Goal: Task Accomplishment & Management: Complete application form

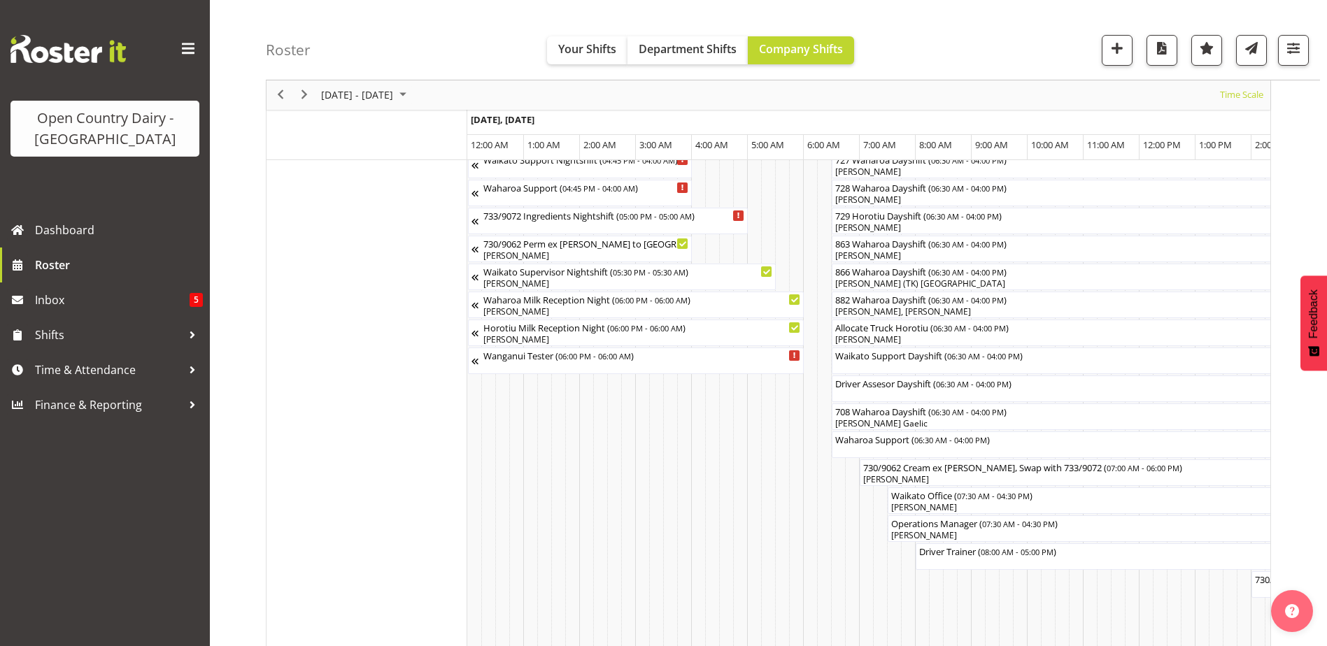
scroll to position [0, 7365]
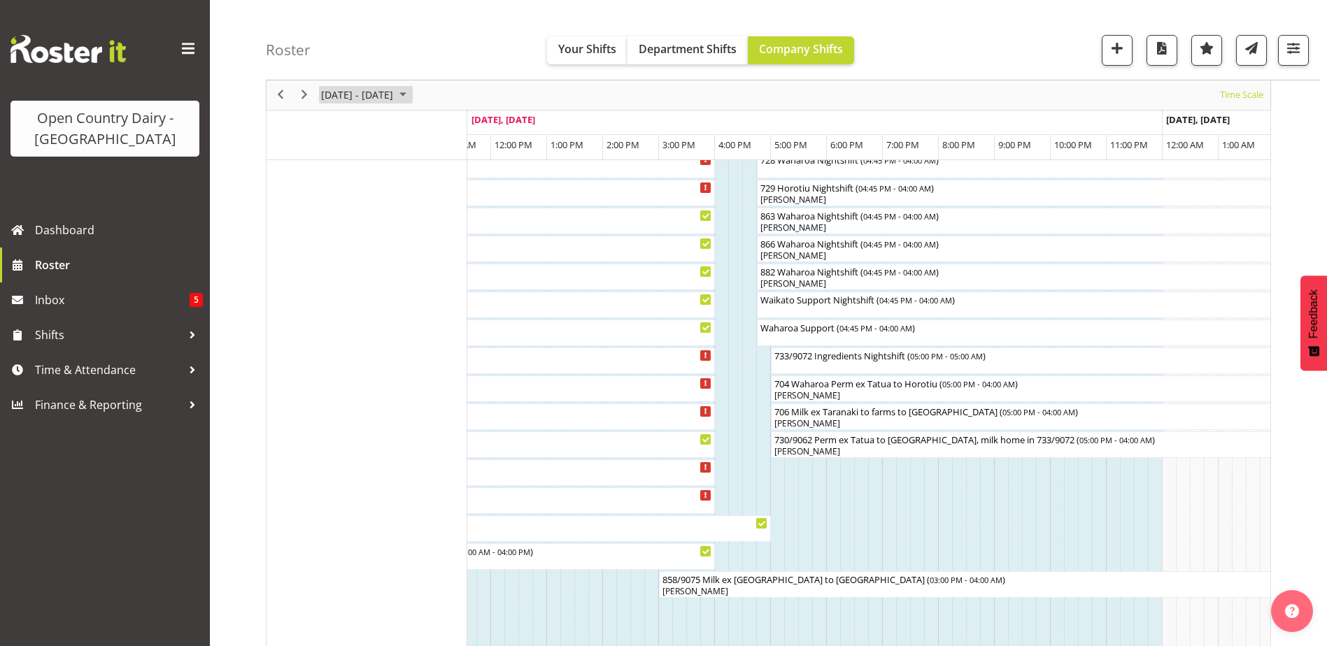
click at [411, 92] on span "October 2025" at bounding box center [403, 95] width 17 height 17
click at [472, 126] on span "next month" at bounding box center [468, 130] width 24 height 25
click at [334, 225] on span "15" at bounding box center [335, 225] width 21 height 21
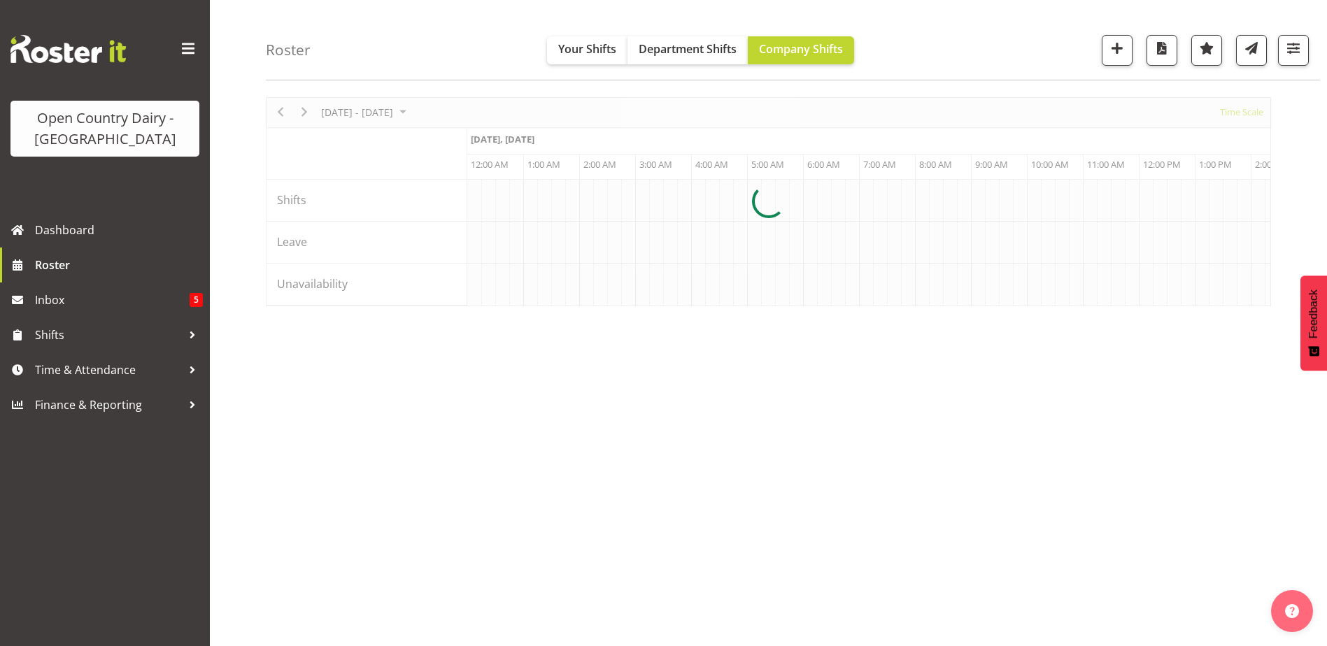
scroll to position [42, 0]
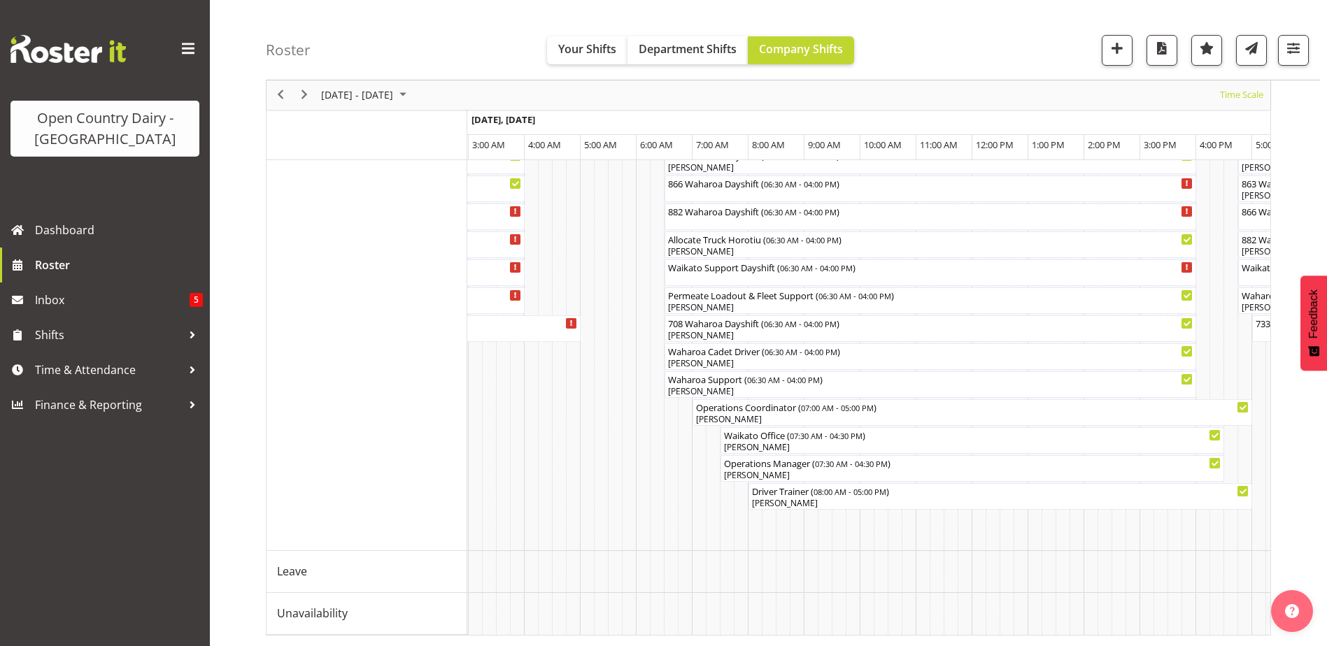
scroll to position [0, 1527]
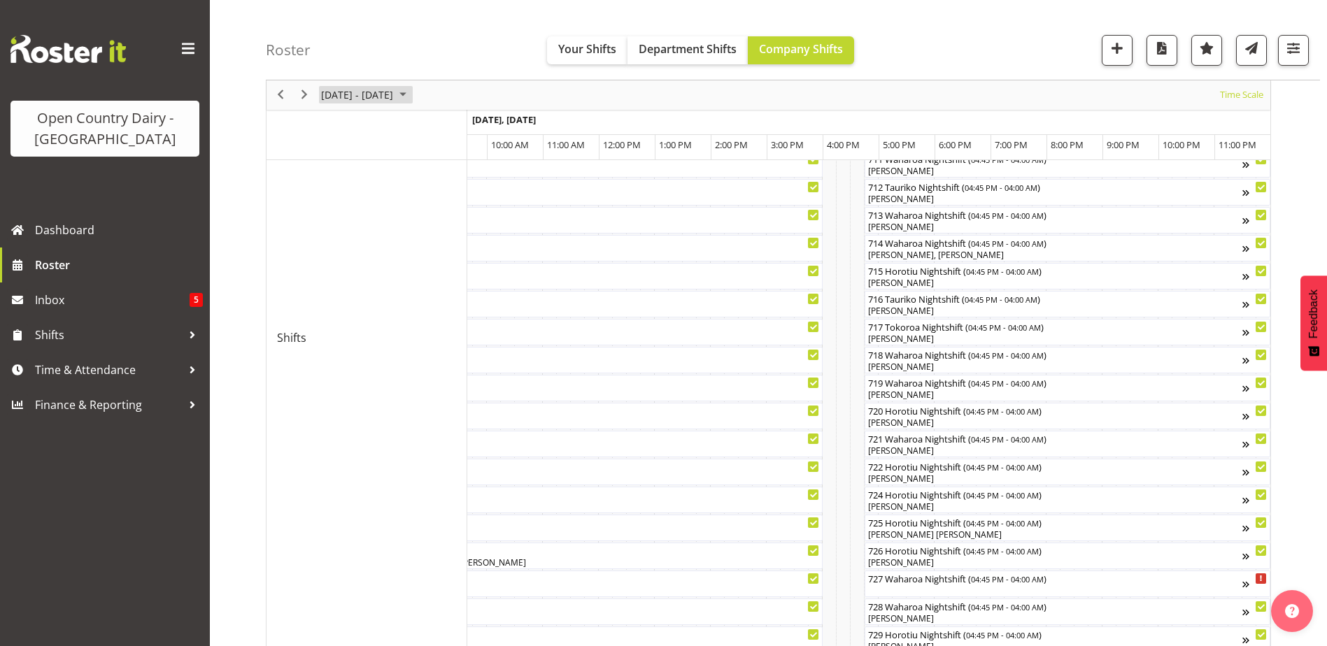
click at [411, 94] on span "October 2025" at bounding box center [403, 95] width 17 height 17
click at [336, 250] on span "22" at bounding box center [335, 249] width 21 height 21
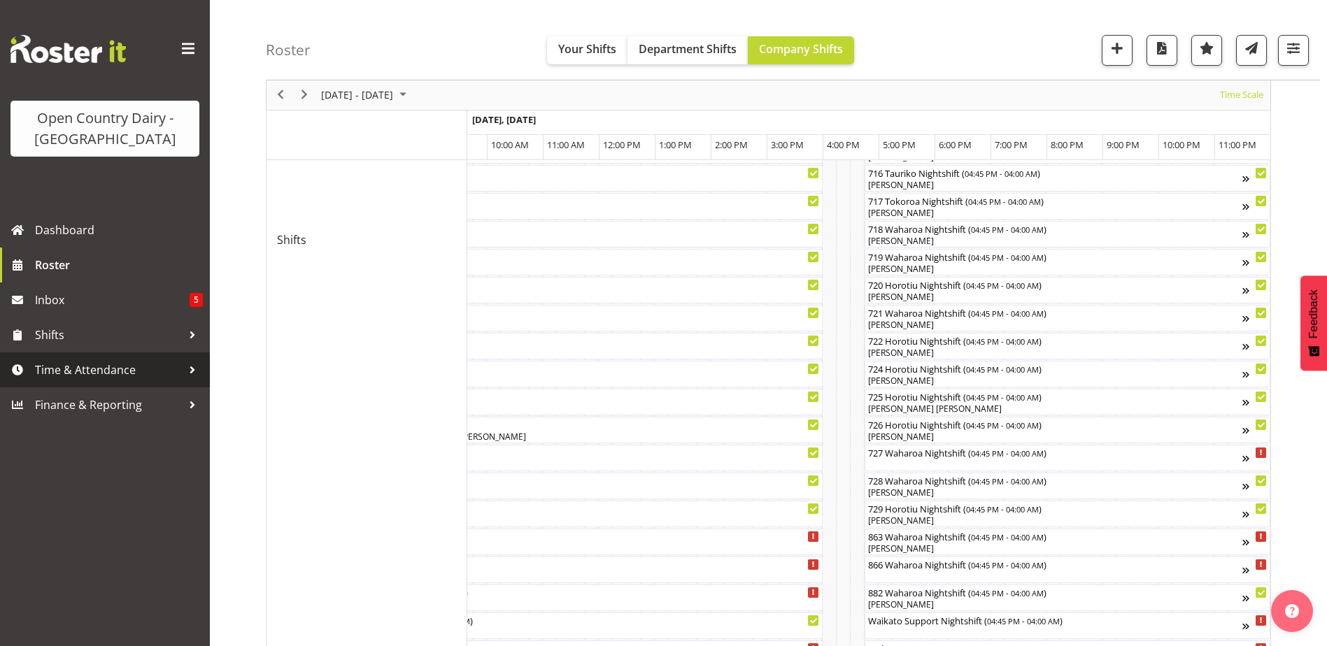
click at [71, 369] on span "Time & Attendance" at bounding box center [108, 370] width 147 height 21
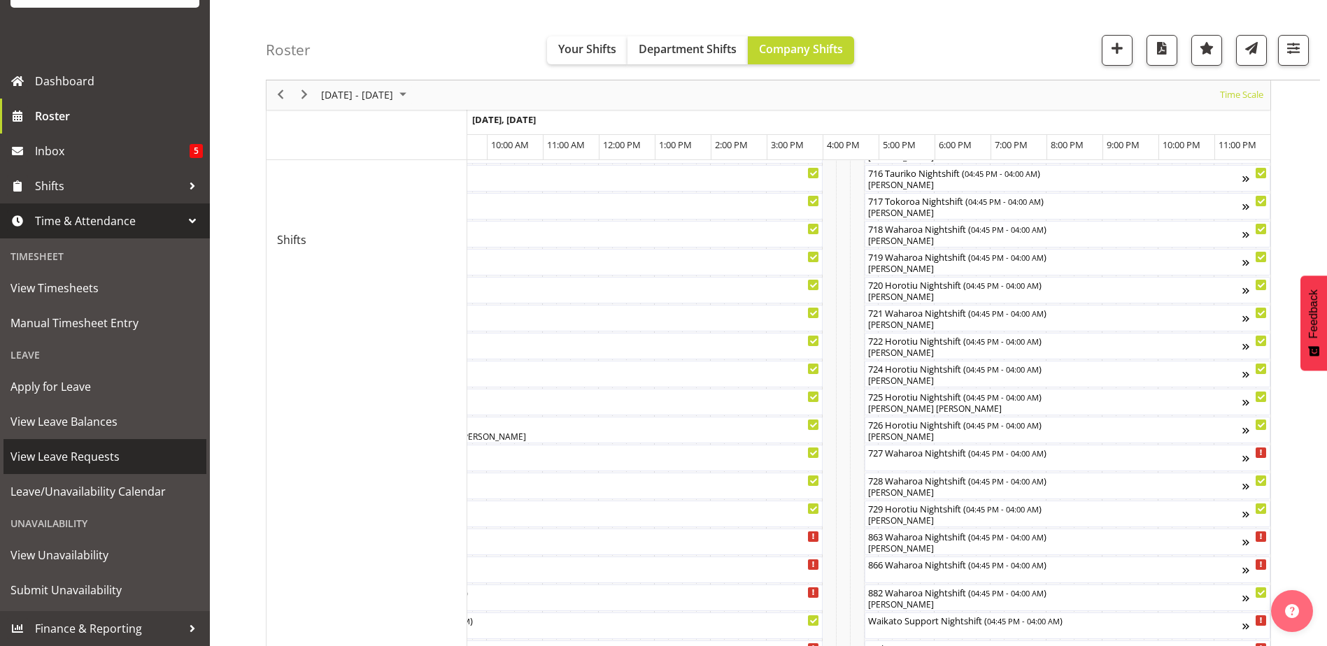
click at [50, 460] on span "View Leave Requests" at bounding box center [104, 456] width 189 height 21
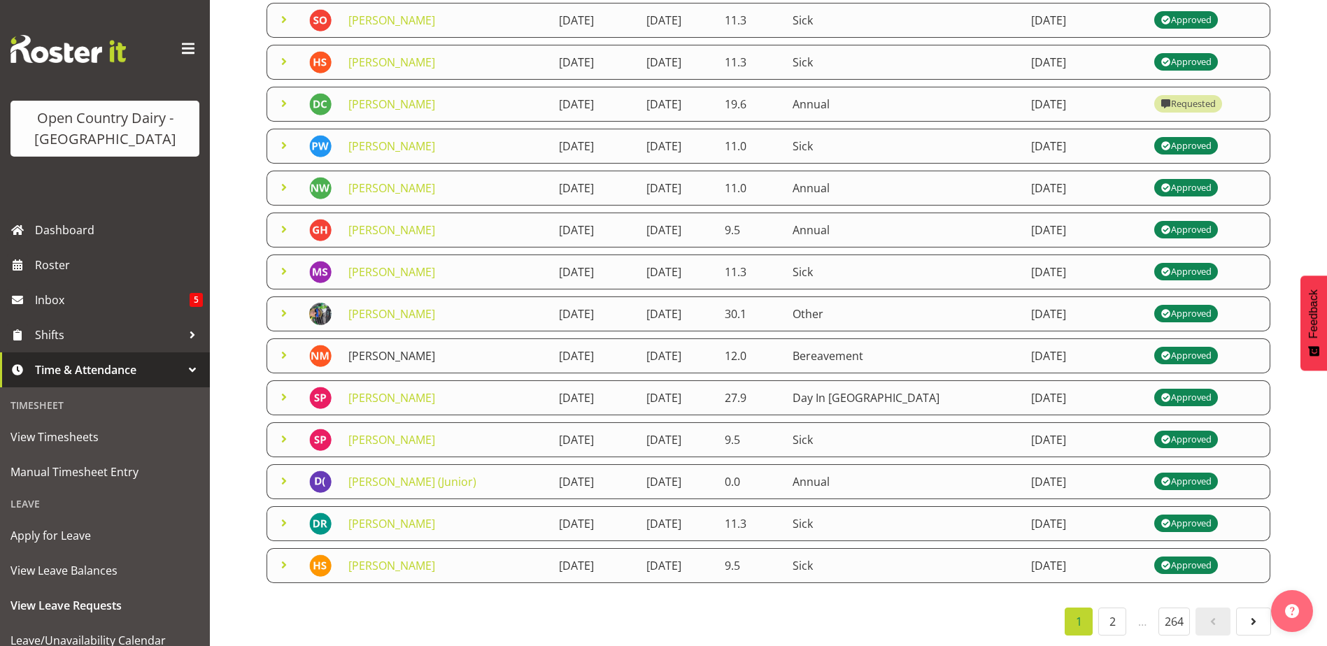
scroll to position [233, 0]
click at [1108, 609] on link "2" at bounding box center [1112, 622] width 28 height 28
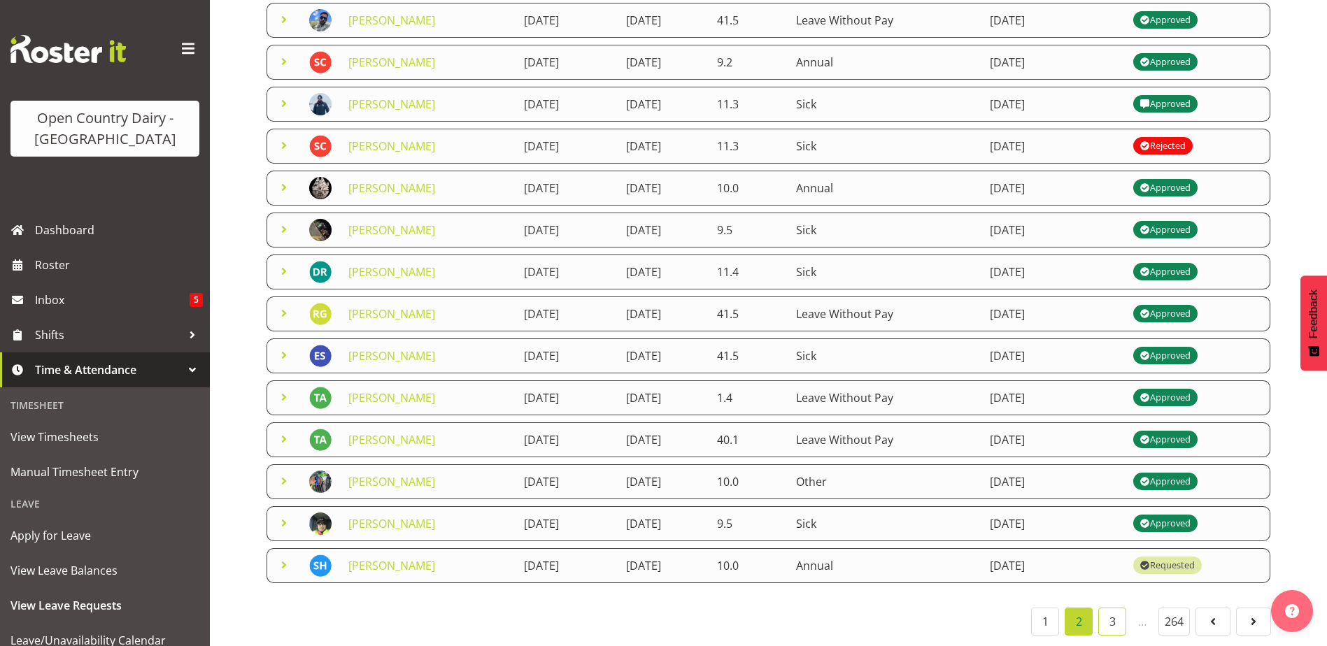
click at [1112, 608] on link "3" at bounding box center [1112, 622] width 28 height 28
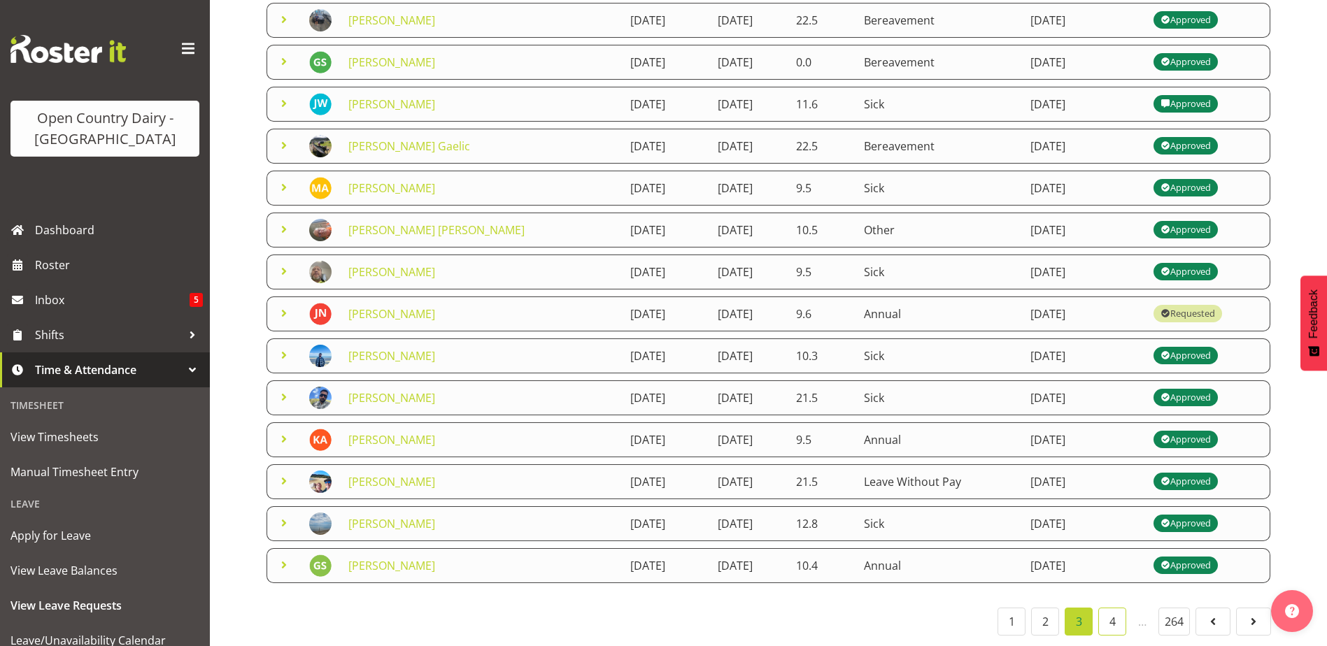
click at [1119, 612] on link "4" at bounding box center [1112, 622] width 28 height 28
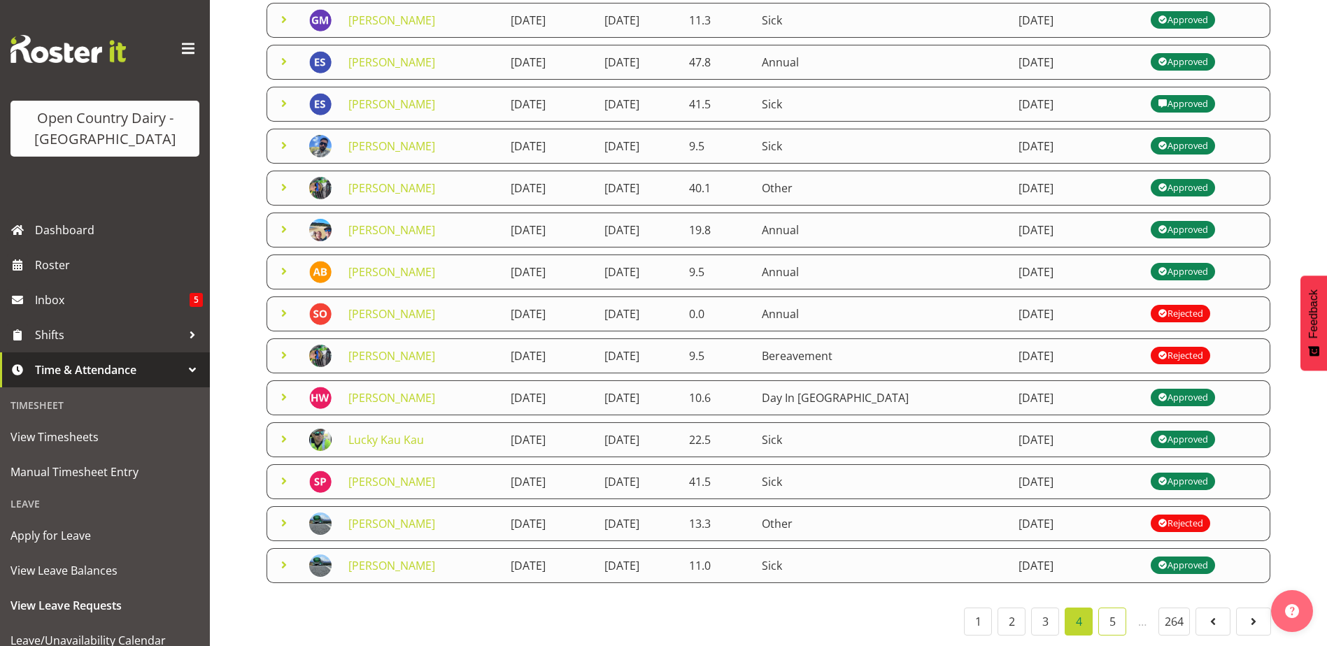
click at [1110, 610] on link "5" at bounding box center [1112, 622] width 28 height 28
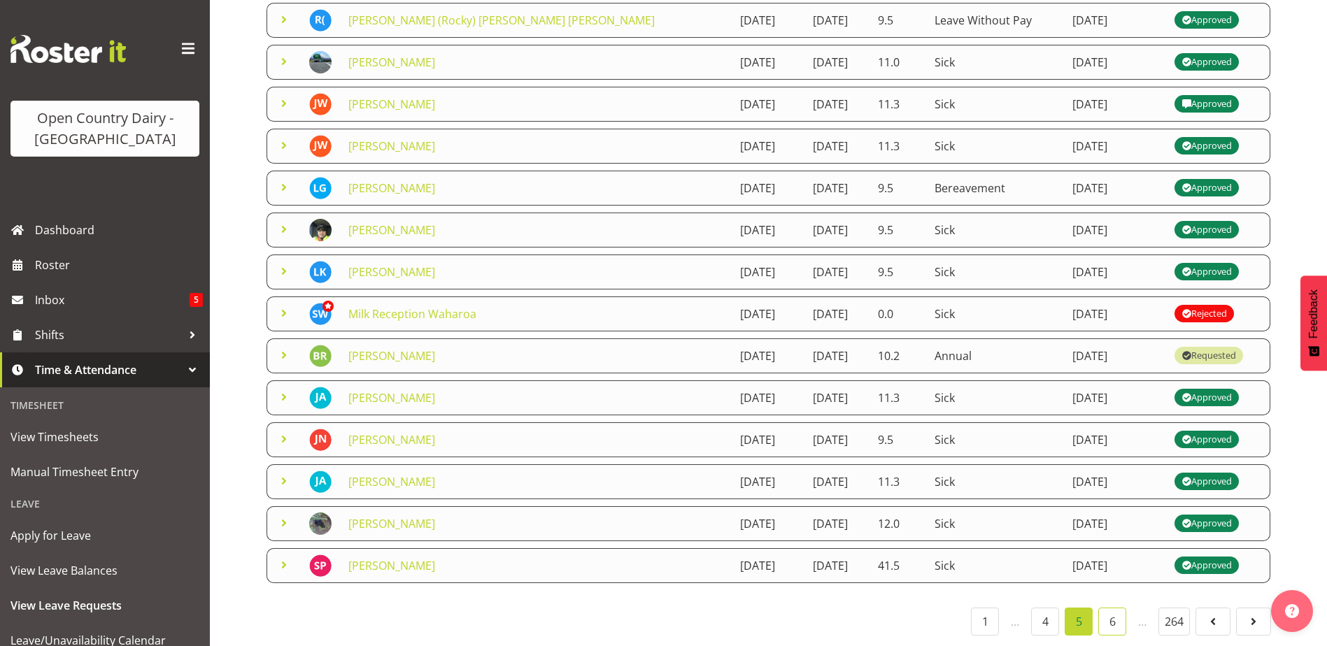
click at [1112, 608] on link "6" at bounding box center [1112, 622] width 28 height 28
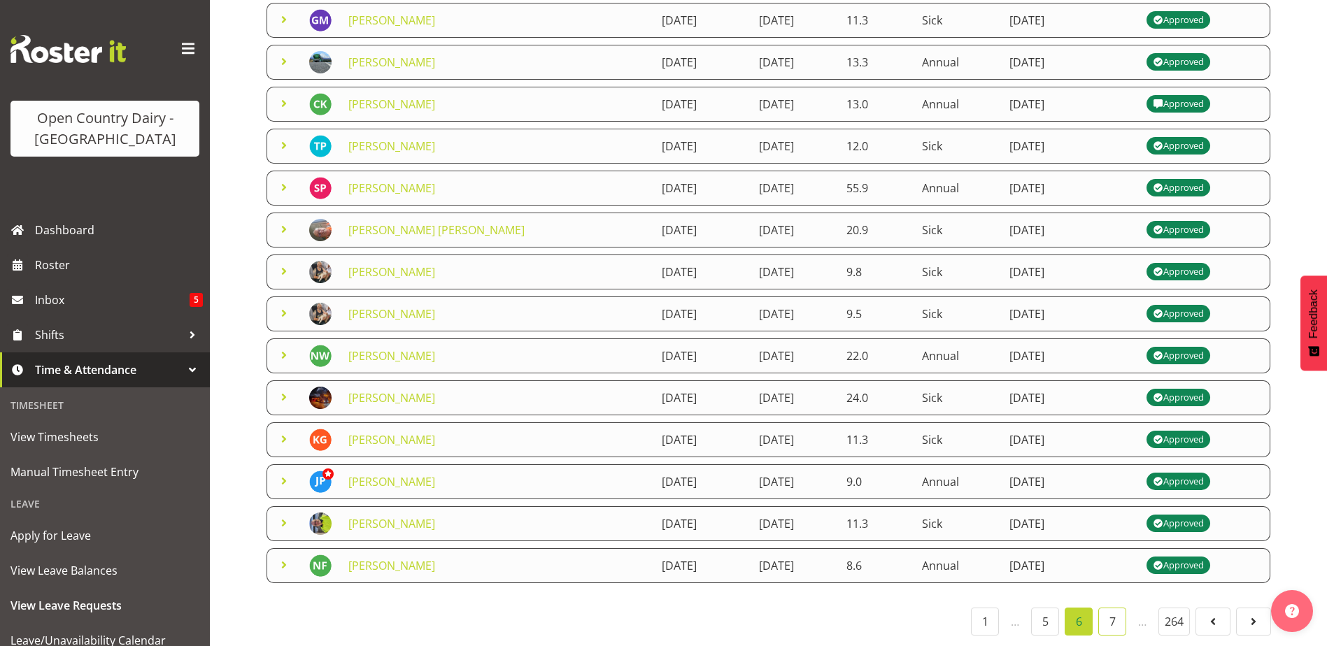
click at [1107, 609] on link "7" at bounding box center [1112, 622] width 28 height 28
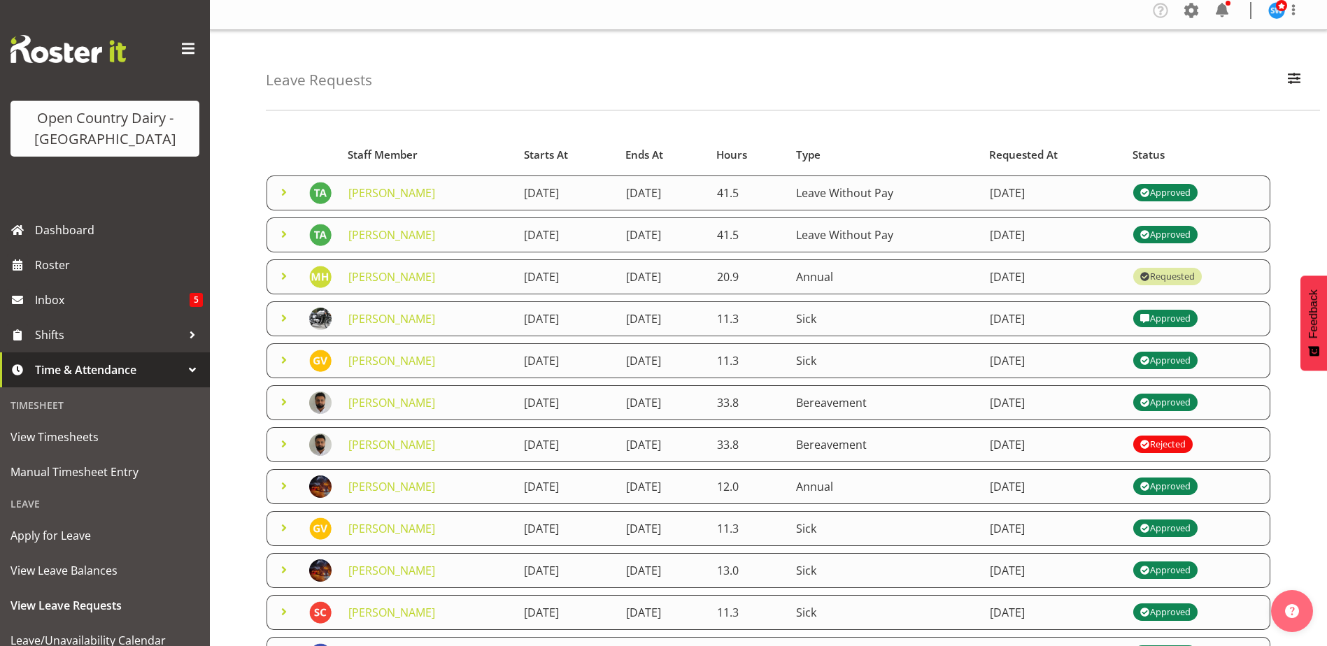
scroll to position [0, 0]
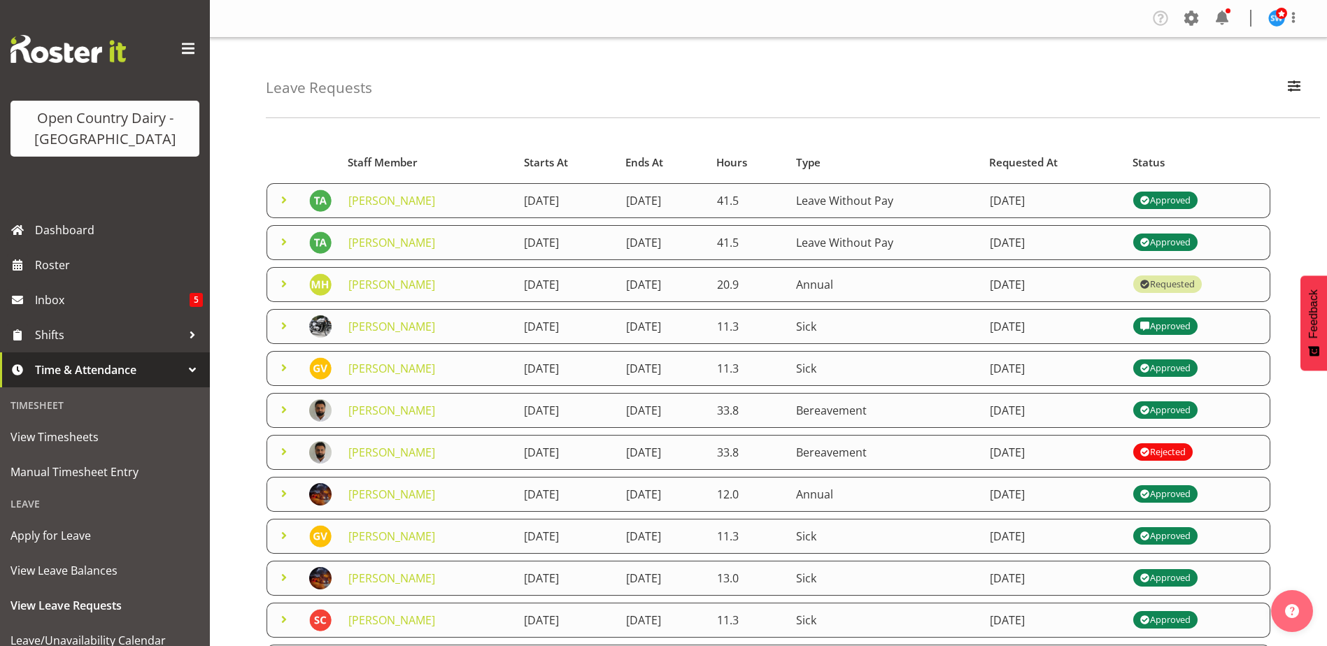
click at [524, 162] on span "Starts At" at bounding box center [546, 163] width 44 height 16
click at [544, 162] on div "Starts At" at bounding box center [568, 163] width 90 height 16
click at [697, 164] on div "Ends At" at bounding box center [666, 163] width 75 height 16
click at [667, 160] on span "Ends At" at bounding box center [648, 163] width 38 height 16
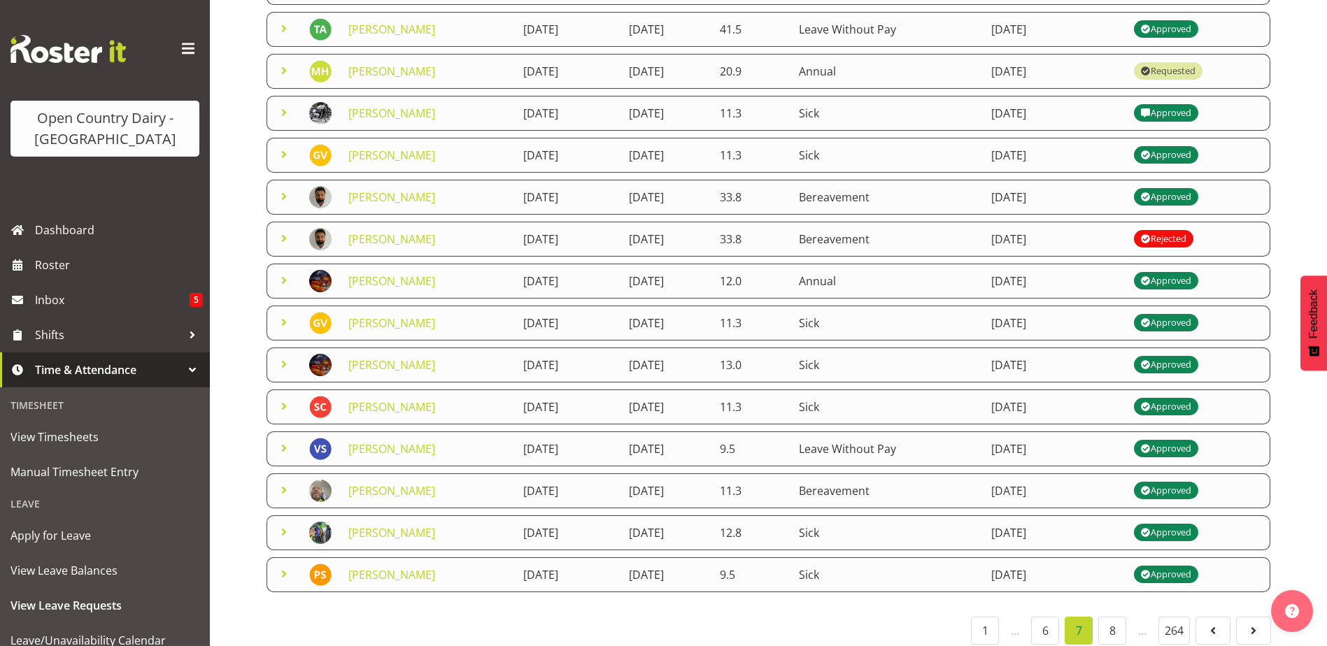
scroll to position [233, 0]
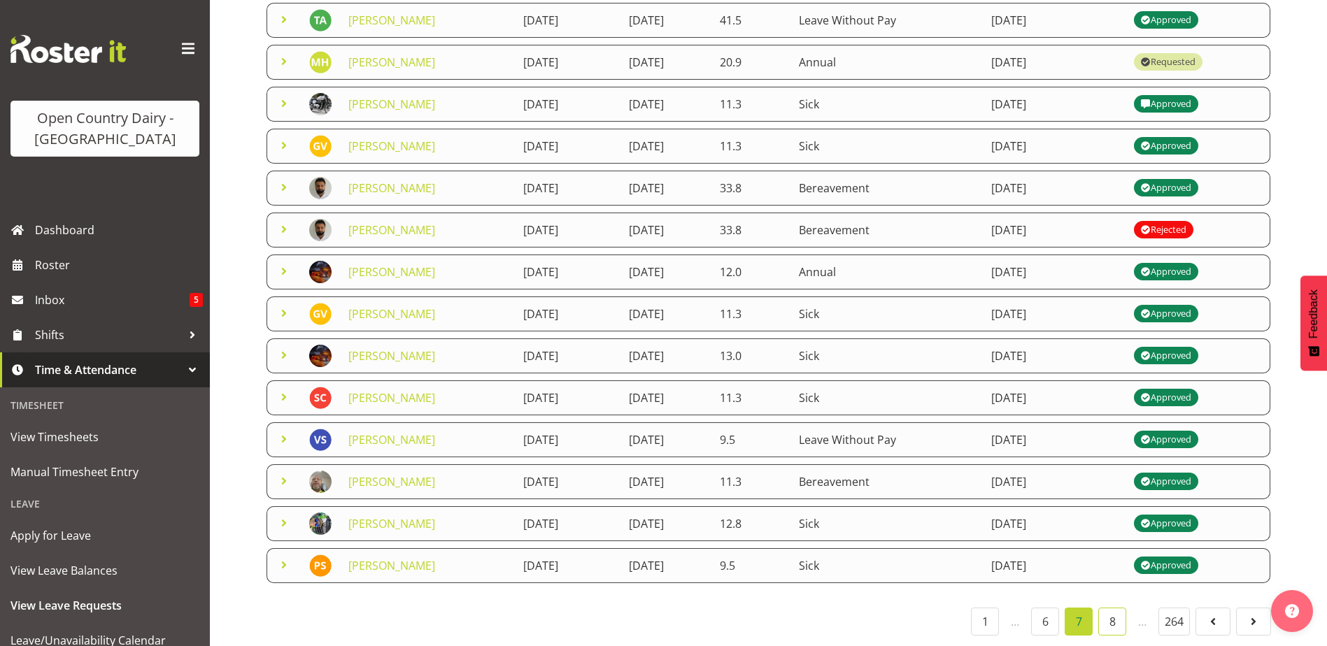
click at [1107, 610] on link "8" at bounding box center [1112, 622] width 28 height 28
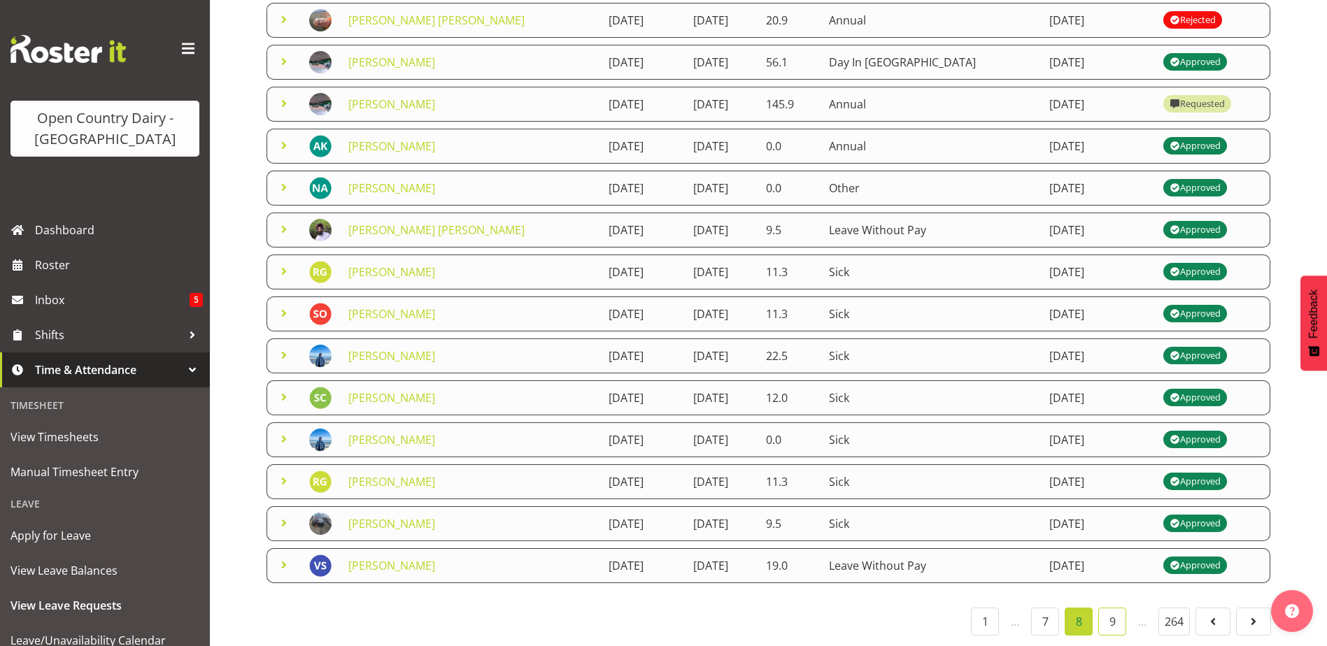
click at [1112, 608] on link "9" at bounding box center [1112, 622] width 28 height 28
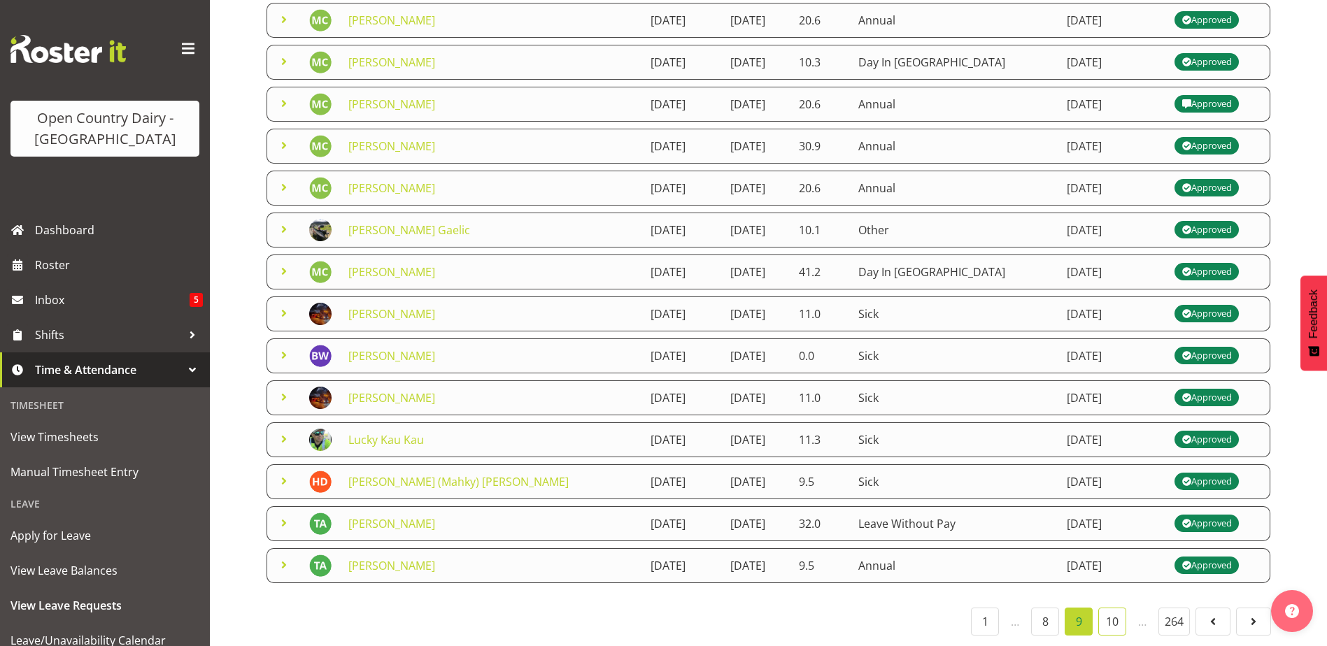
click at [1115, 613] on link "10" at bounding box center [1112, 622] width 28 height 28
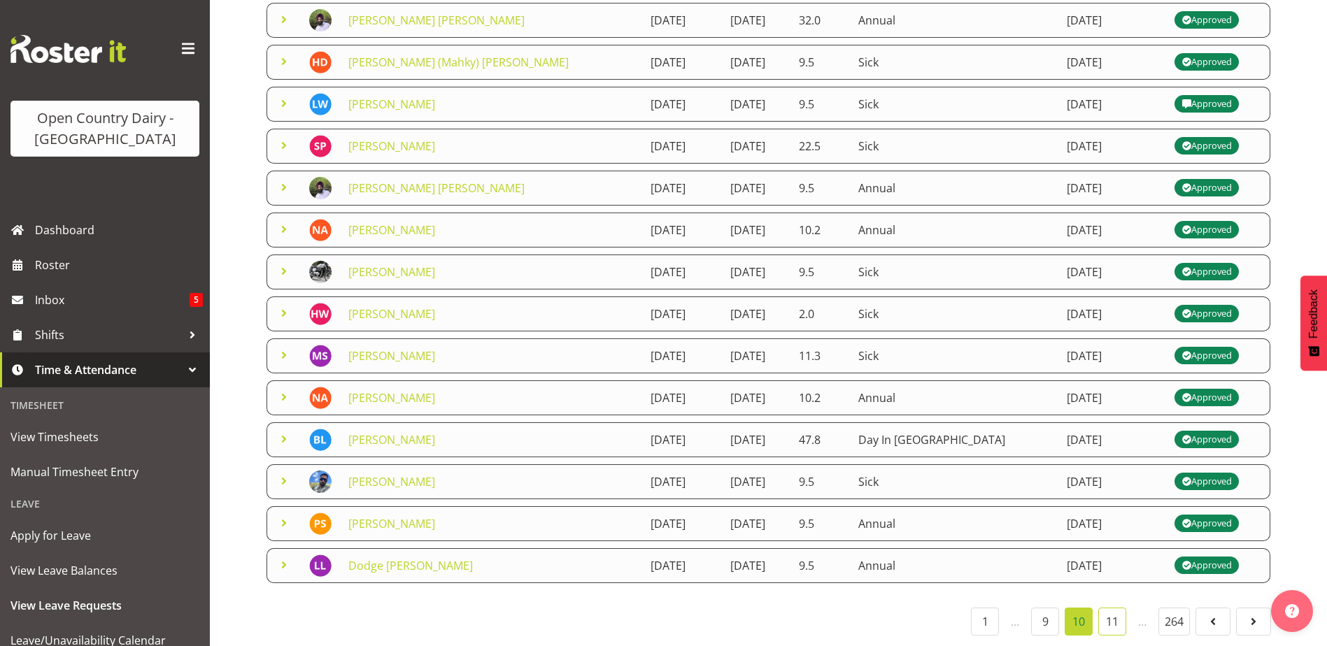
click at [1112, 610] on link "11" at bounding box center [1112, 622] width 28 height 28
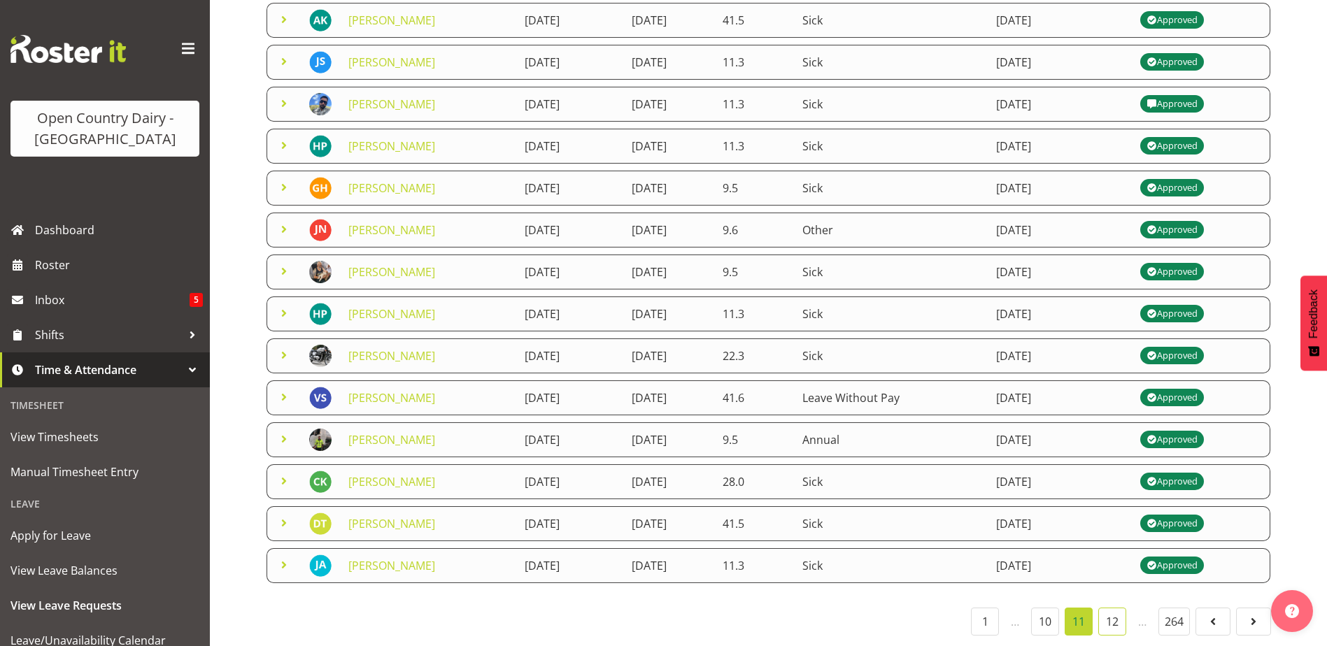
click at [1110, 612] on link "12" at bounding box center [1112, 622] width 28 height 28
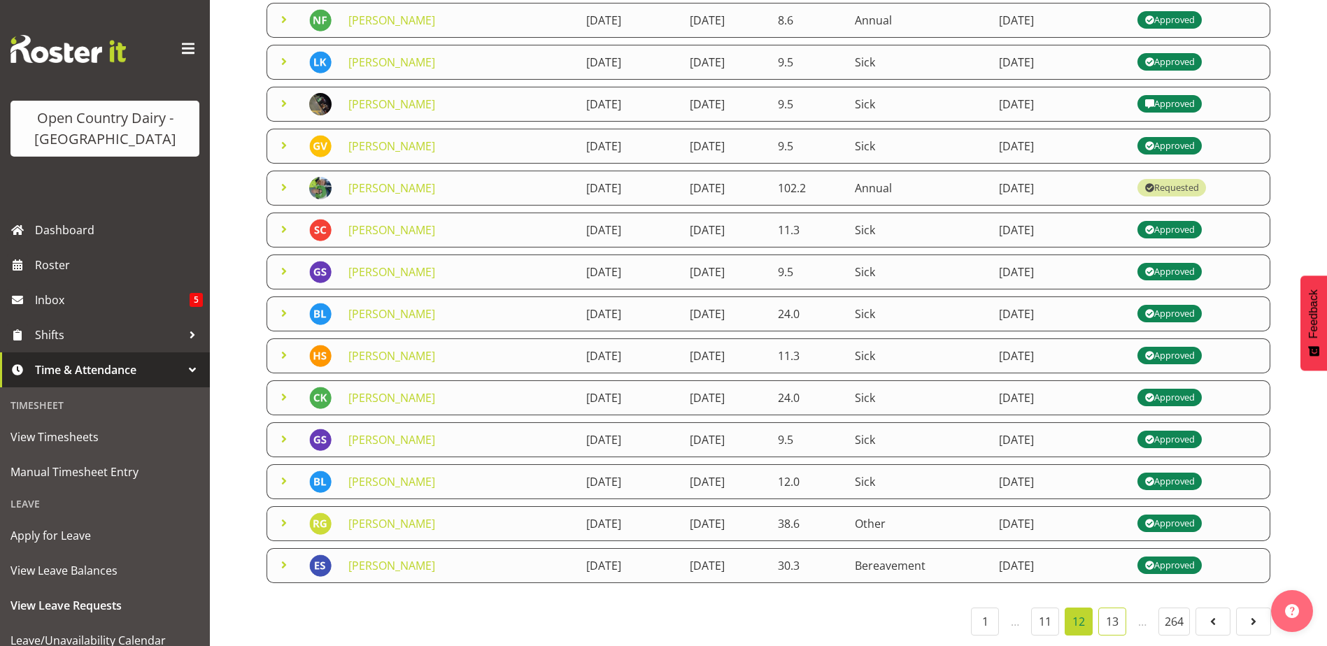
click at [1116, 614] on link "13" at bounding box center [1112, 622] width 28 height 28
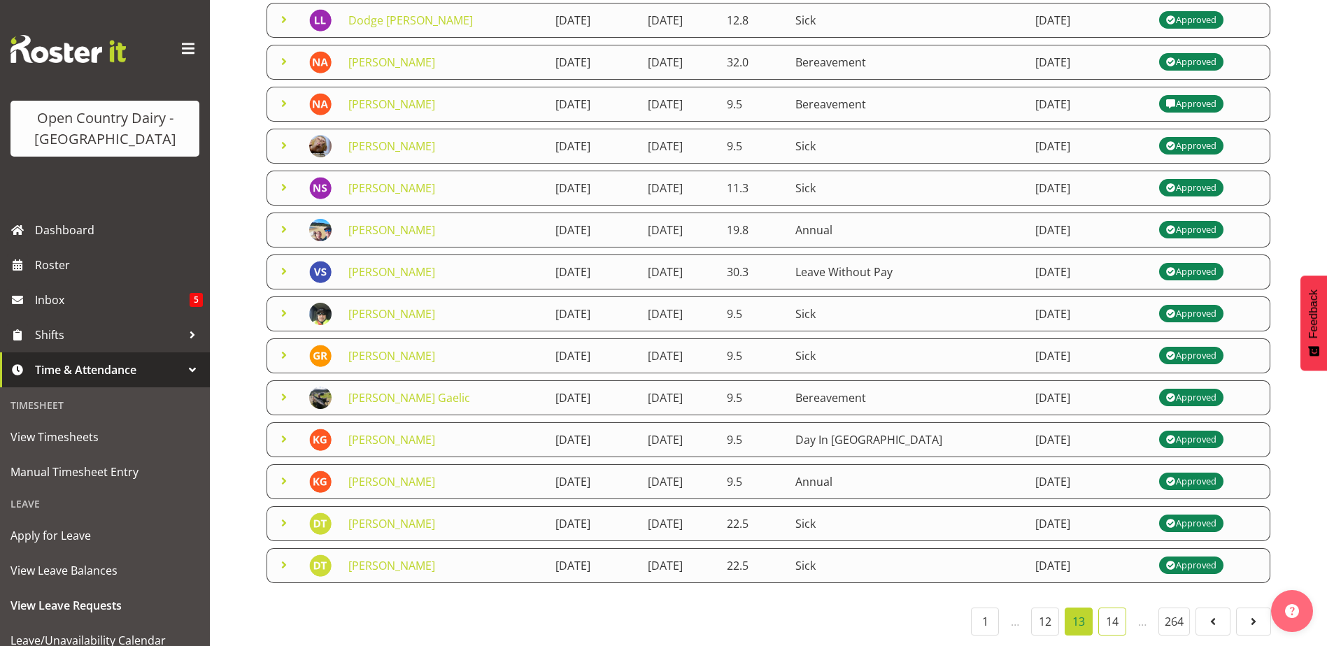
click at [1111, 608] on link "14" at bounding box center [1112, 622] width 28 height 28
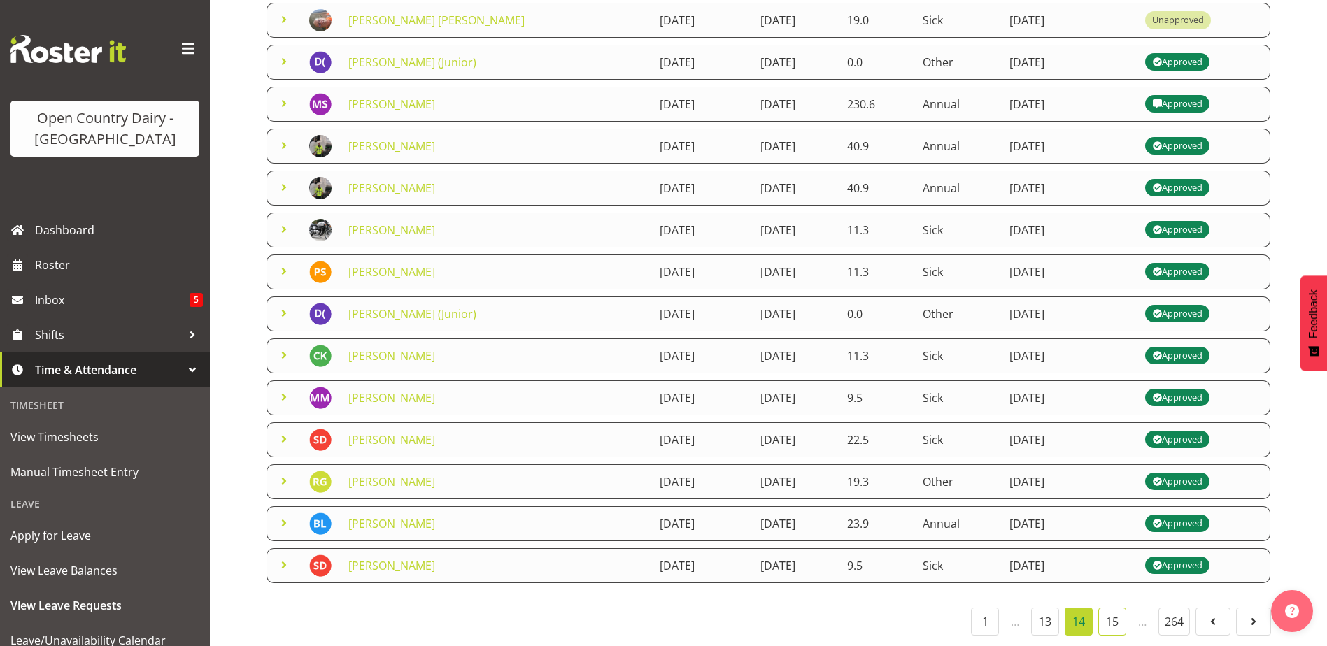
click at [1110, 608] on link "15" at bounding box center [1112, 622] width 28 height 28
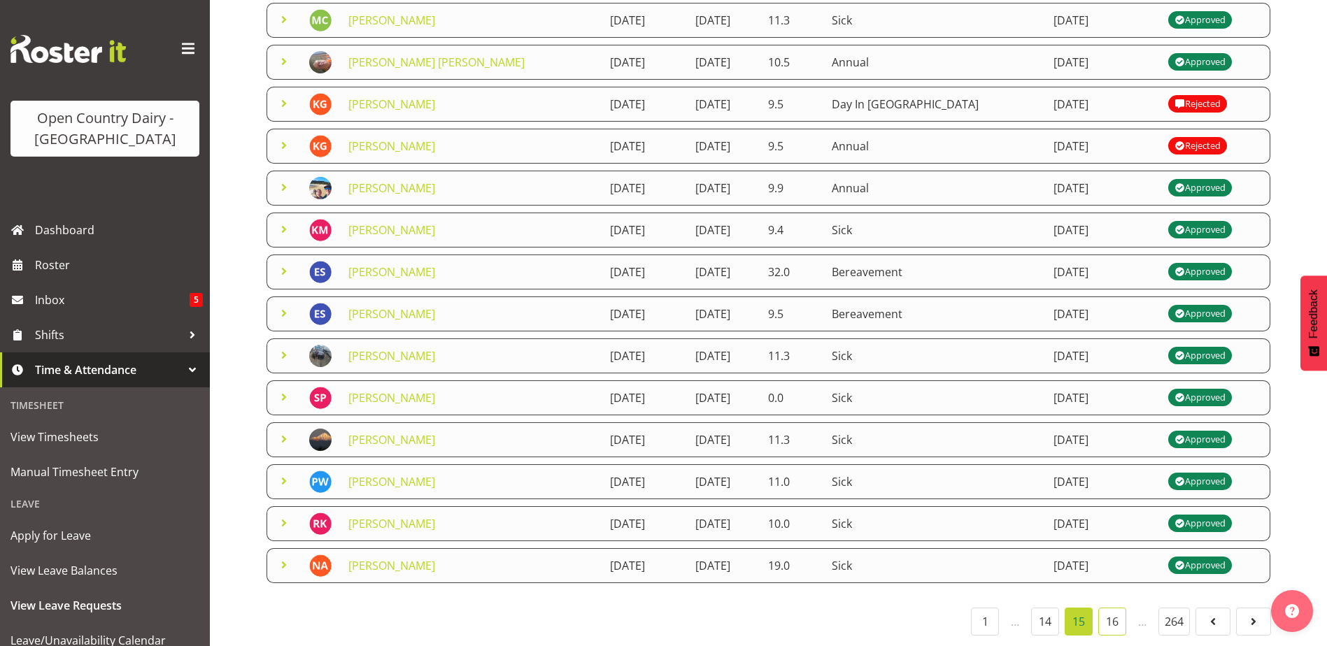
click at [1106, 608] on link "16" at bounding box center [1112, 622] width 28 height 28
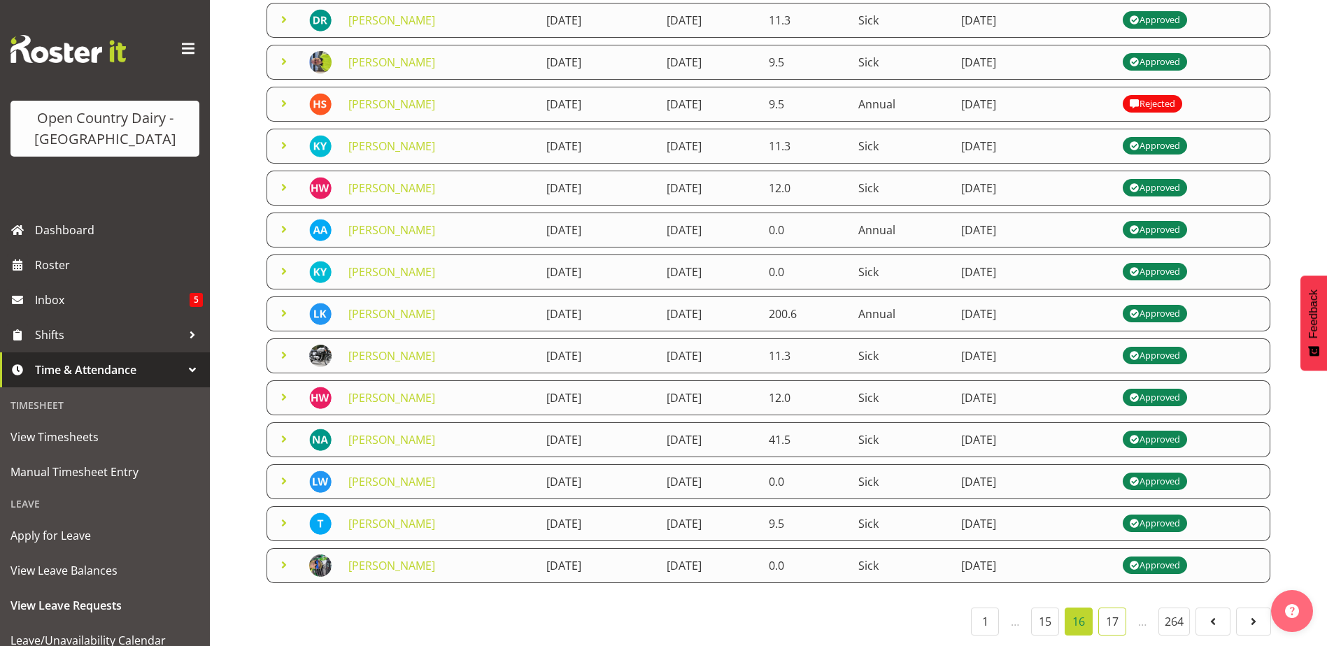
click at [1110, 608] on link "17" at bounding box center [1112, 622] width 28 height 28
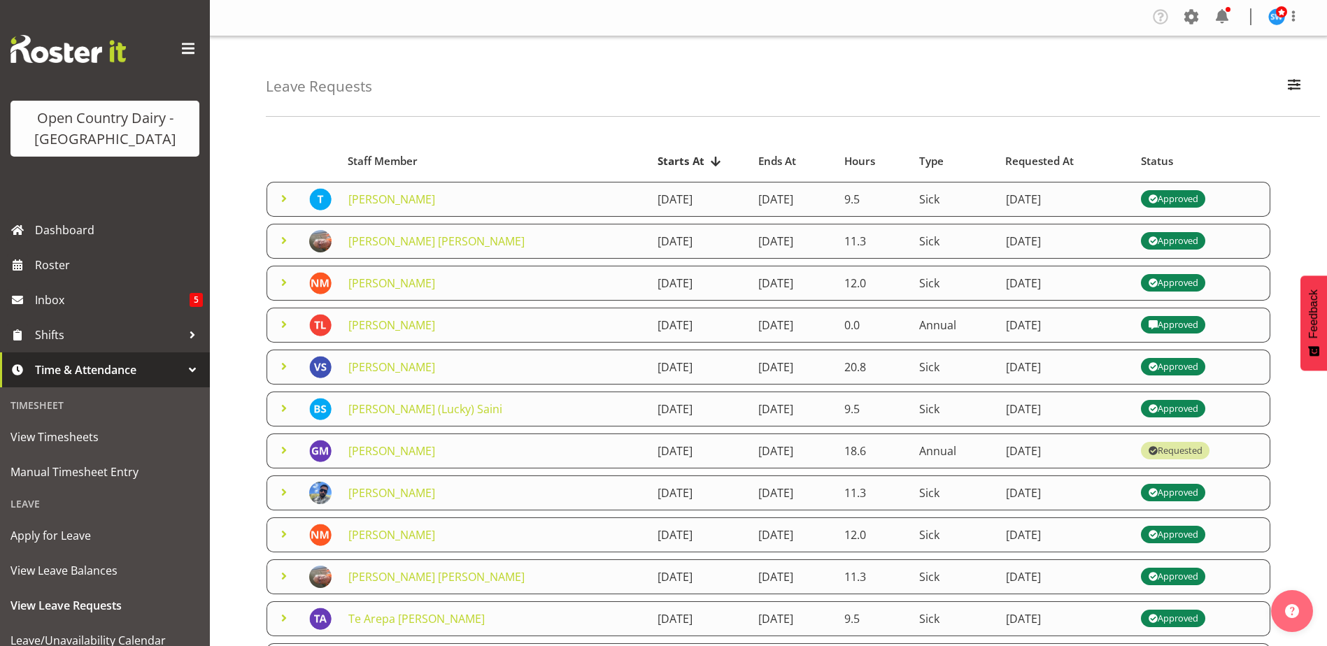
scroll to position [0, 0]
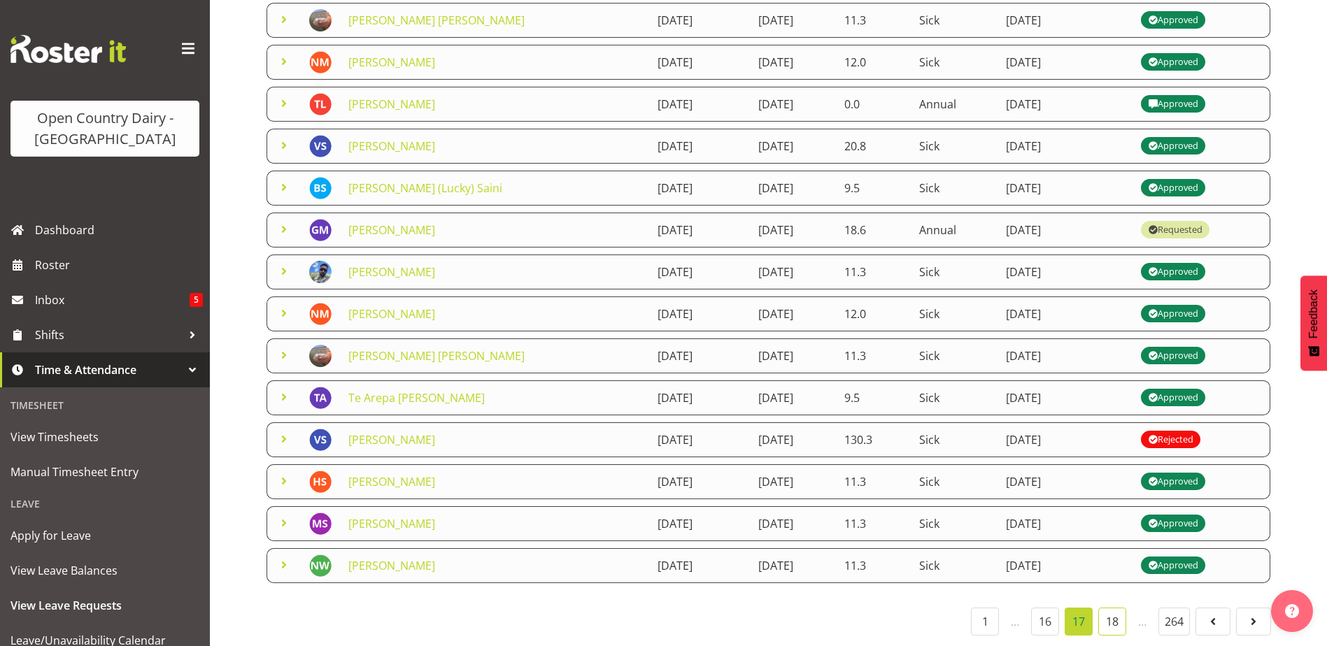
click at [1114, 608] on link "18" at bounding box center [1112, 622] width 28 height 28
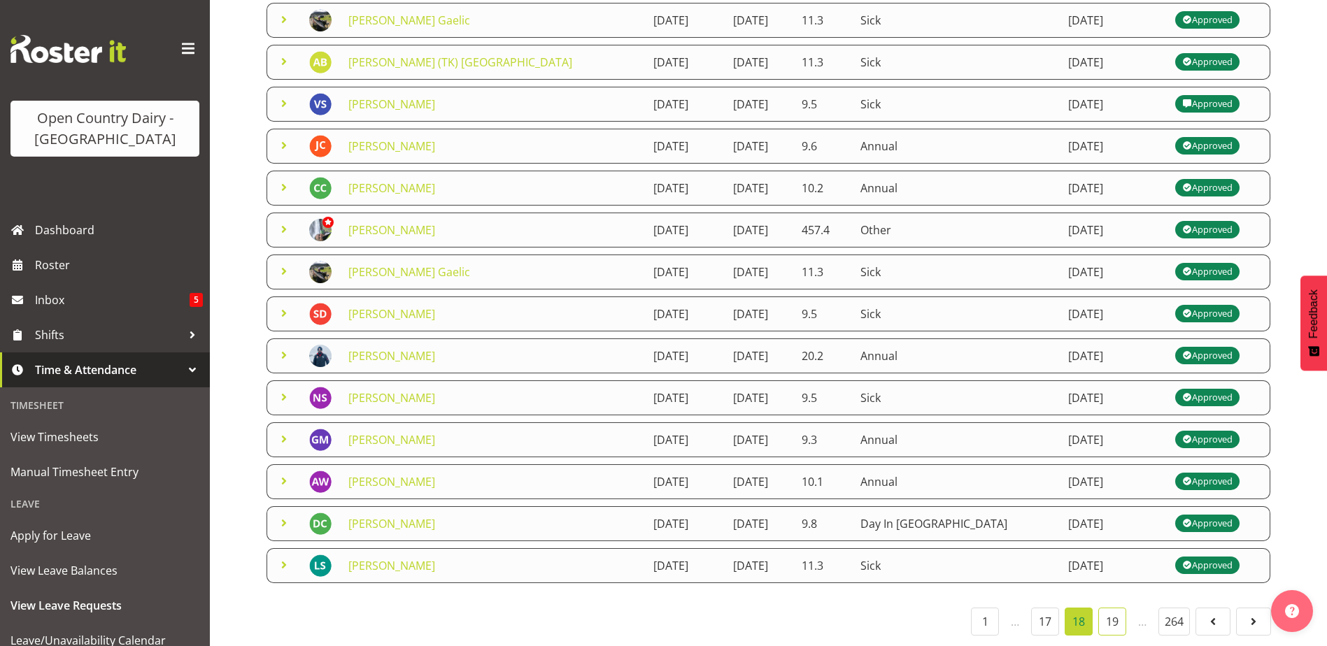
click at [1114, 612] on link "19" at bounding box center [1112, 622] width 28 height 28
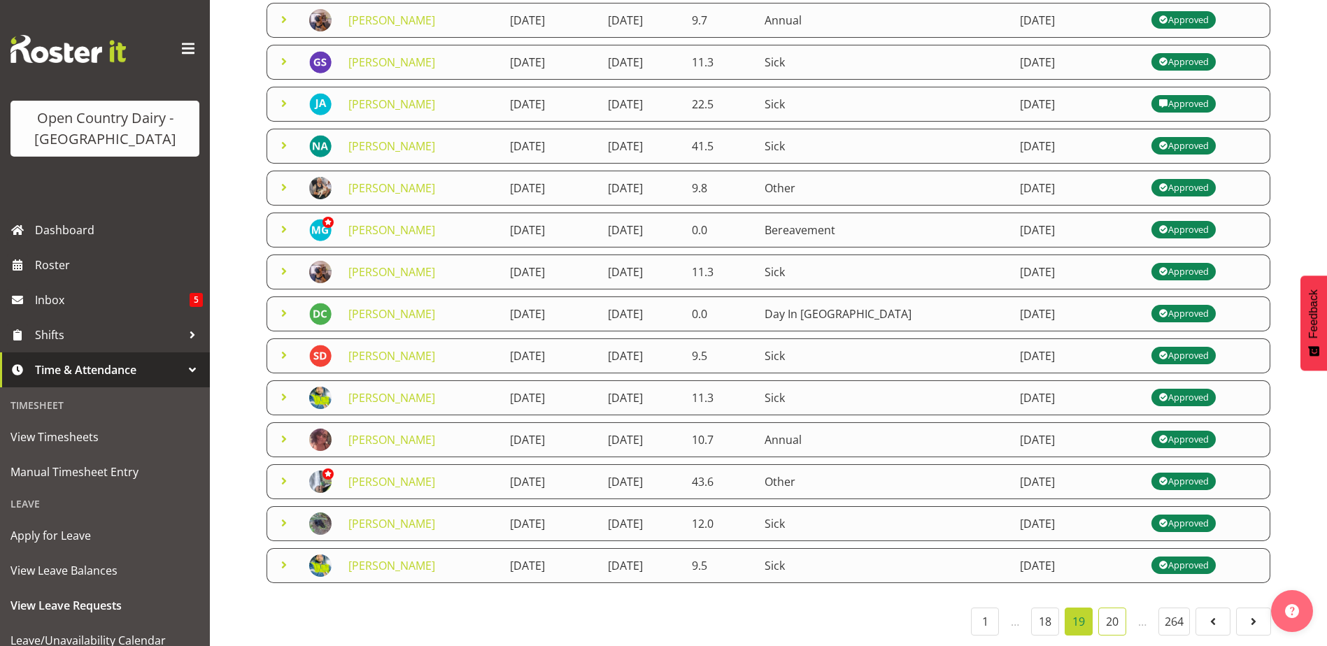
click at [1115, 612] on link "20" at bounding box center [1112, 622] width 28 height 28
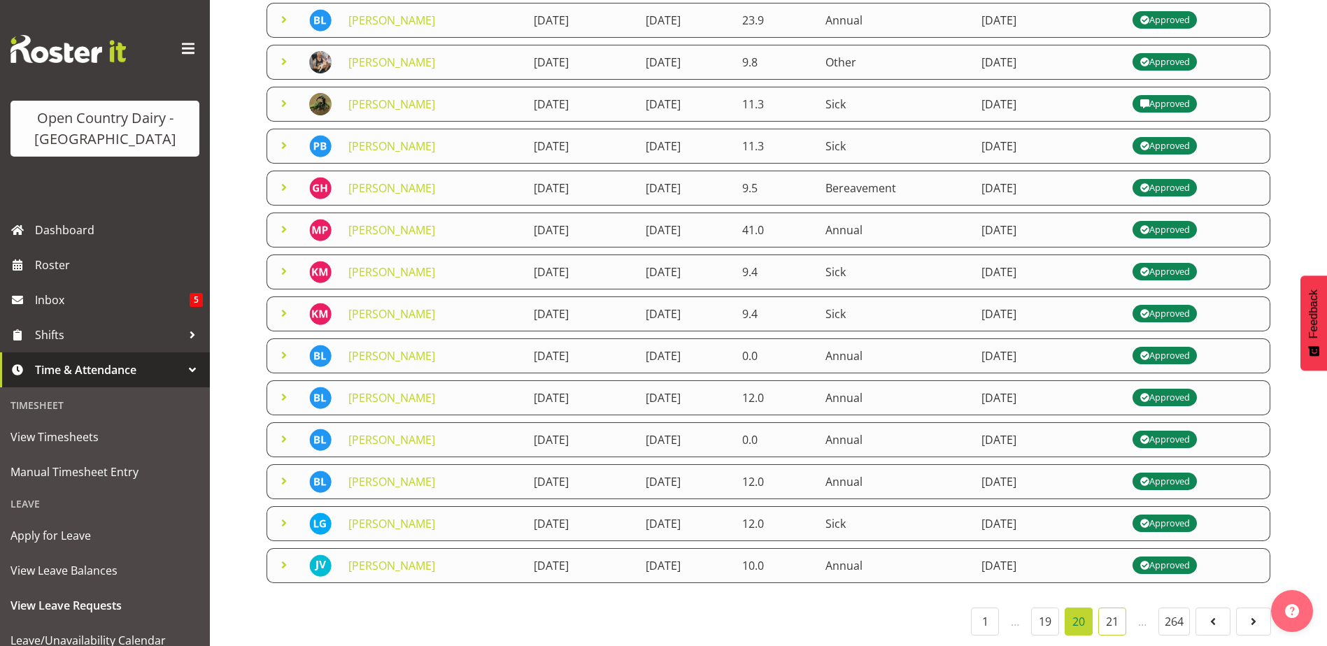
click at [1118, 612] on link "21" at bounding box center [1112, 622] width 28 height 28
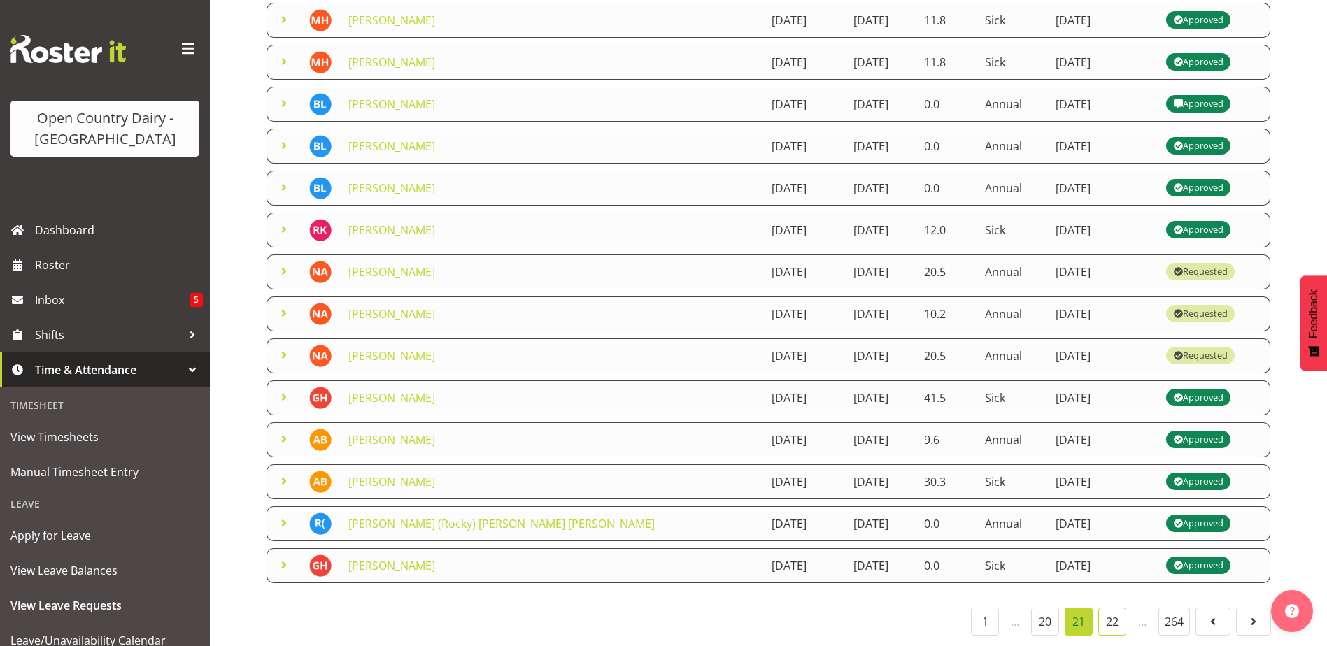
click at [1112, 615] on link "22" at bounding box center [1112, 622] width 28 height 28
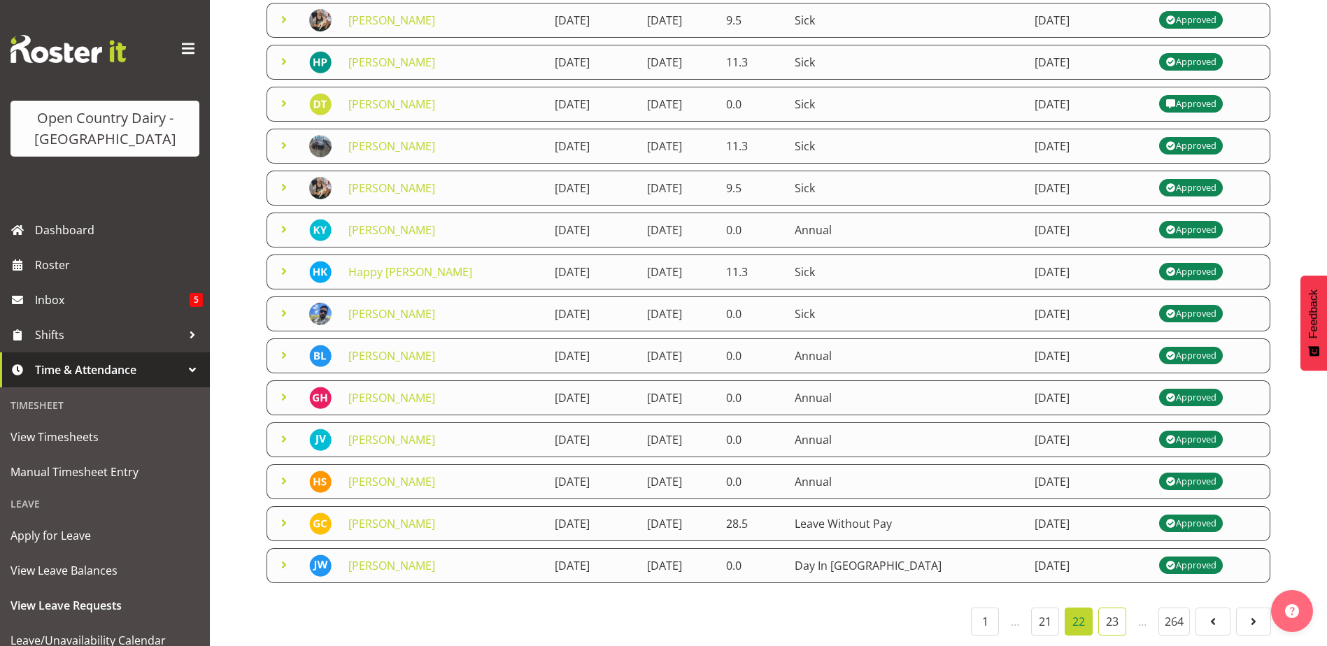
click at [1106, 611] on link "23" at bounding box center [1112, 622] width 28 height 28
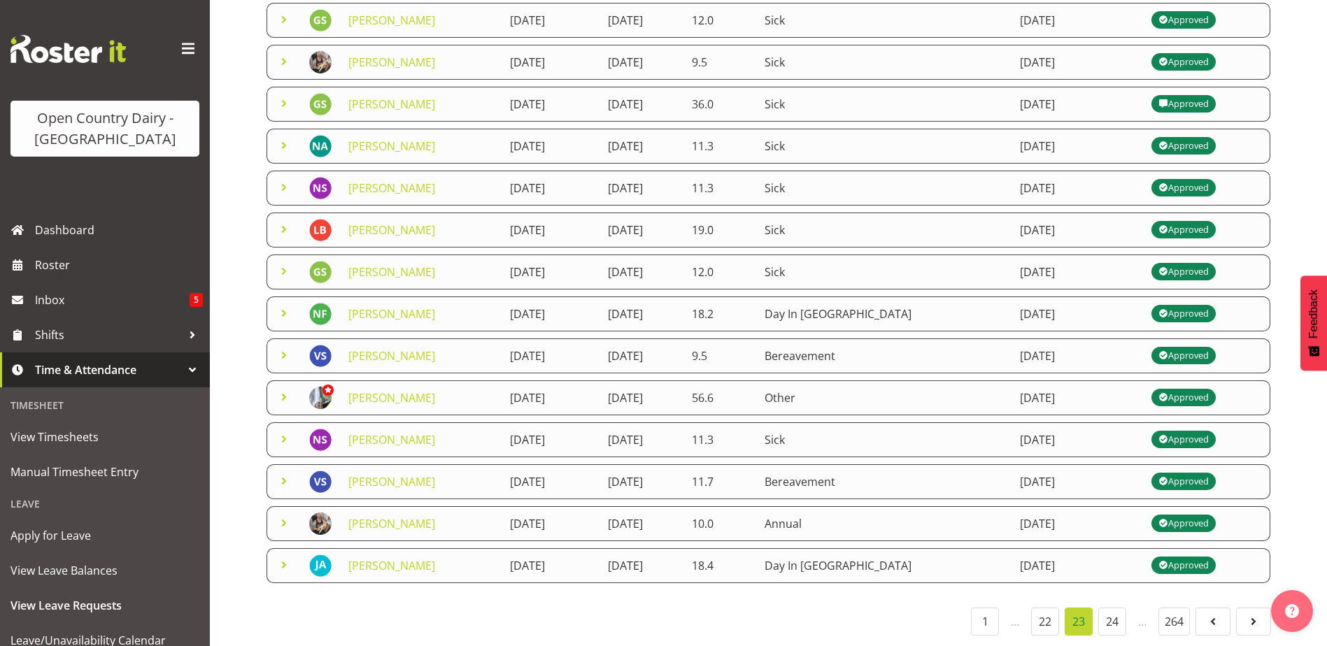
scroll to position [233, 0]
click at [1117, 608] on link "24" at bounding box center [1112, 622] width 28 height 28
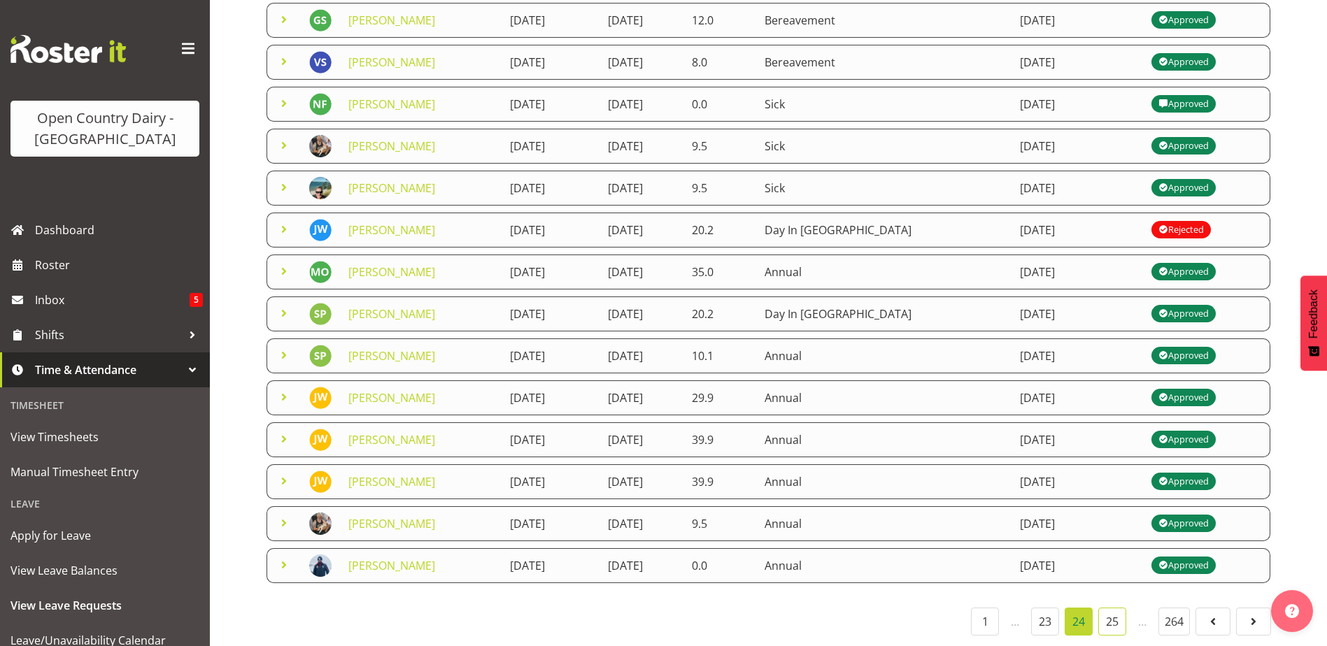
click at [1102, 610] on link "25" at bounding box center [1112, 622] width 28 height 28
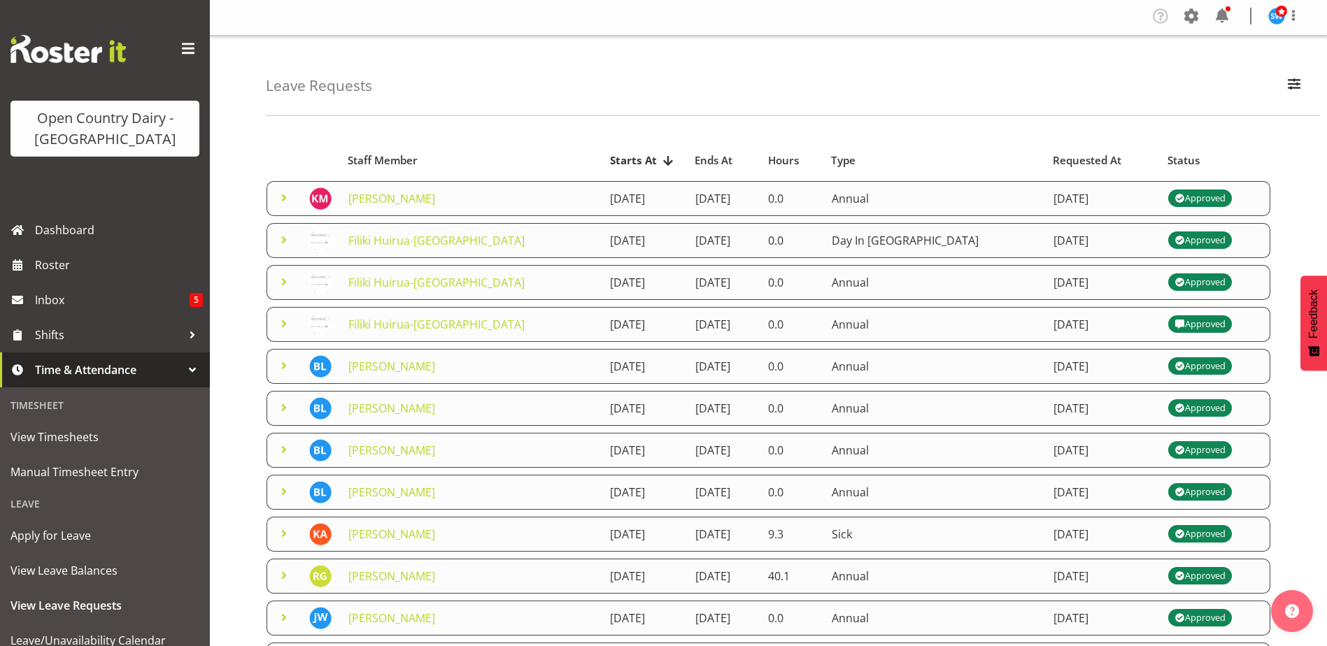
scroll to position [0, 0]
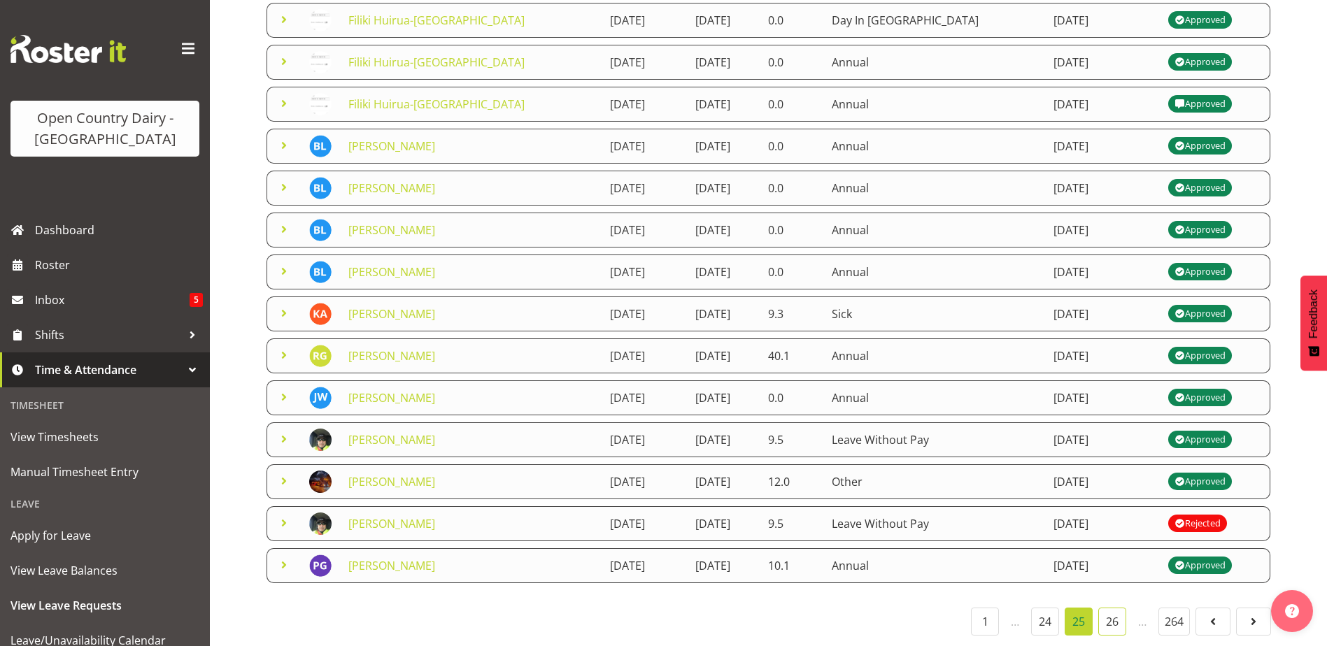
click at [1107, 613] on link "26" at bounding box center [1112, 622] width 28 height 28
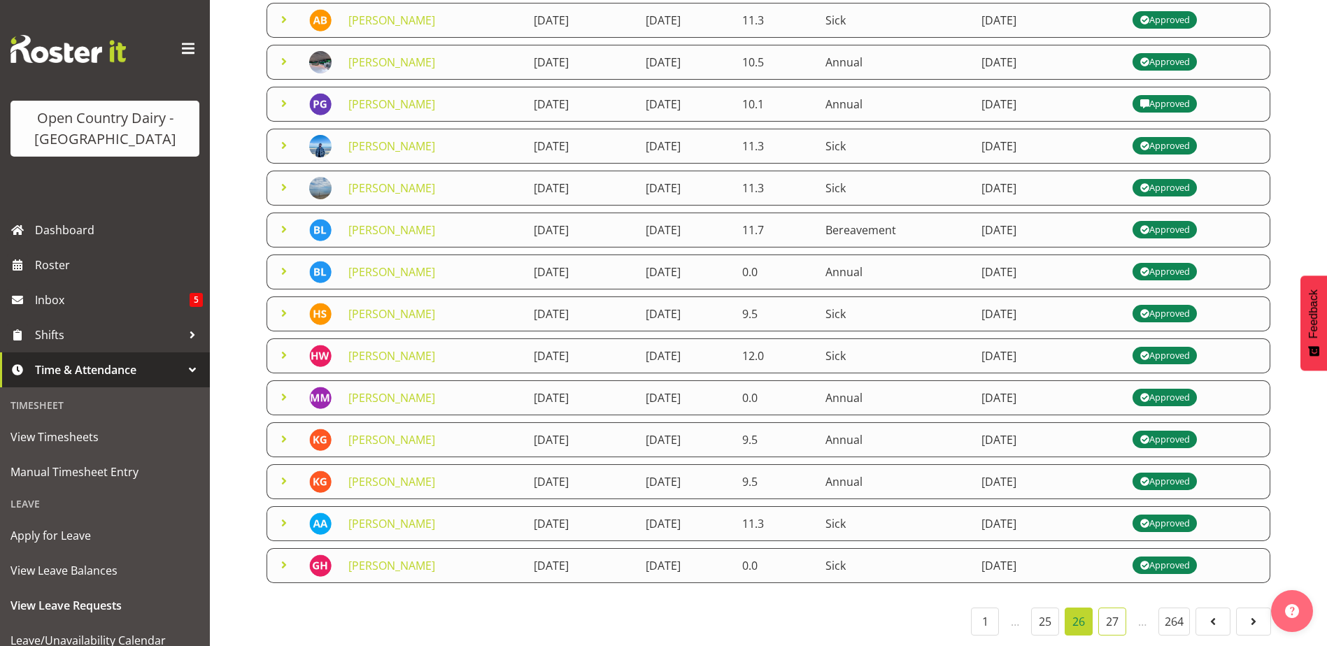
click at [1115, 612] on link "27" at bounding box center [1112, 622] width 28 height 28
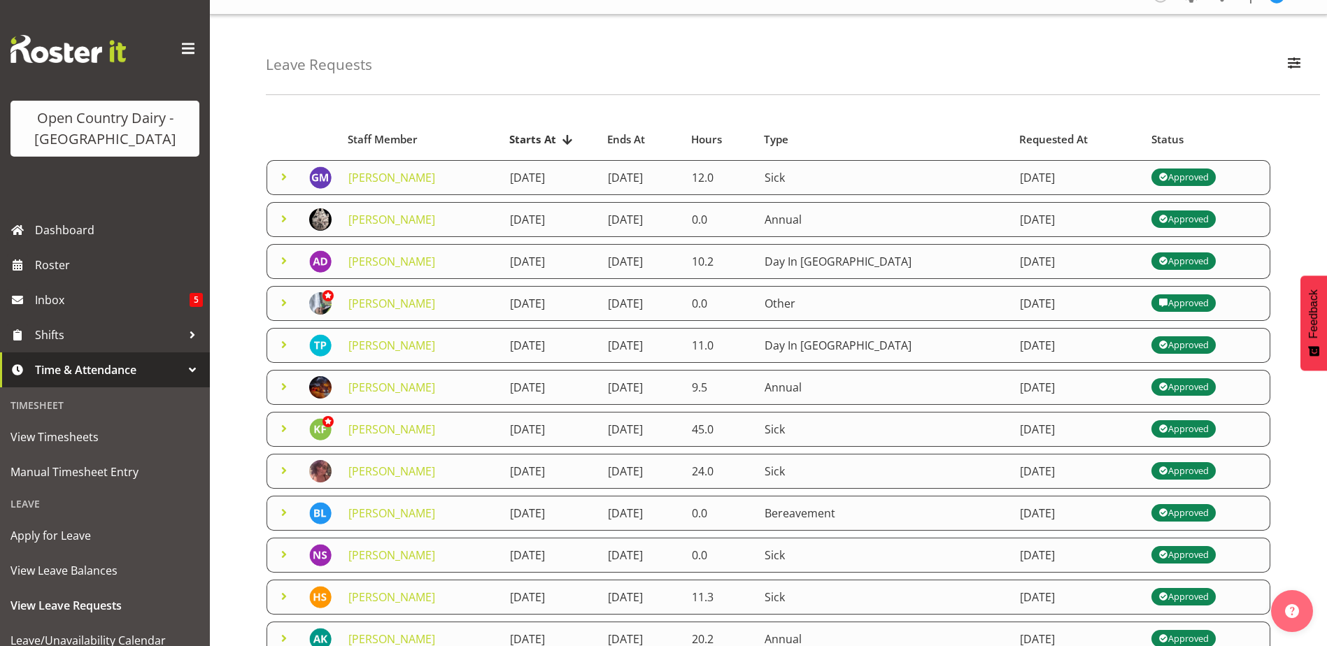
scroll to position [13, 0]
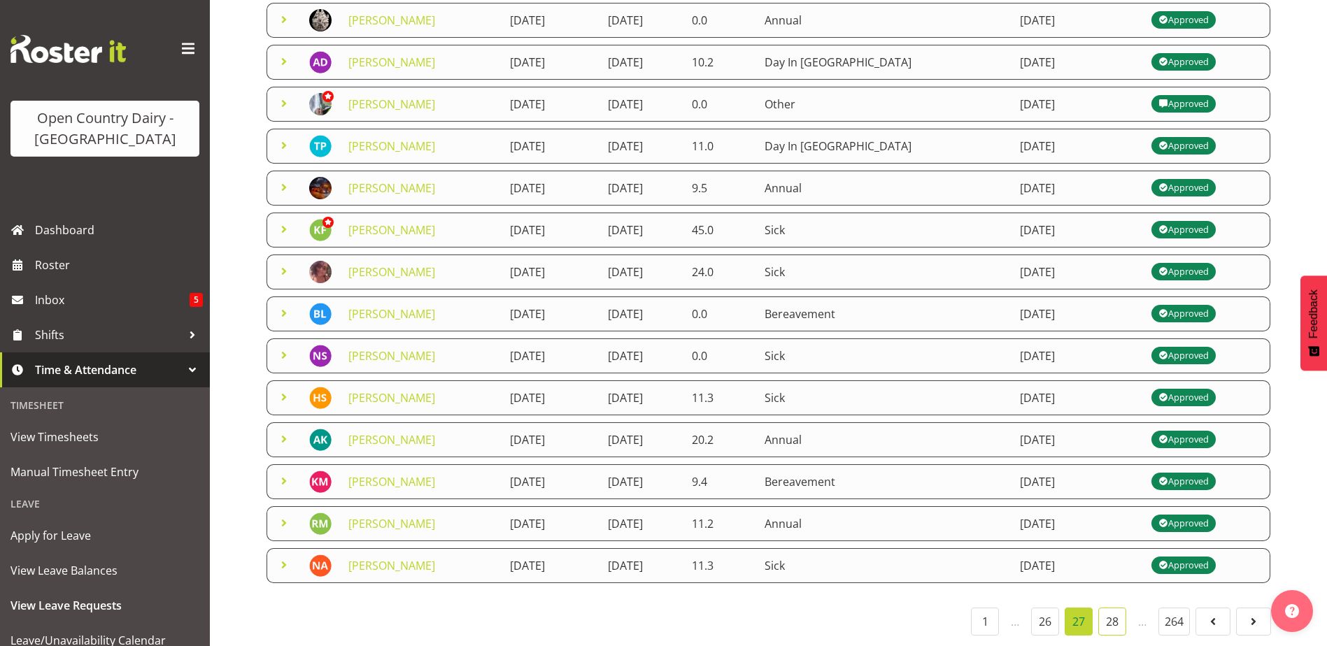
click at [1117, 609] on link "28" at bounding box center [1112, 622] width 28 height 28
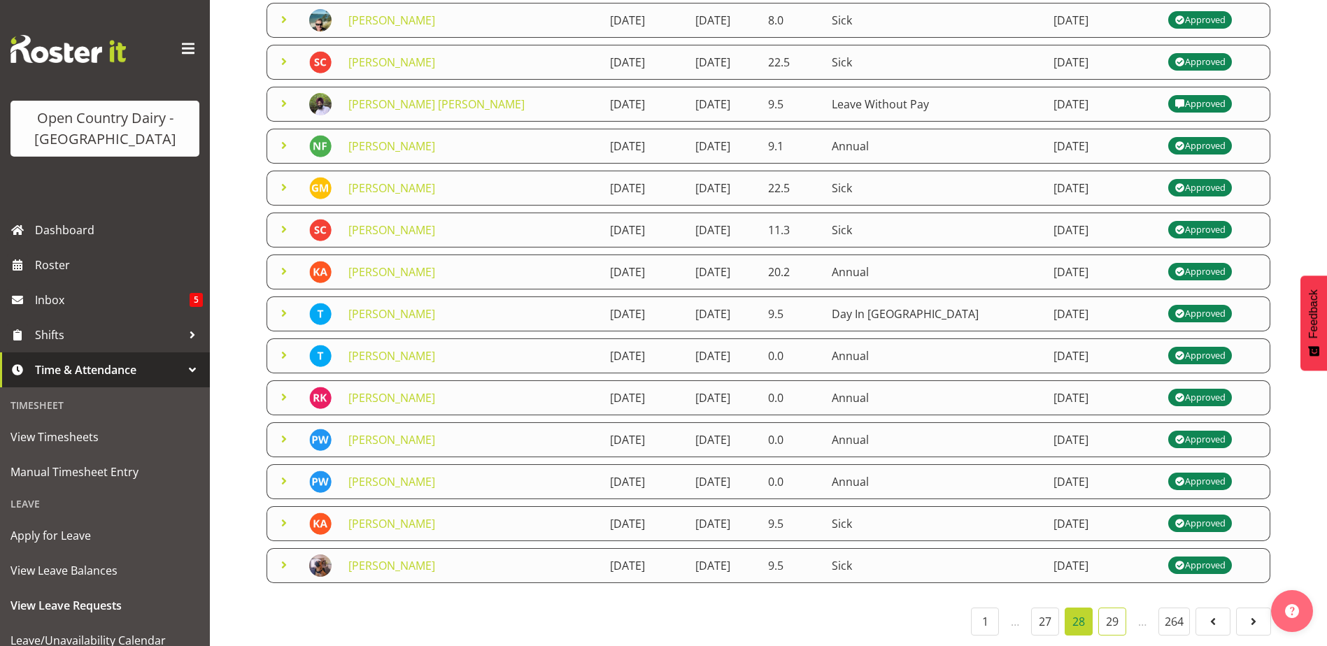
click at [1114, 612] on link "29" at bounding box center [1112, 622] width 28 height 28
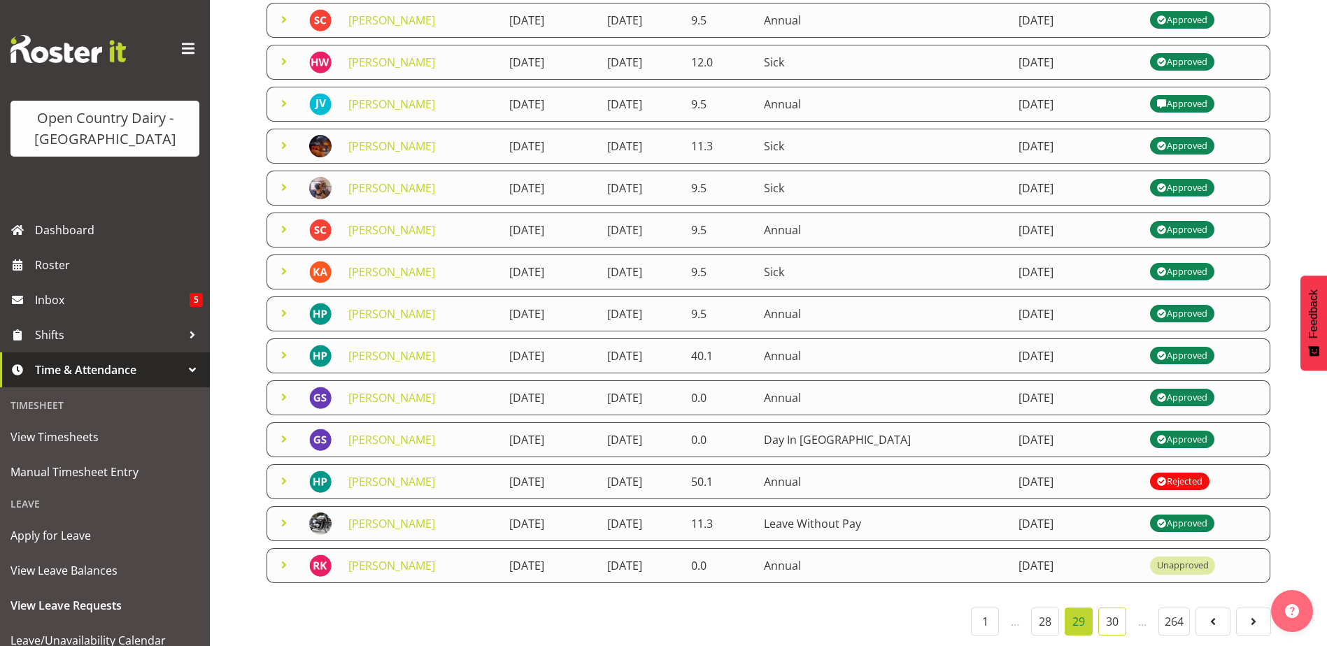
click at [1117, 611] on link "30" at bounding box center [1112, 622] width 28 height 28
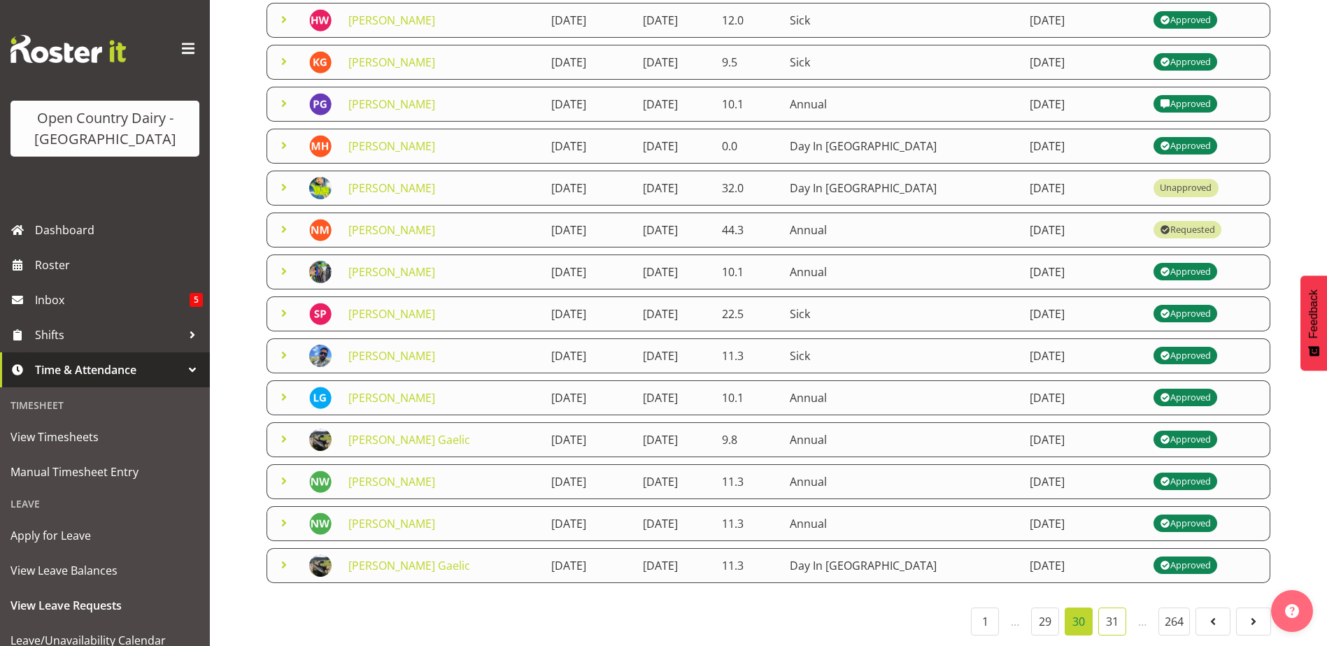
click at [1114, 612] on link "31" at bounding box center [1112, 622] width 28 height 28
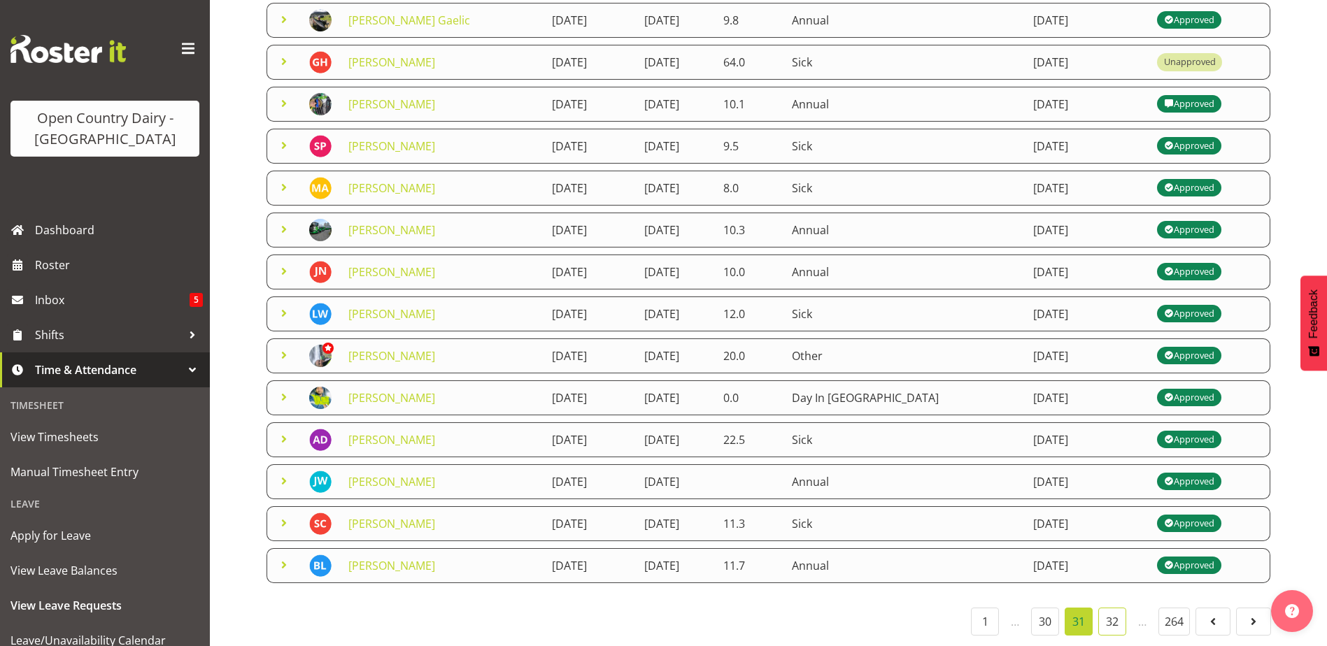
click at [1116, 611] on link "32" at bounding box center [1112, 622] width 28 height 28
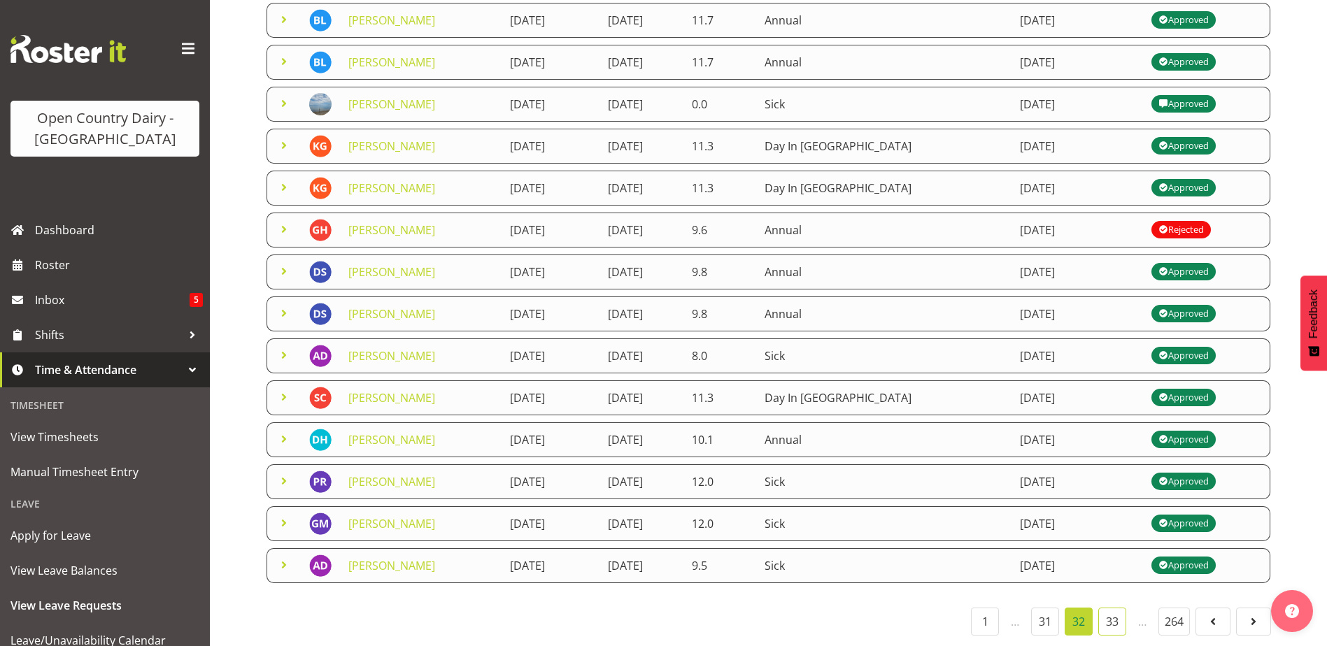
click at [1105, 608] on link "33" at bounding box center [1112, 622] width 28 height 28
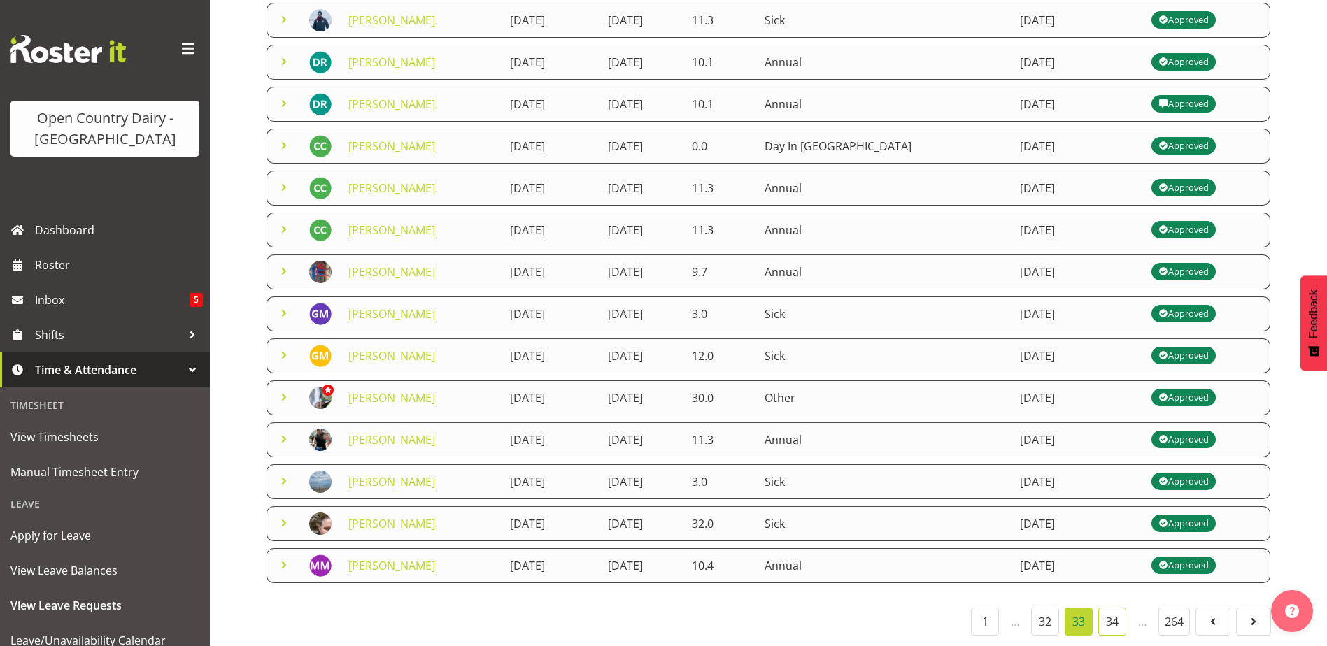
click at [1115, 611] on link "34" at bounding box center [1112, 622] width 28 height 28
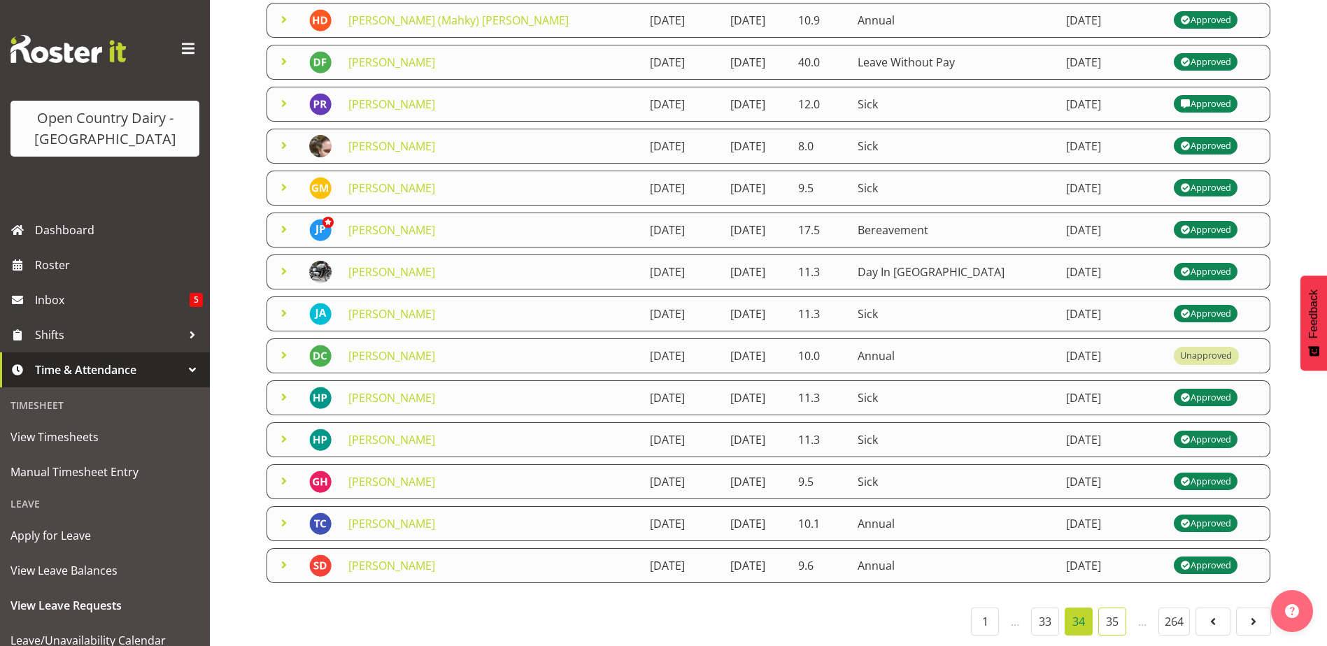
click at [1119, 612] on link "35" at bounding box center [1112, 622] width 28 height 28
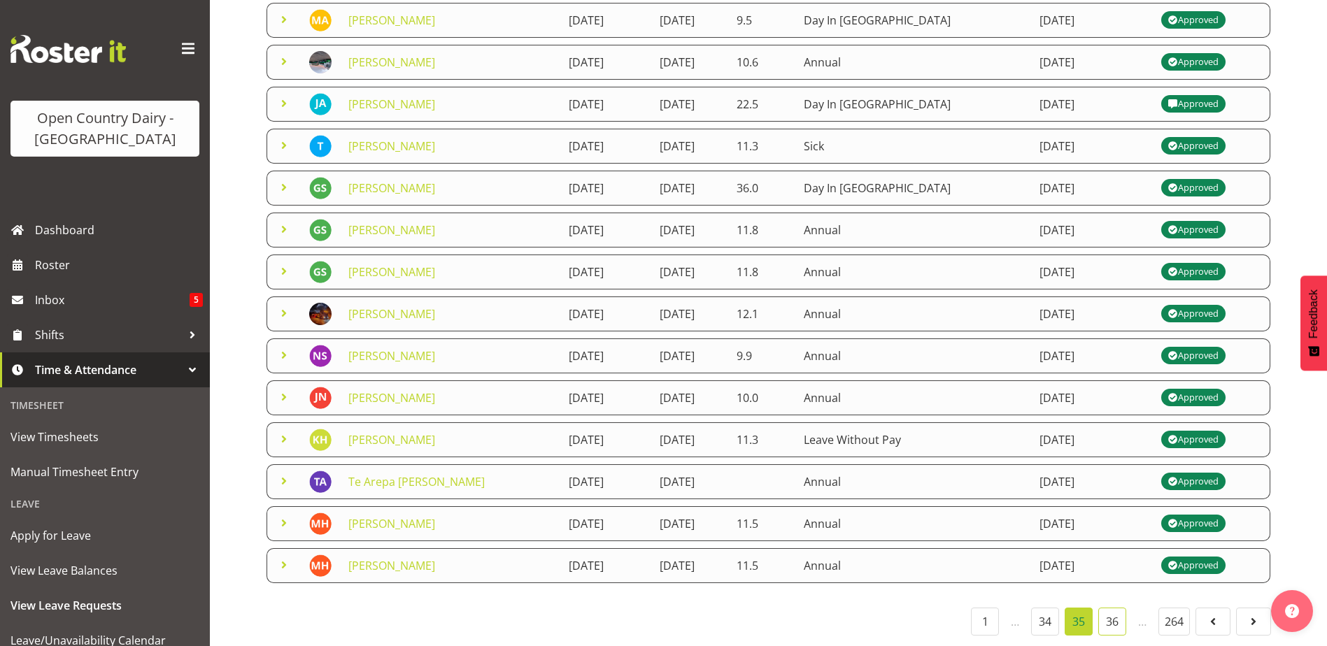
click at [1118, 611] on link "36" at bounding box center [1112, 622] width 28 height 28
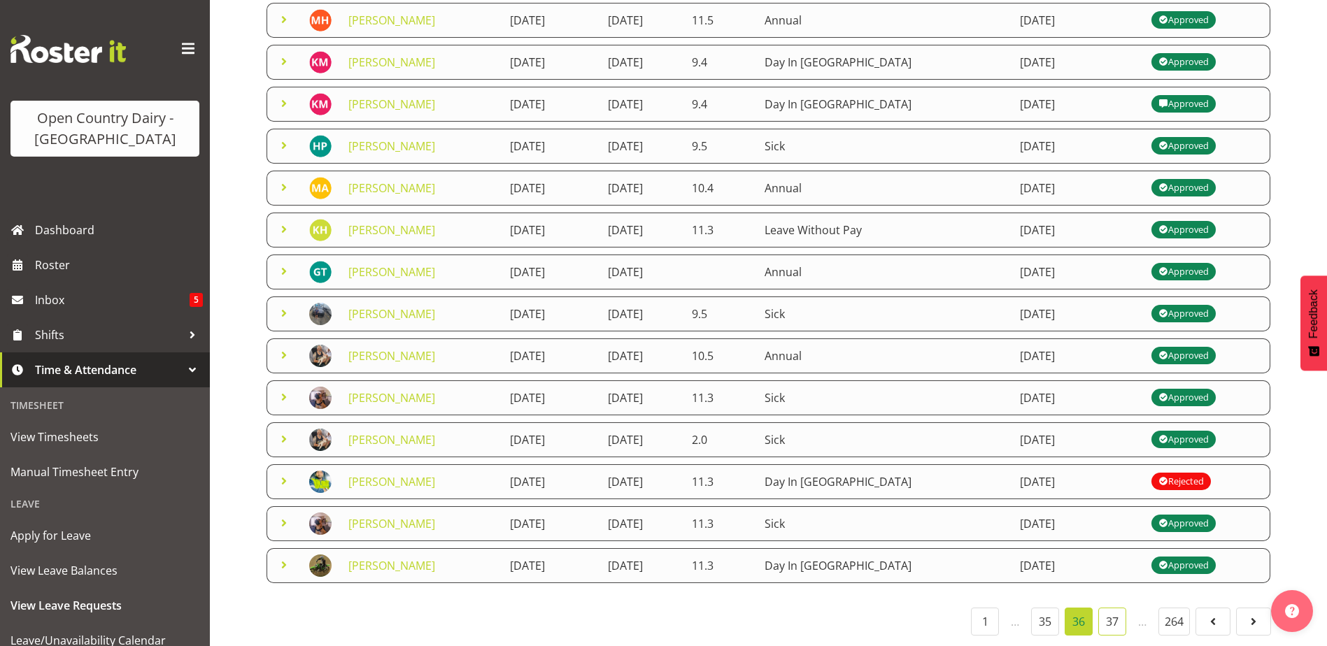
click at [1111, 608] on link "37" at bounding box center [1112, 622] width 28 height 28
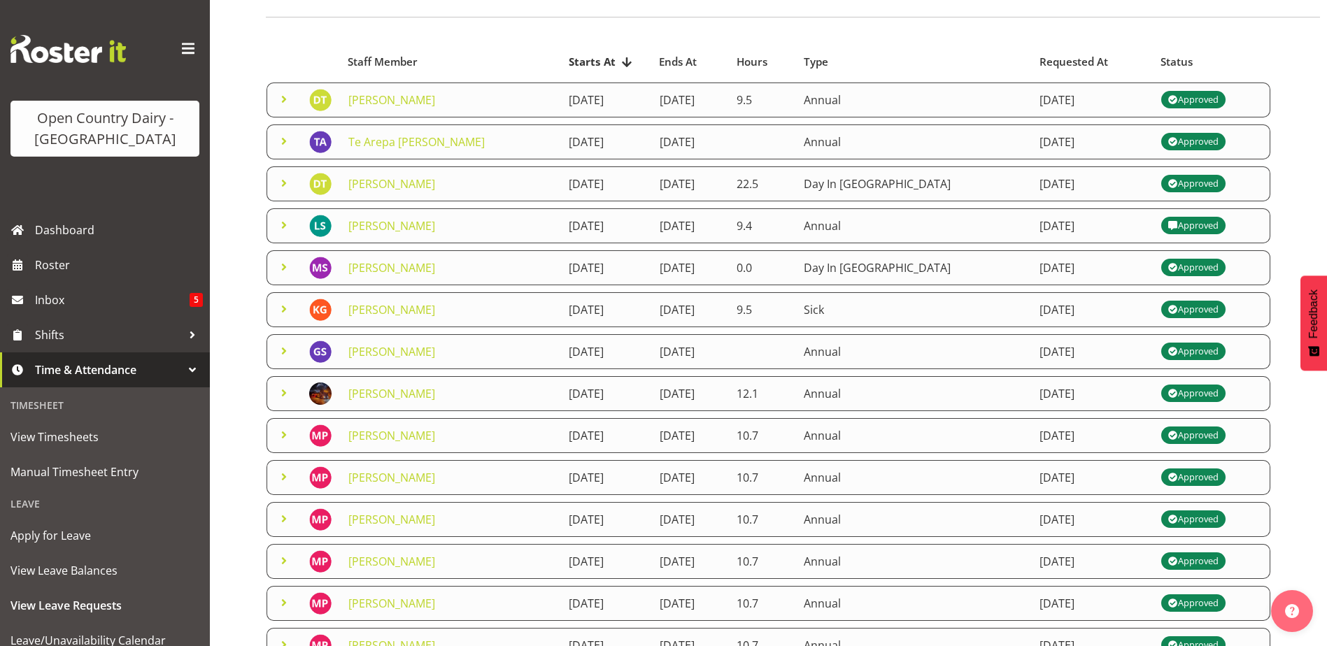
scroll to position [0, 0]
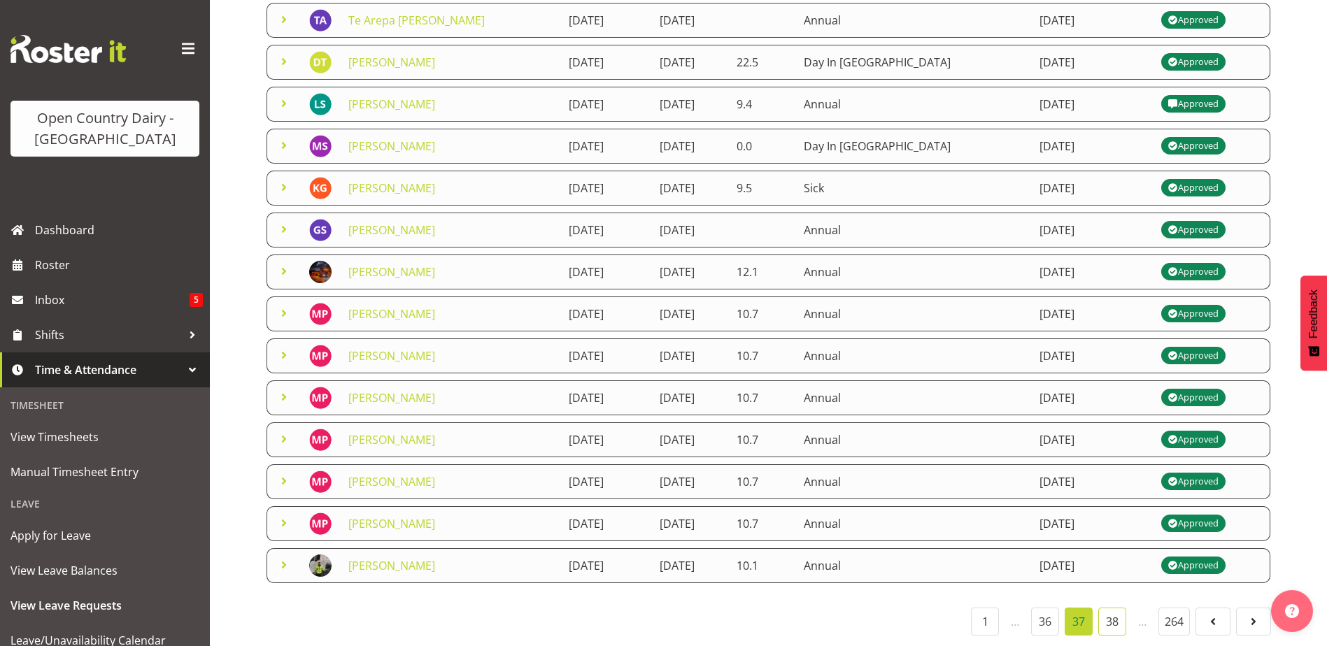
click at [1105, 609] on link "38" at bounding box center [1112, 622] width 28 height 28
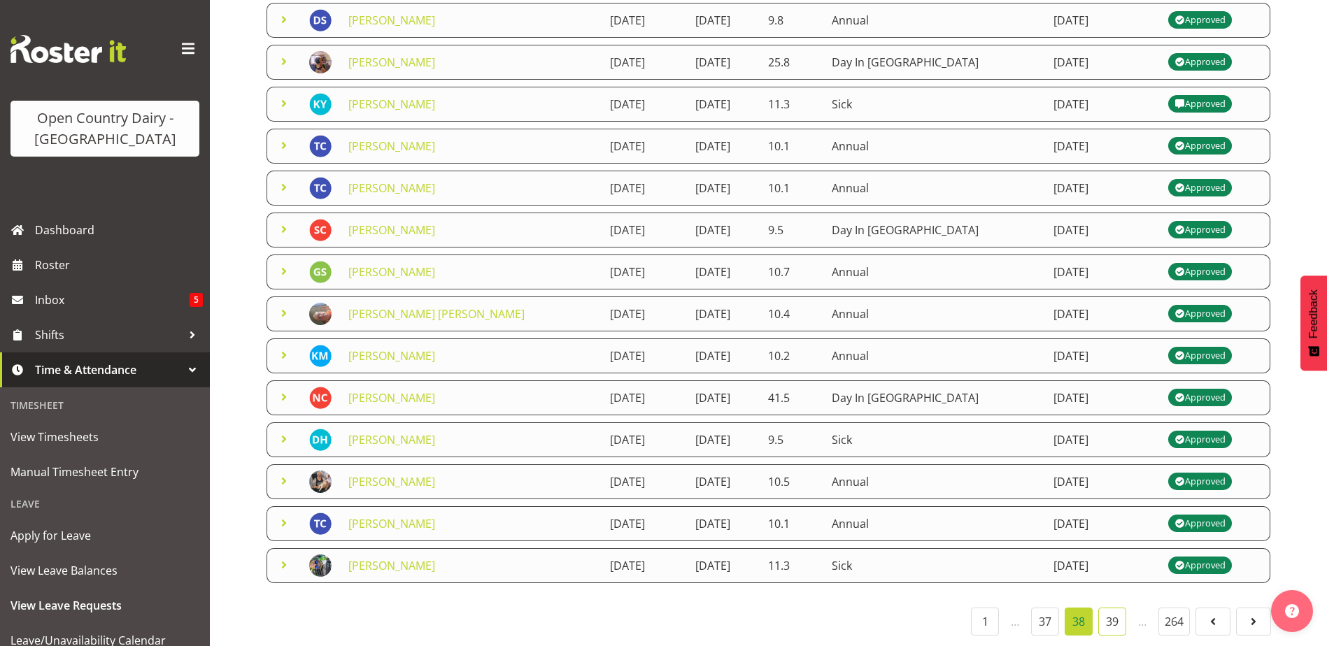
click at [1117, 608] on link "39" at bounding box center [1112, 622] width 28 height 28
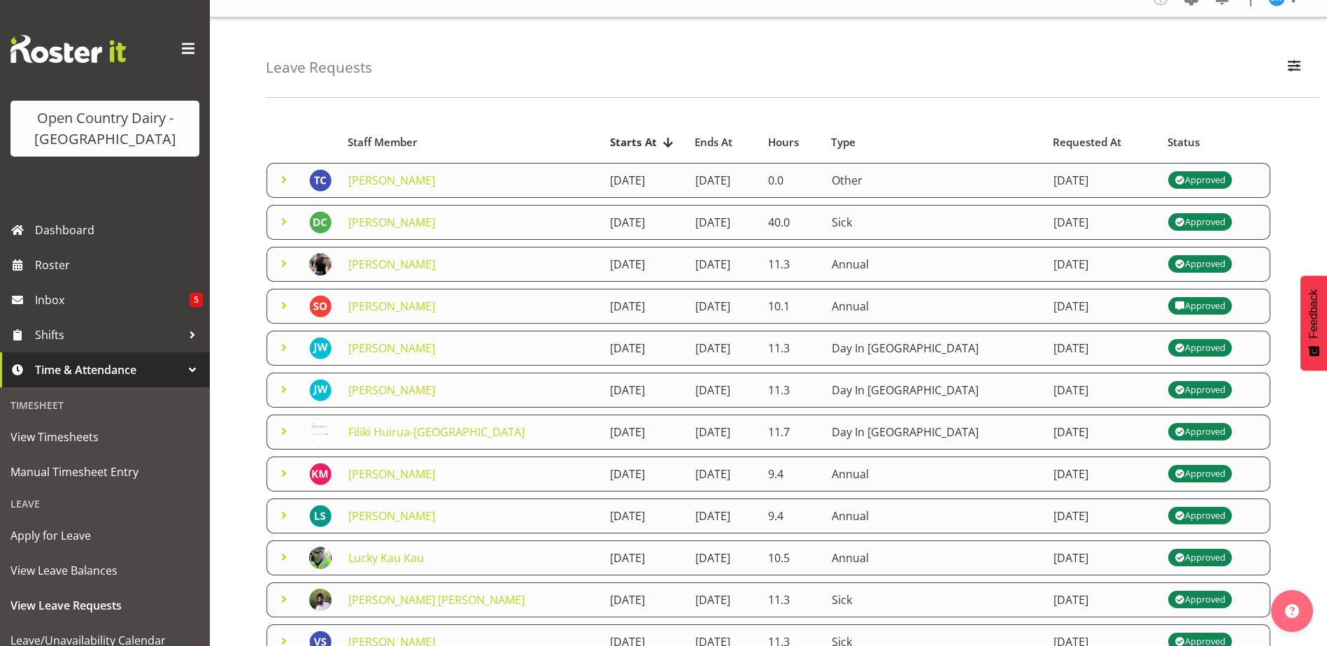
scroll to position [6, 0]
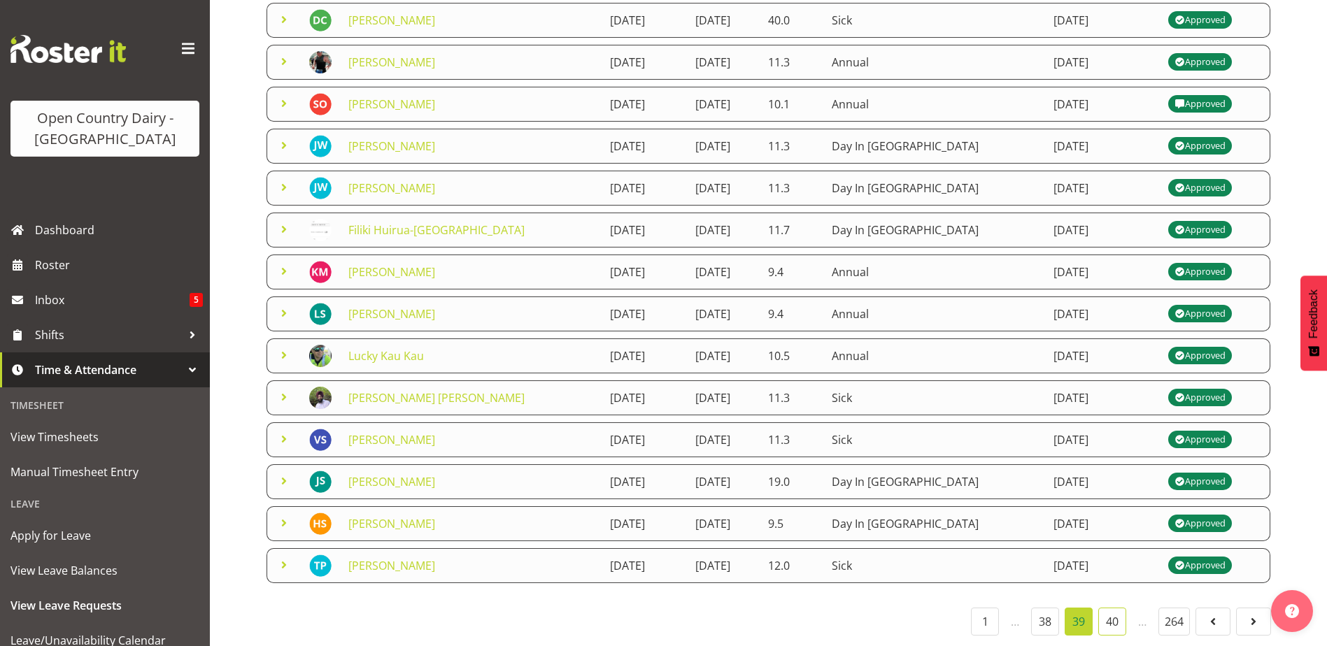
click at [1108, 608] on link "40" at bounding box center [1112, 622] width 28 height 28
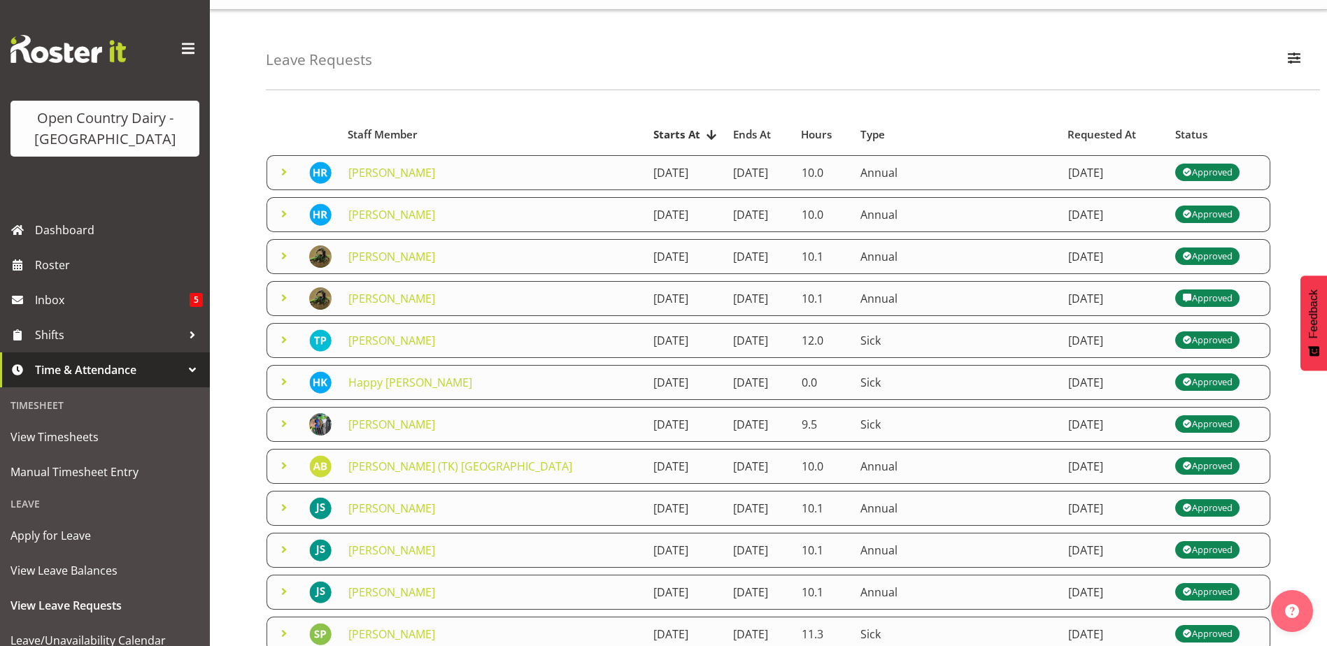
scroll to position [0, 0]
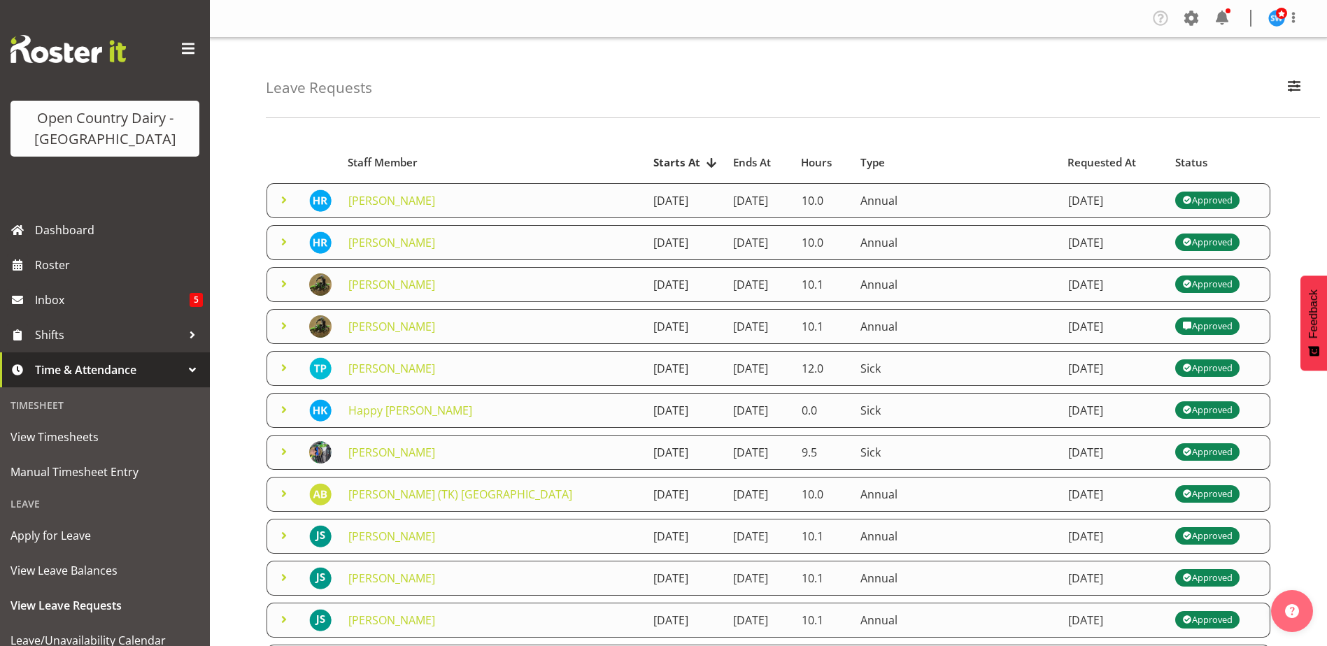
click at [1175, 160] on span "Status" at bounding box center [1191, 163] width 32 height 16
click at [1215, 162] on span at bounding box center [1220, 162] width 11 height 11
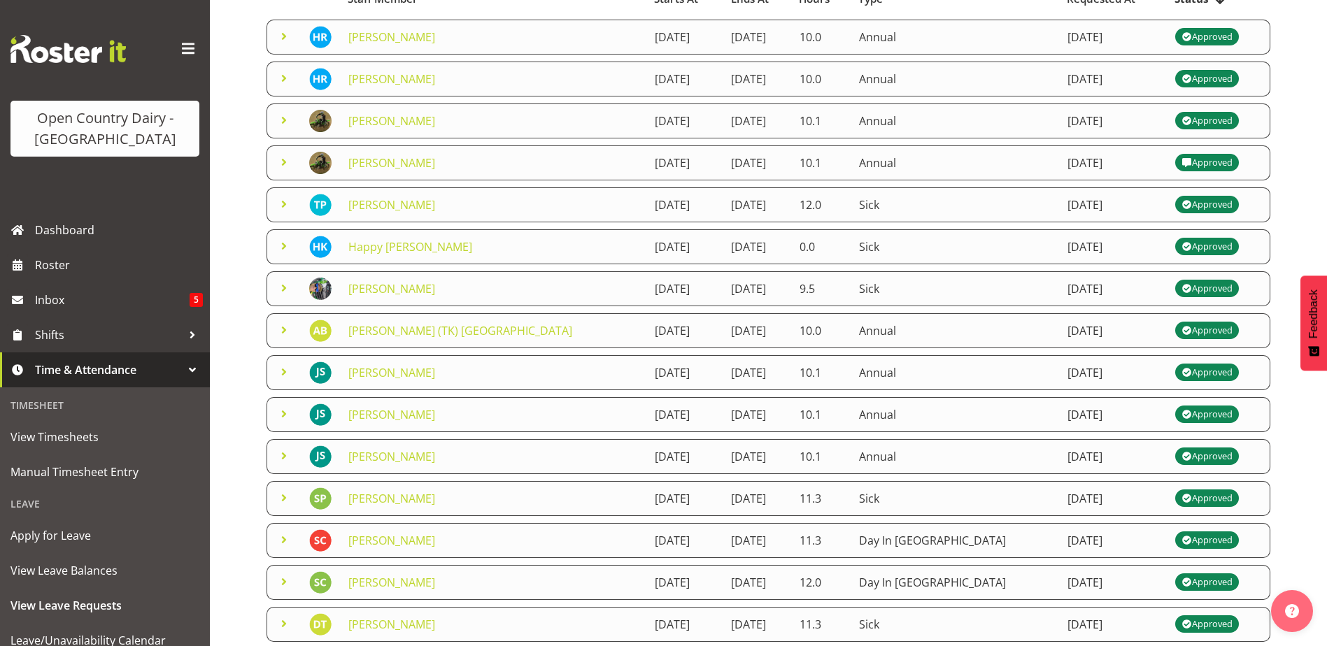
scroll to position [233, 0]
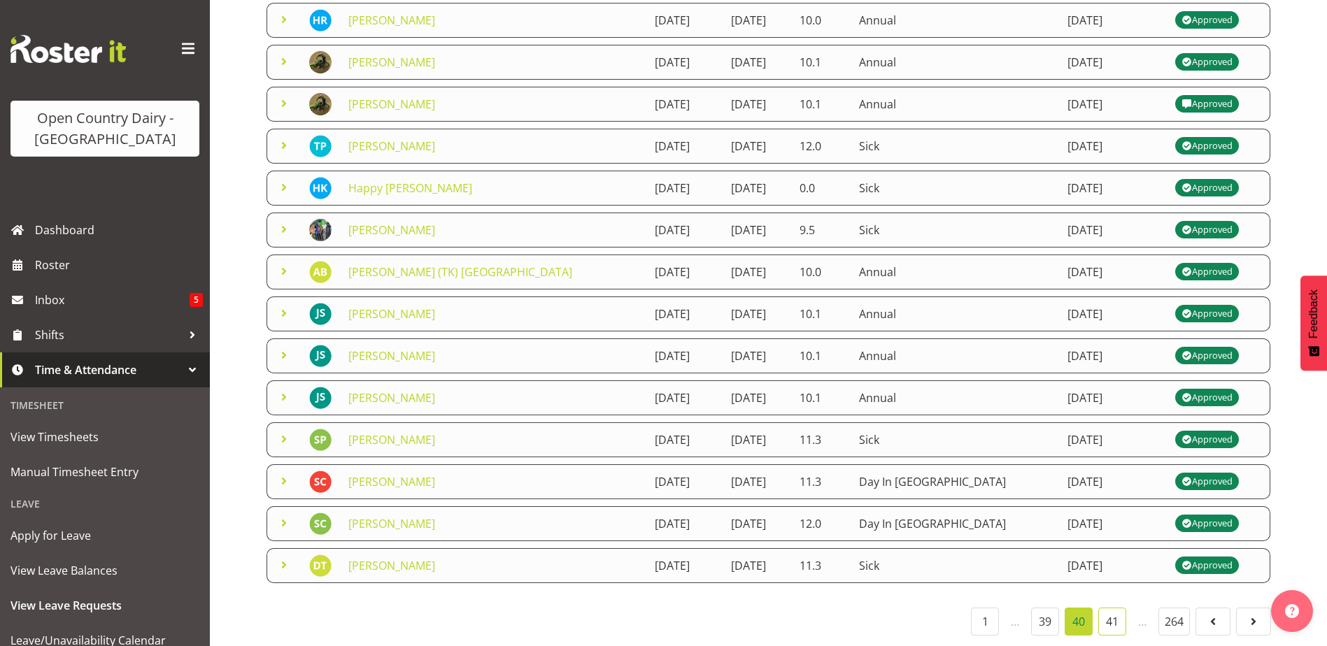
click at [1115, 611] on link "41" at bounding box center [1112, 622] width 28 height 28
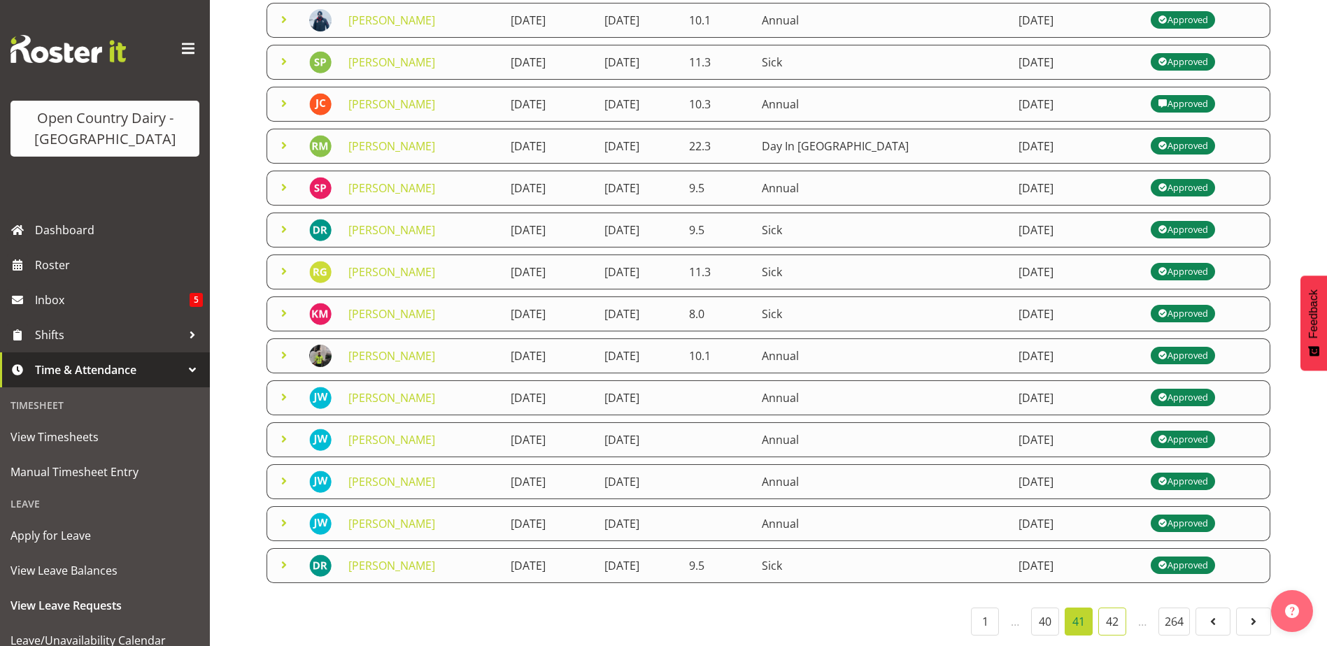
click at [1112, 608] on link "42" at bounding box center [1112, 622] width 28 height 28
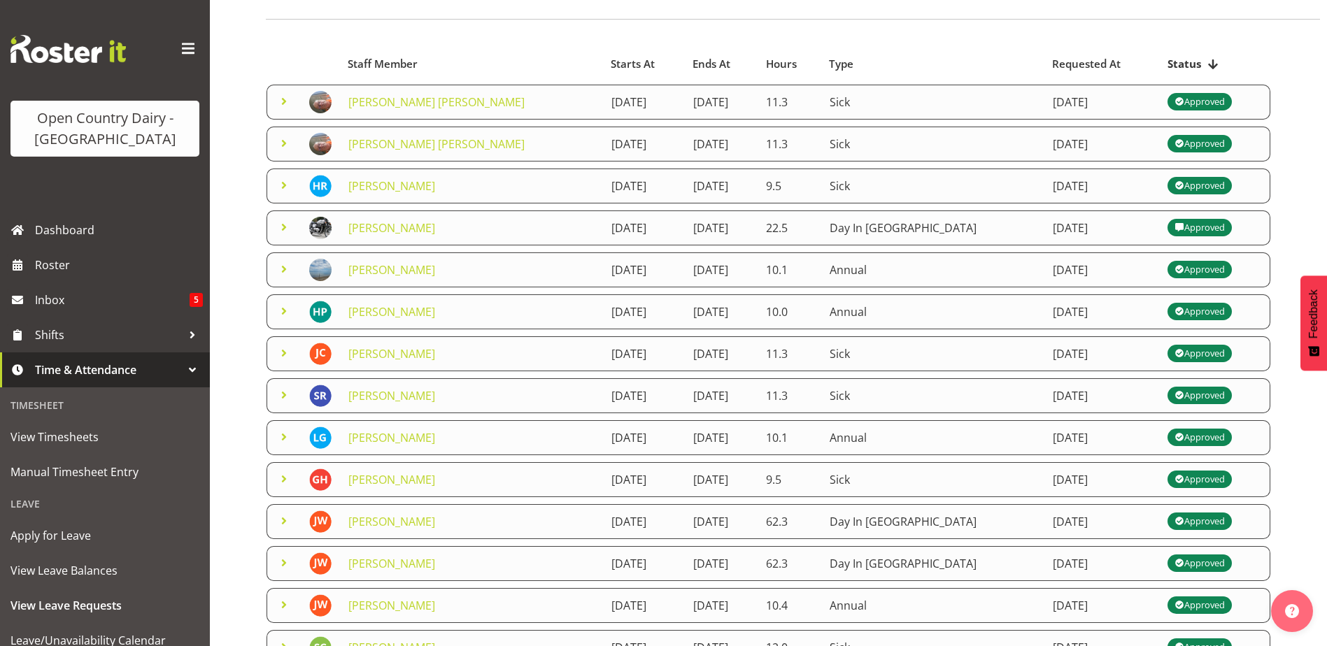
scroll to position [0, 0]
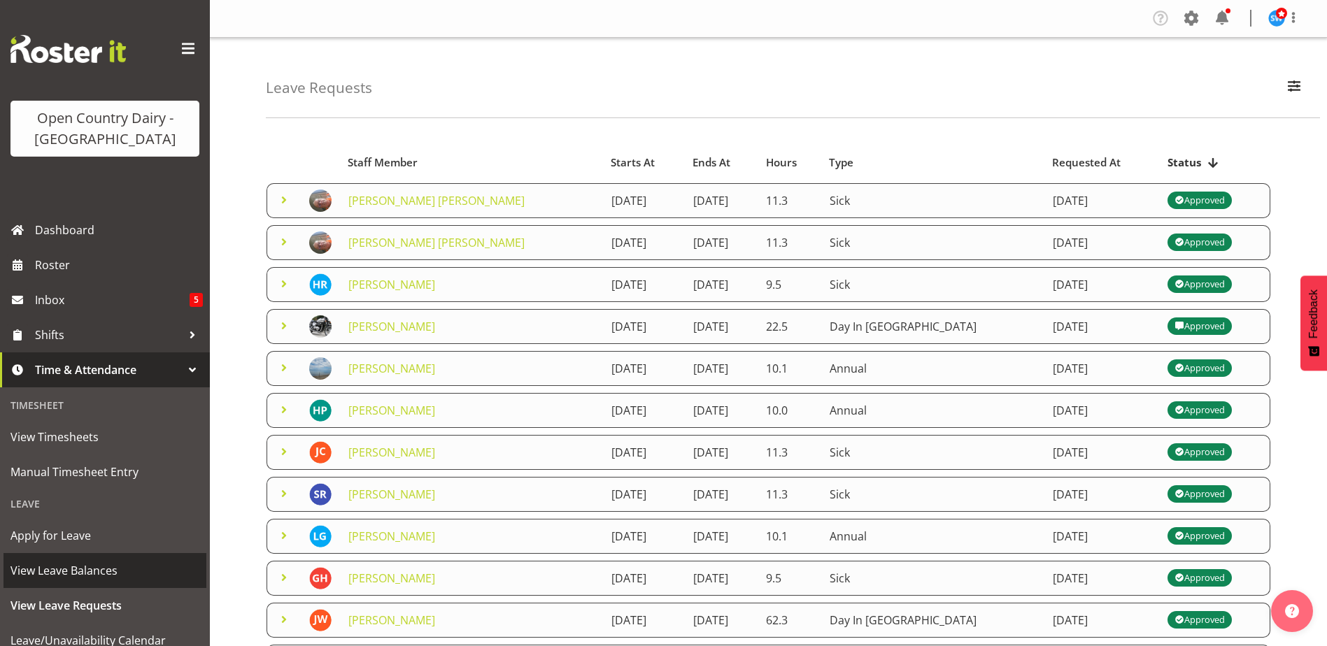
click at [51, 570] on span "View Leave Balances" at bounding box center [104, 570] width 189 height 21
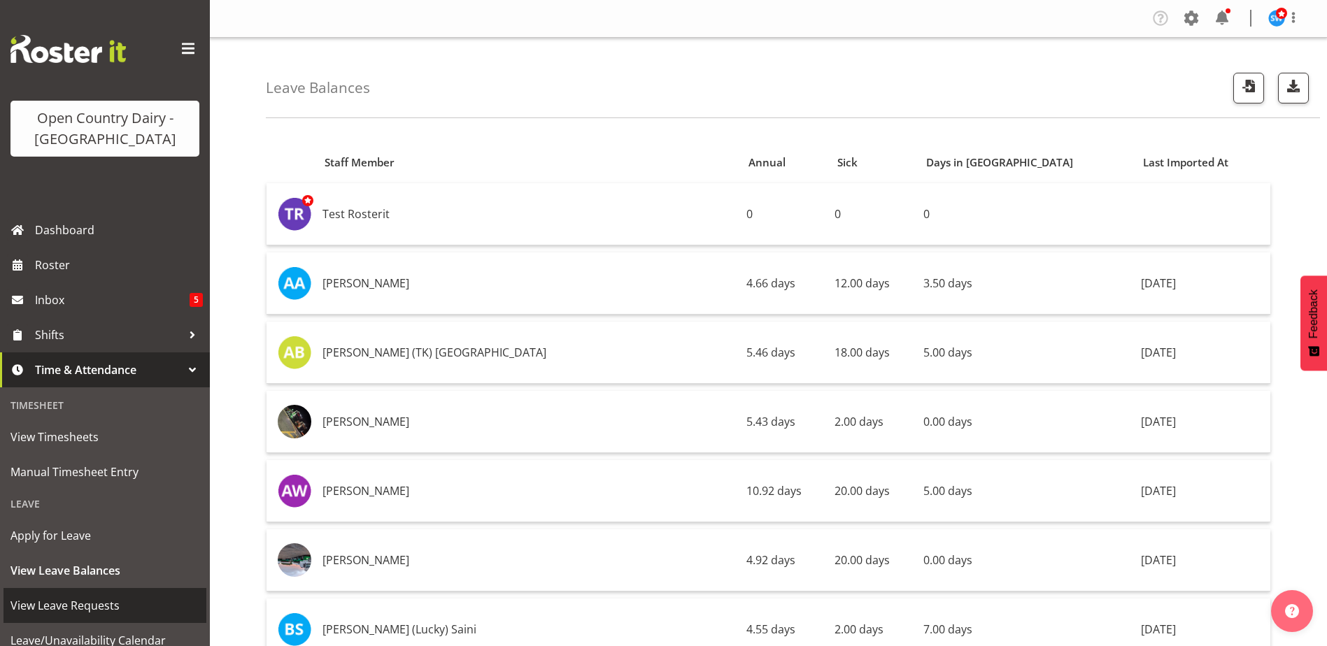
click at [59, 605] on span "View Leave Requests" at bounding box center [104, 605] width 189 height 21
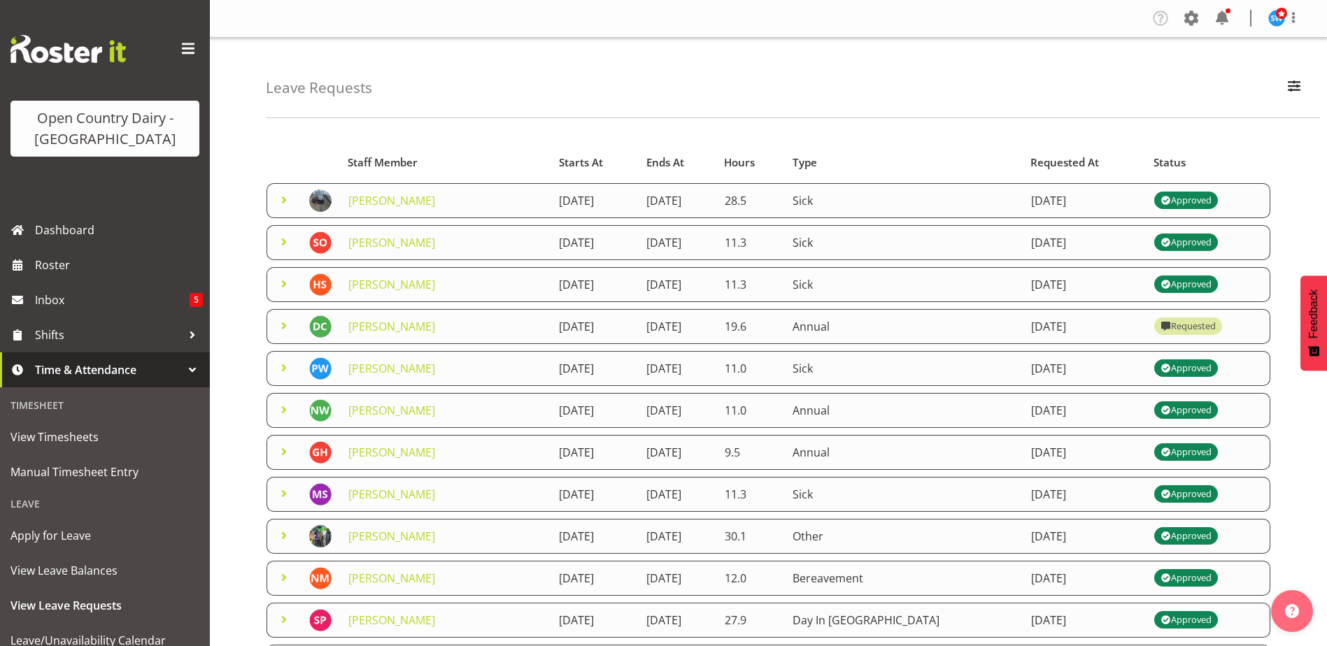
click at [1146, 97] on div "Leave Requests Search Search for a particular employee Status All Approved Requ…" at bounding box center [793, 78] width 1054 height 80
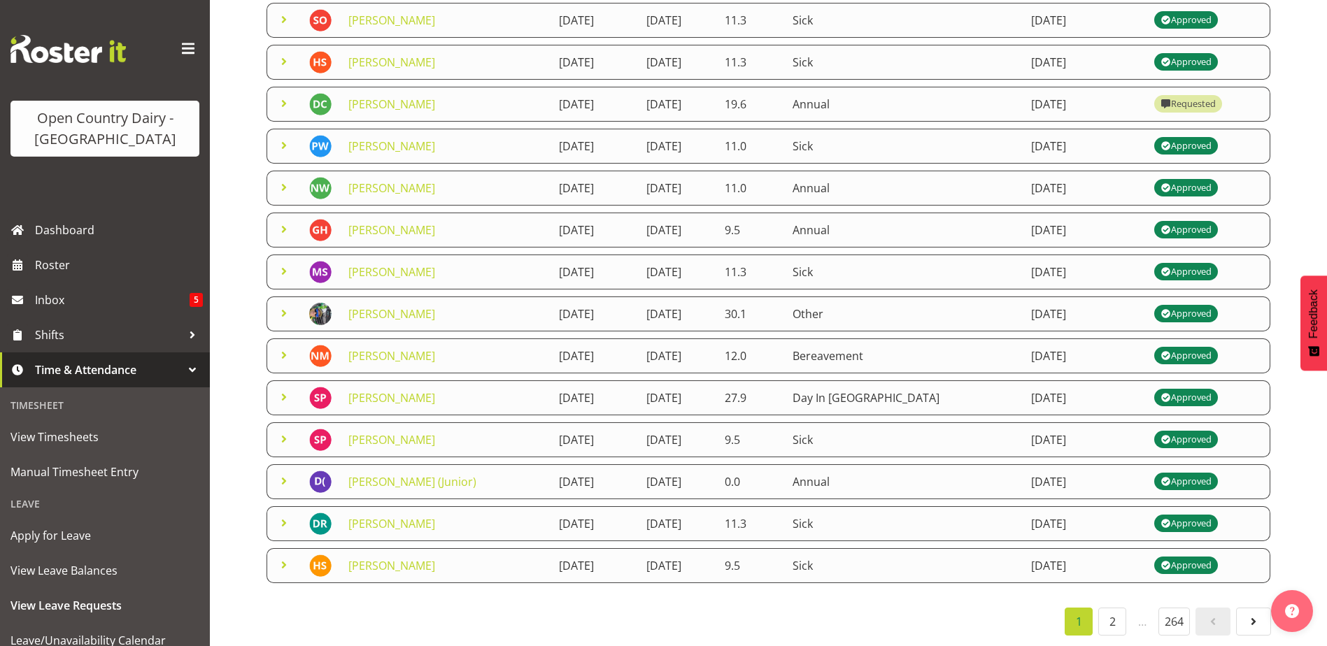
scroll to position [233, 0]
click at [1109, 608] on link "2" at bounding box center [1112, 622] width 28 height 28
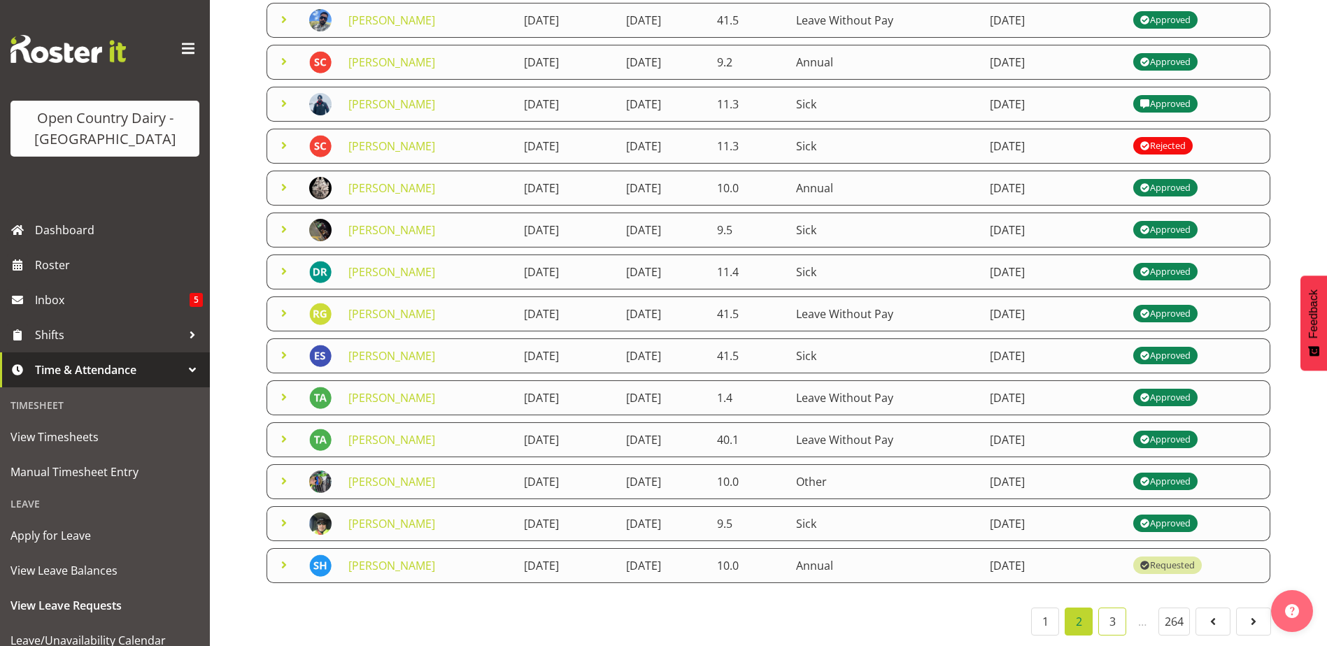
click at [1107, 612] on link "3" at bounding box center [1112, 622] width 28 height 28
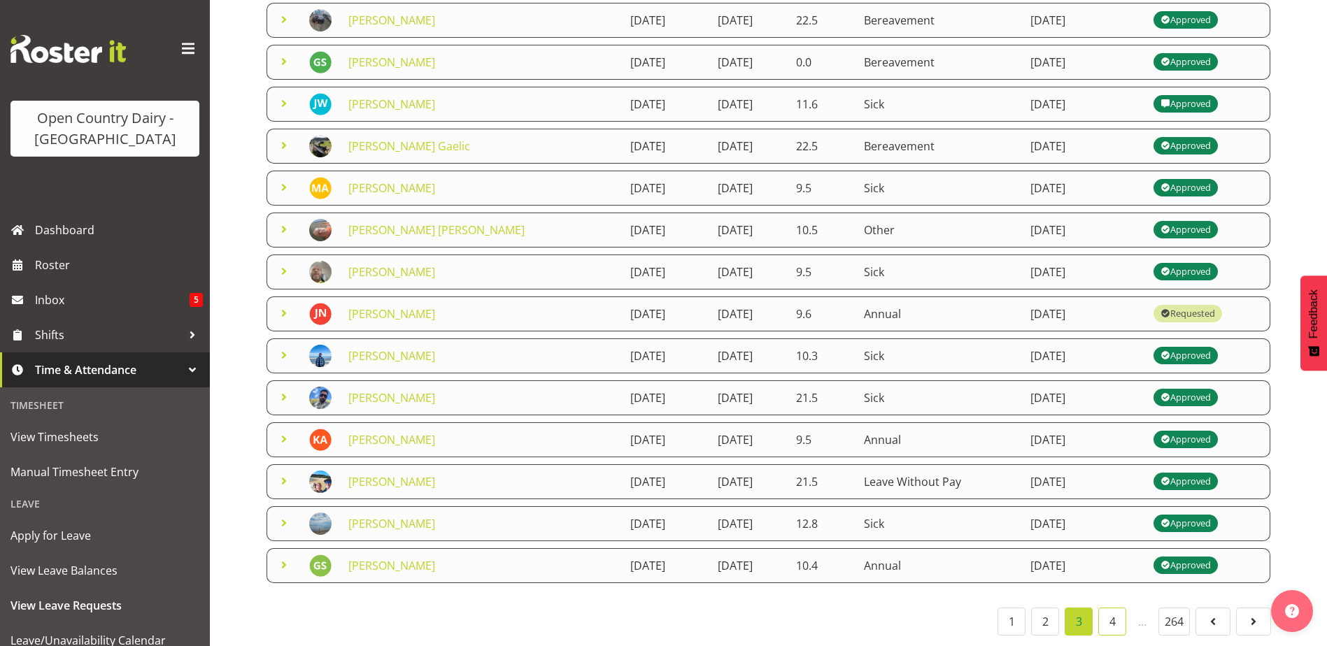
click at [1111, 608] on link "4" at bounding box center [1112, 622] width 28 height 28
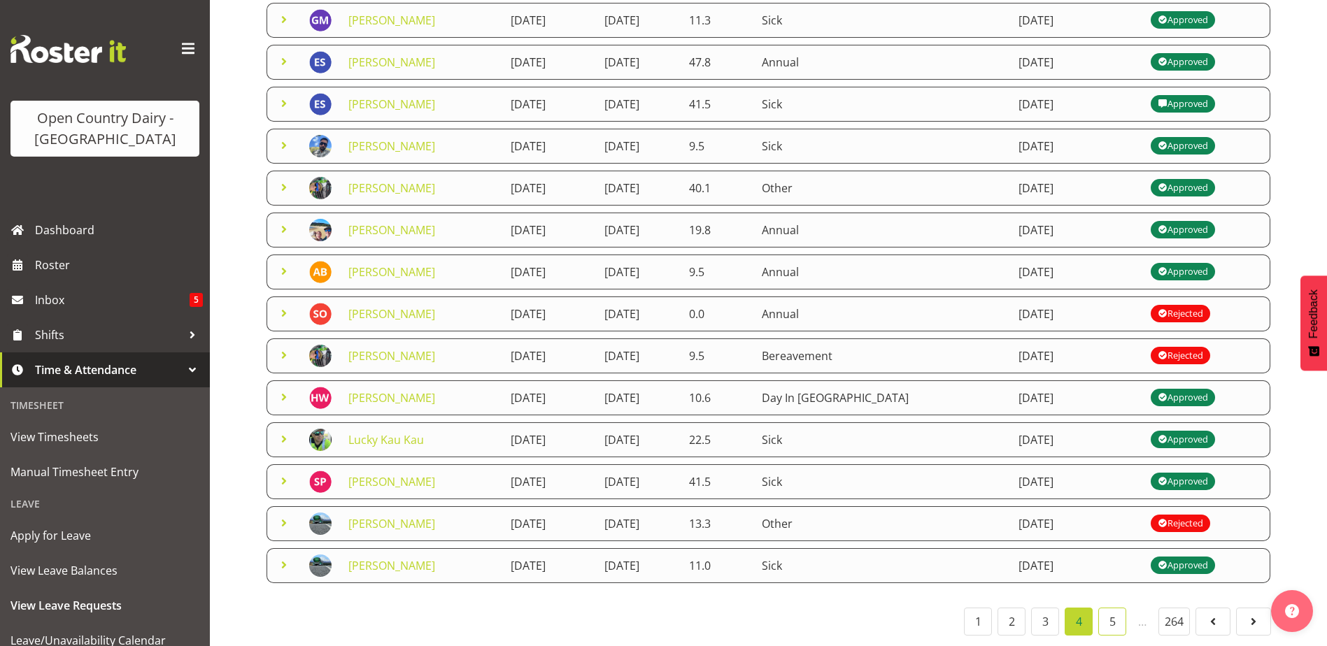
click at [1117, 612] on link "5" at bounding box center [1112, 622] width 28 height 28
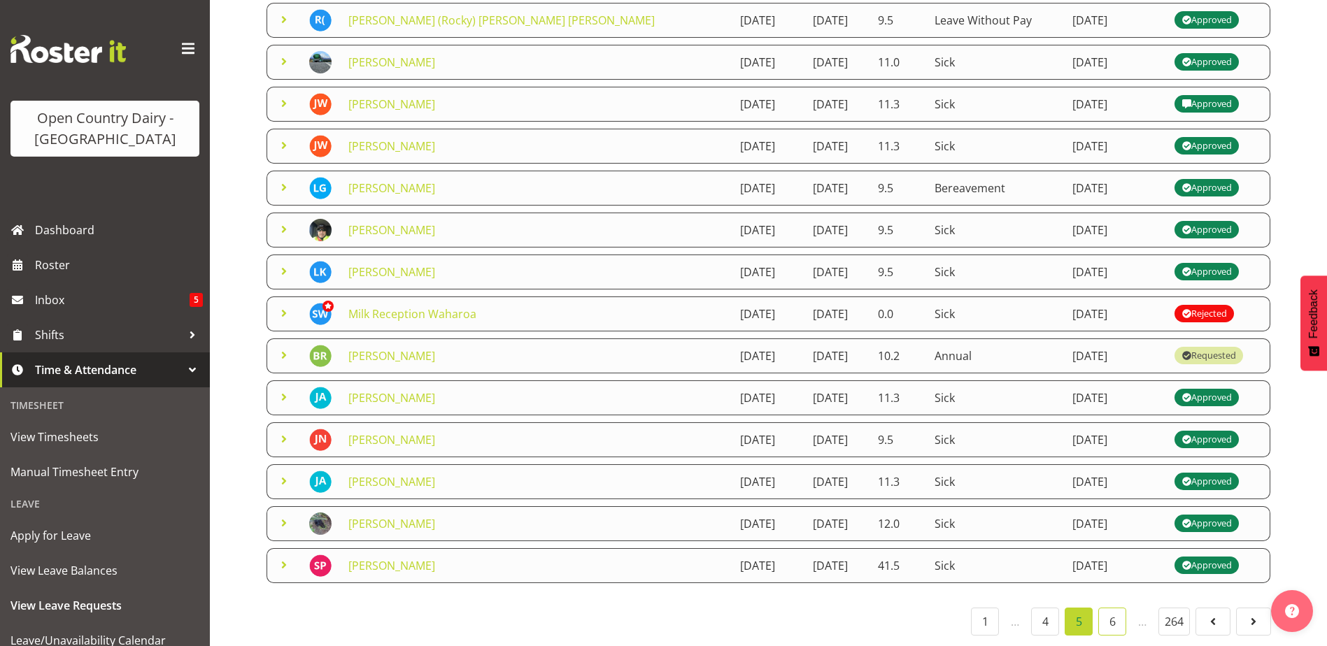
click at [1112, 611] on link "6" at bounding box center [1112, 622] width 28 height 28
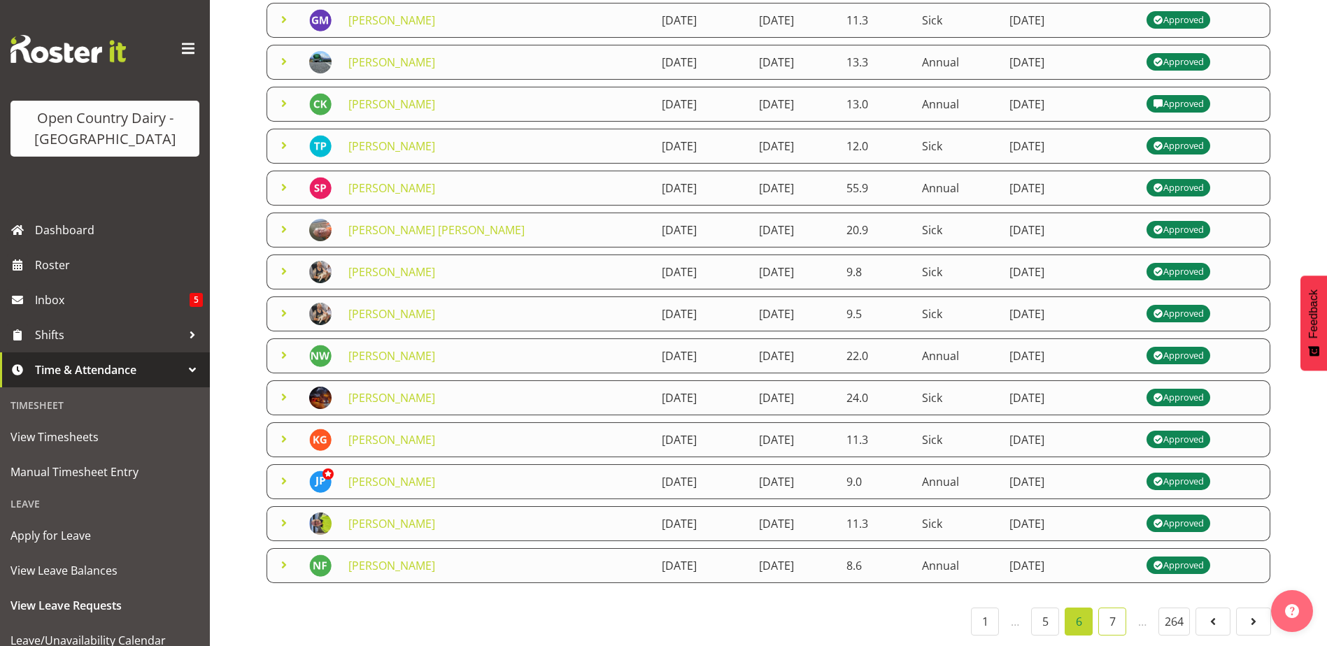
click at [1110, 608] on link "7" at bounding box center [1112, 622] width 28 height 28
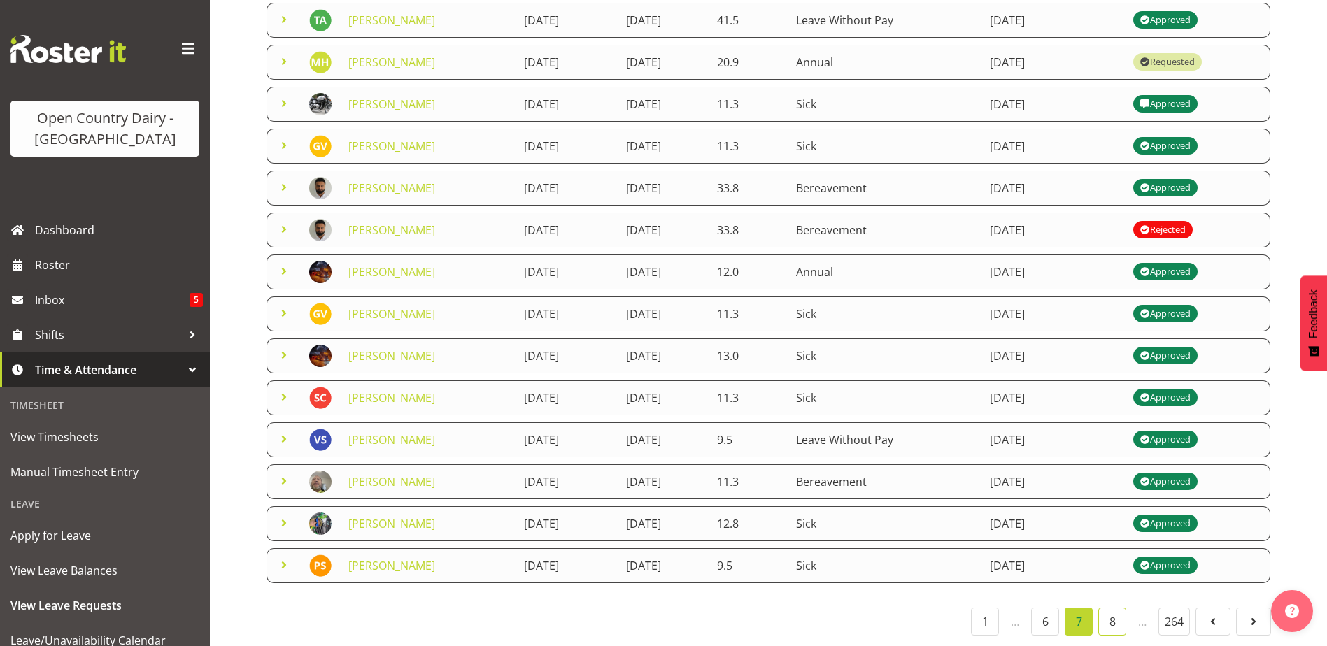
click at [1112, 613] on link "8" at bounding box center [1112, 622] width 28 height 28
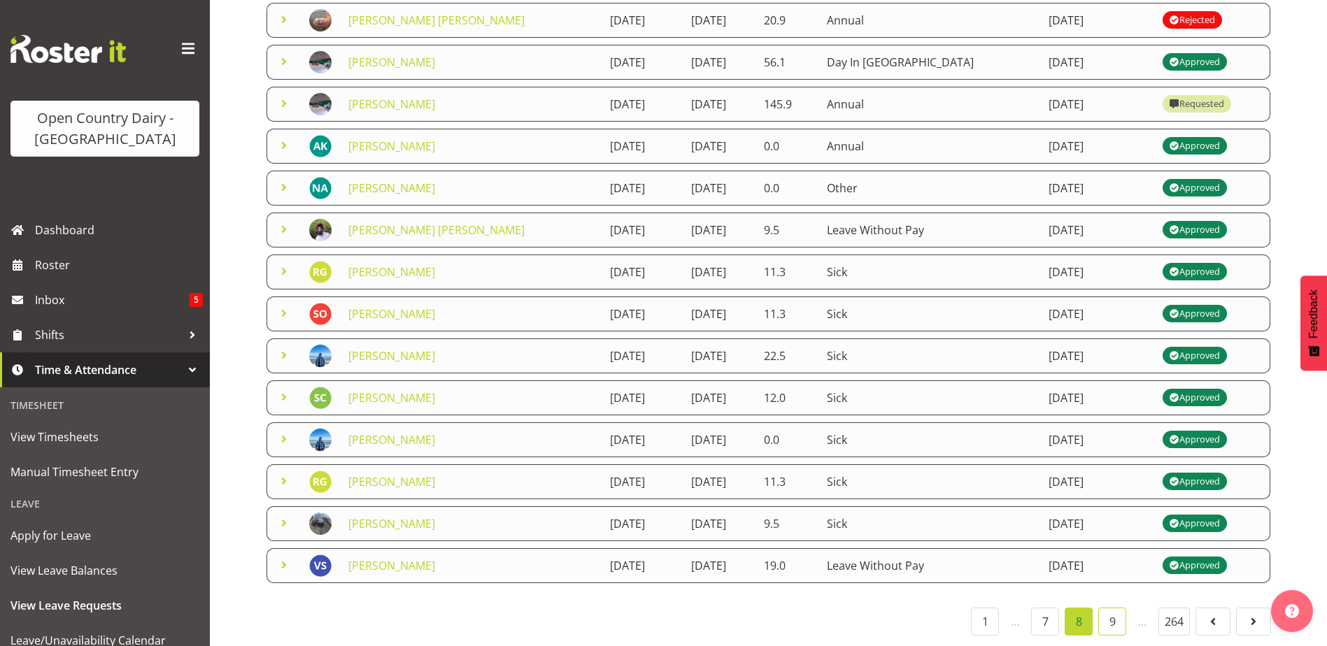
click at [1106, 610] on link "9" at bounding box center [1112, 622] width 28 height 28
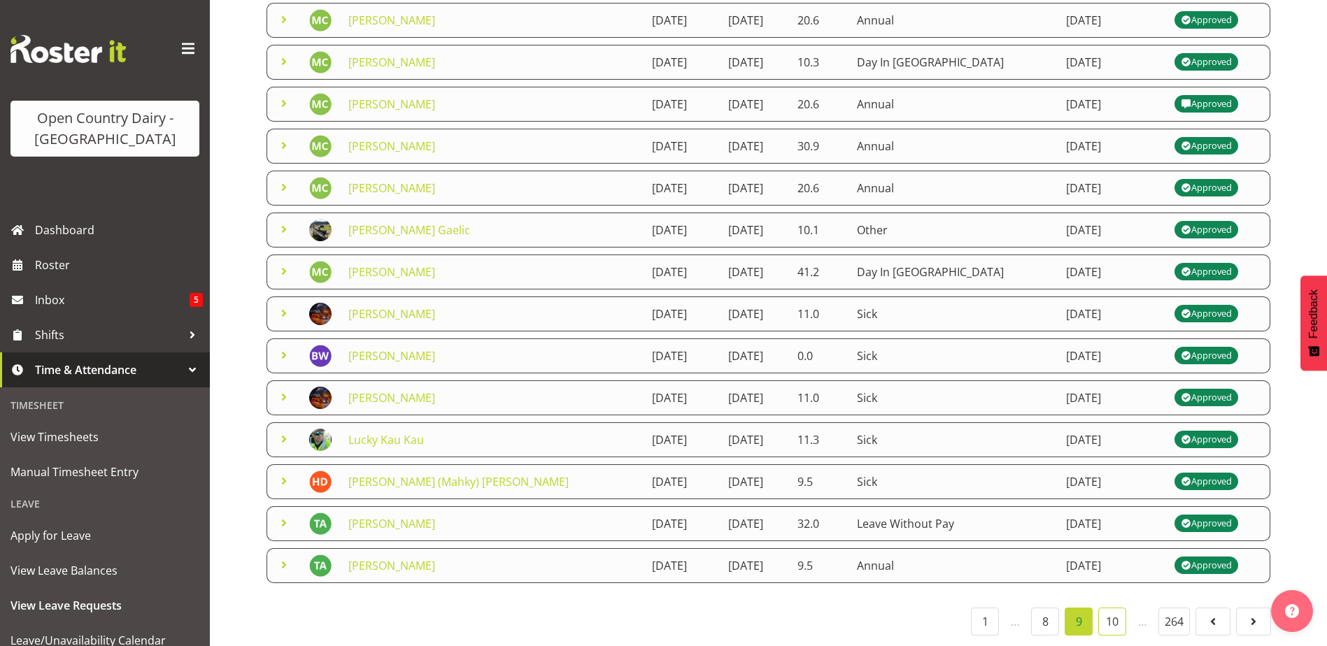
click at [1108, 610] on link "10" at bounding box center [1112, 622] width 28 height 28
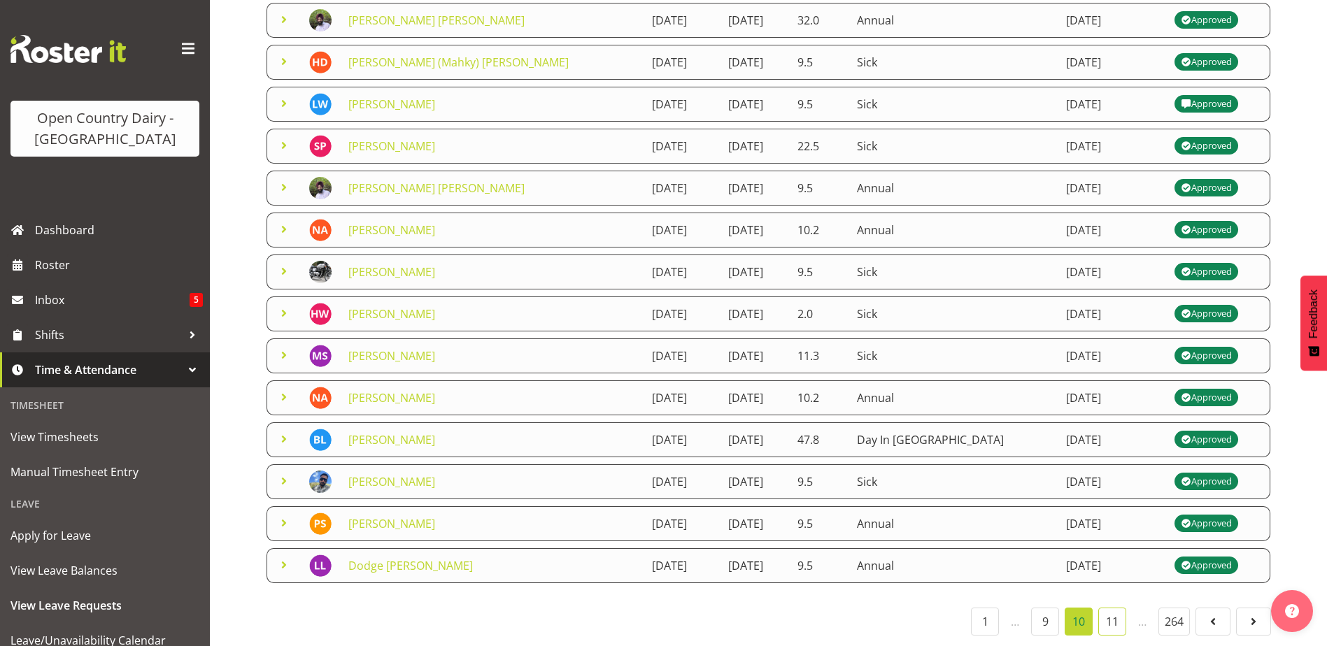
click at [1118, 612] on link "11" at bounding box center [1112, 622] width 28 height 28
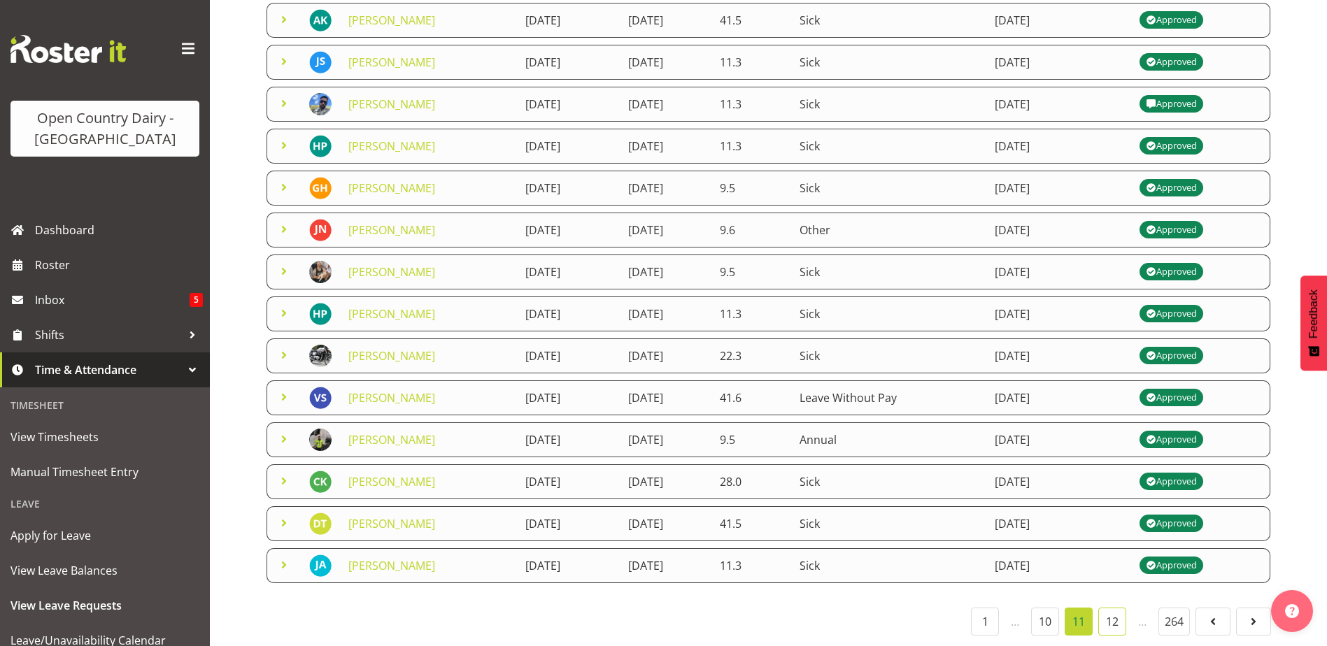
click at [1113, 609] on link "12" at bounding box center [1112, 622] width 28 height 28
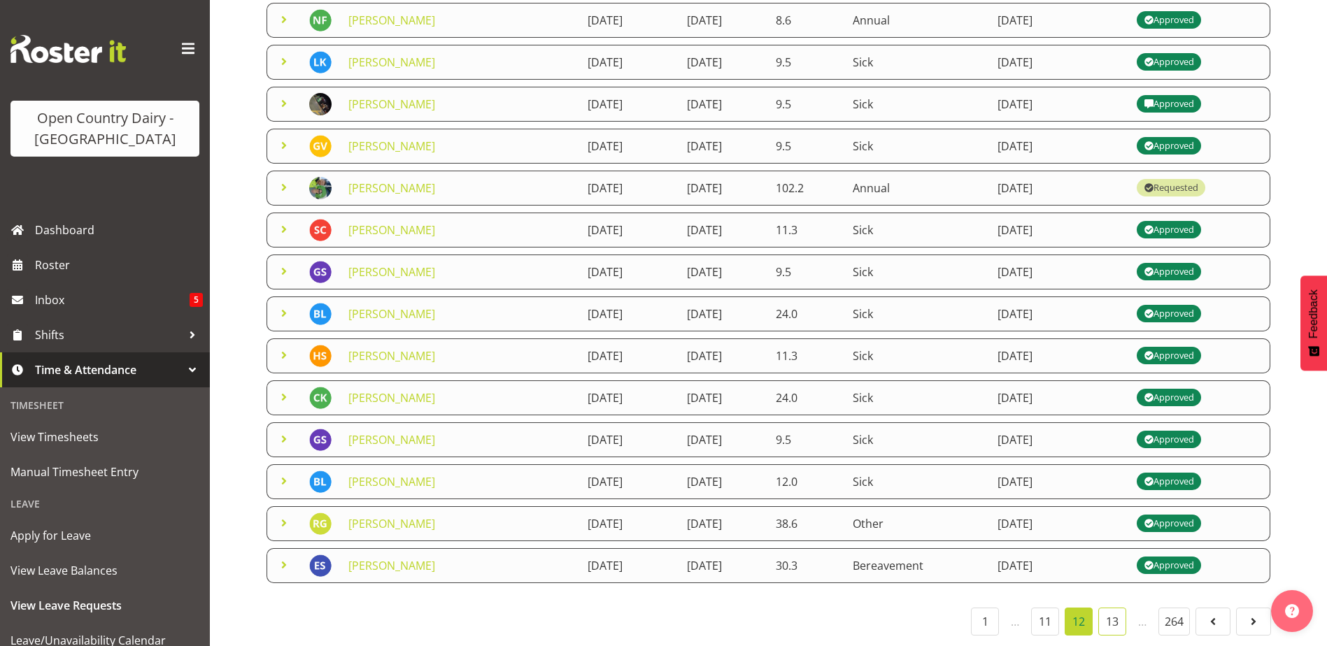
click at [1117, 608] on link "13" at bounding box center [1112, 622] width 28 height 28
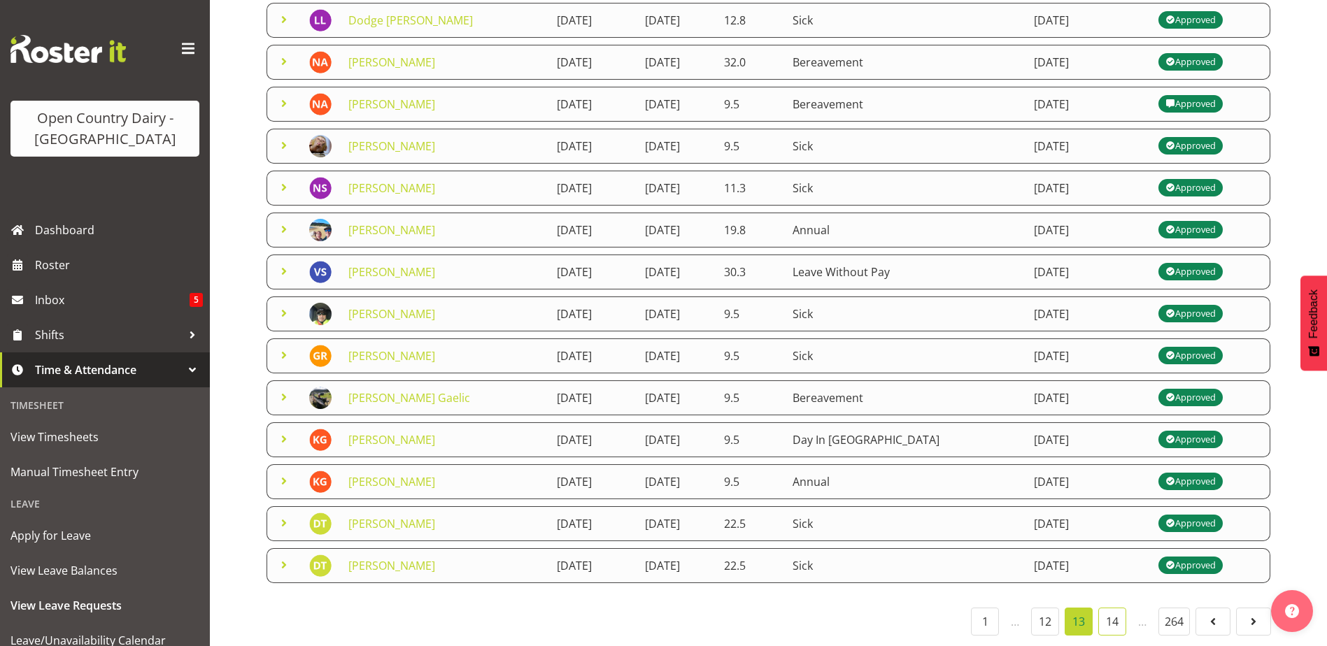
click at [1105, 608] on link "14" at bounding box center [1112, 622] width 28 height 28
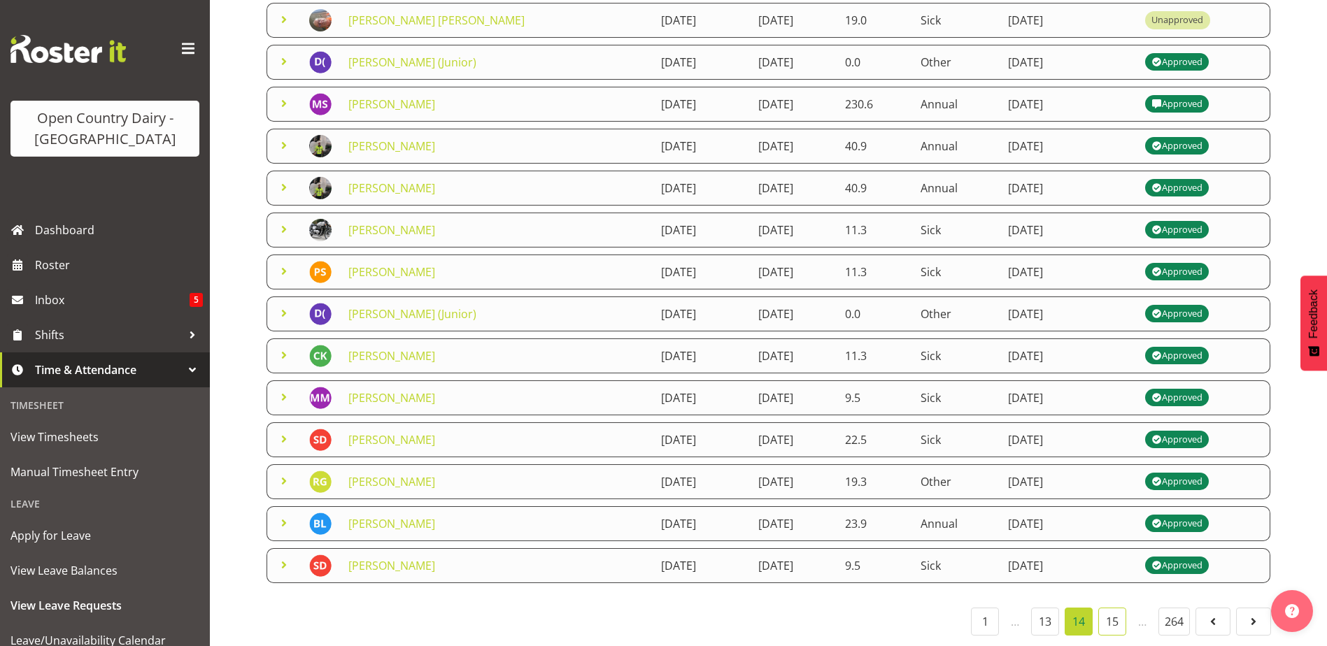
click at [1115, 614] on link "15" at bounding box center [1112, 622] width 28 height 28
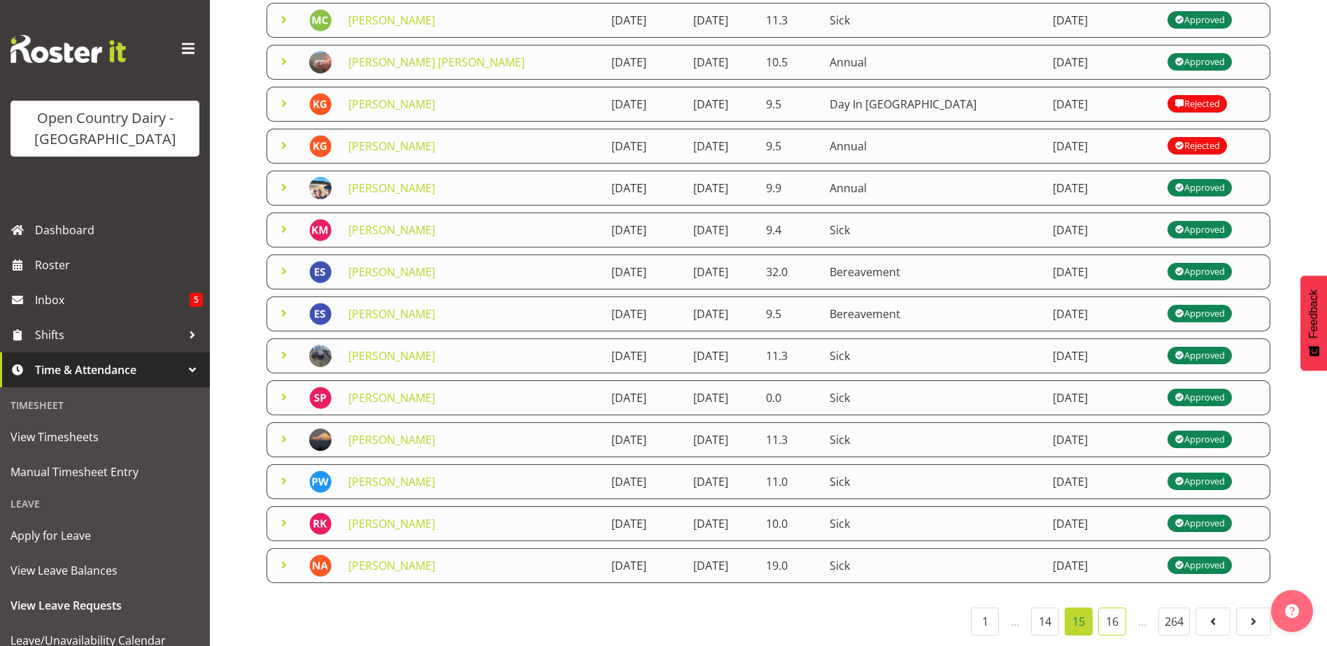
click at [1112, 608] on link "16" at bounding box center [1112, 622] width 28 height 28
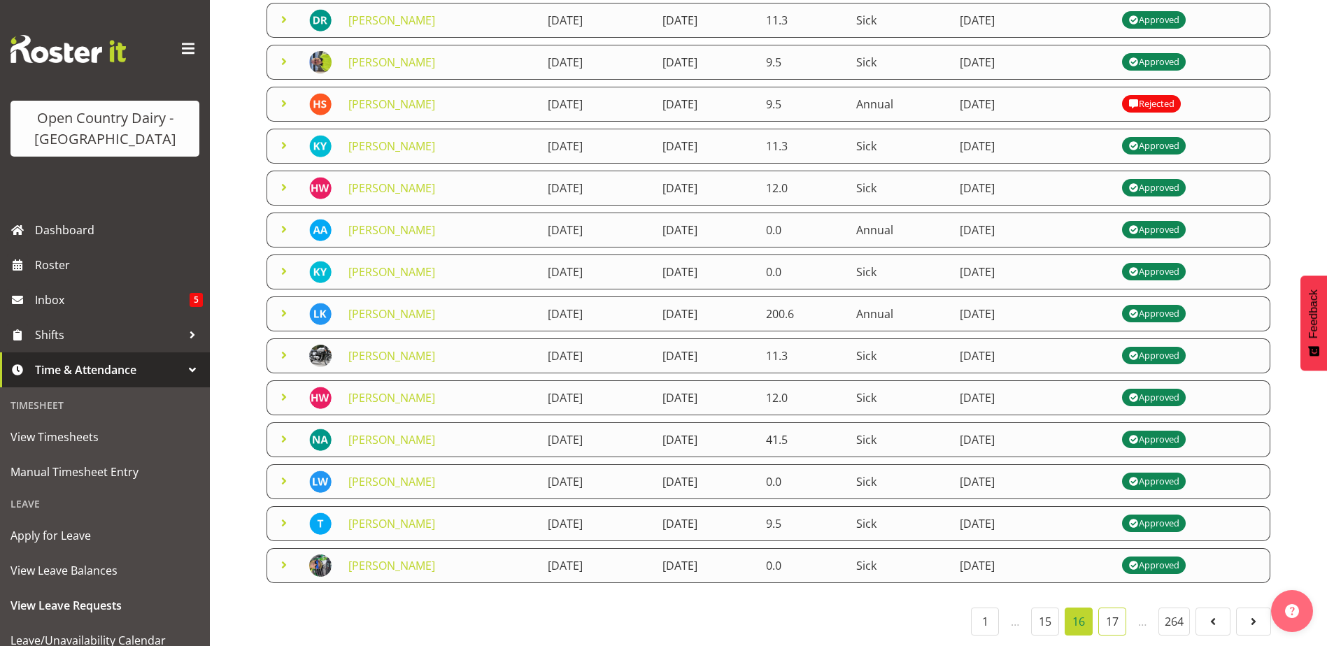
click at [1122, 610] on link "17" at bounding box center [1112, 622] width 28 height 28
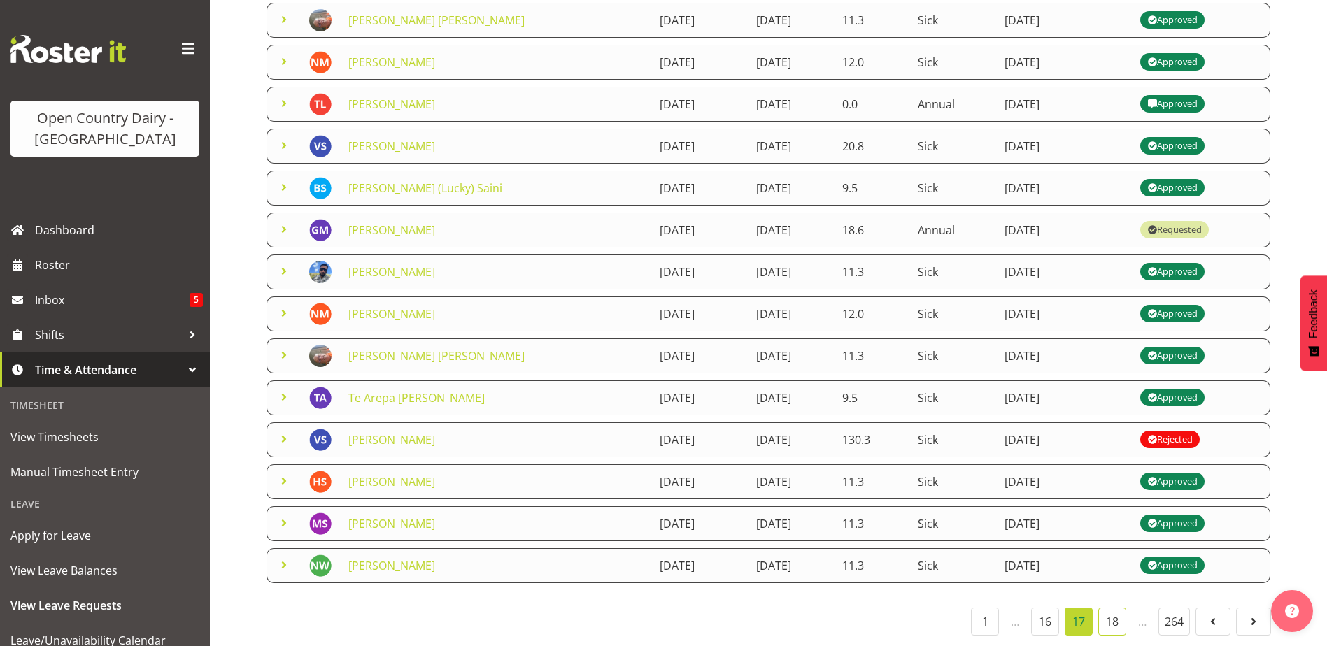
click at [1109, 608] on link "18" at bounding box center [1112, 622] width 28 height 28
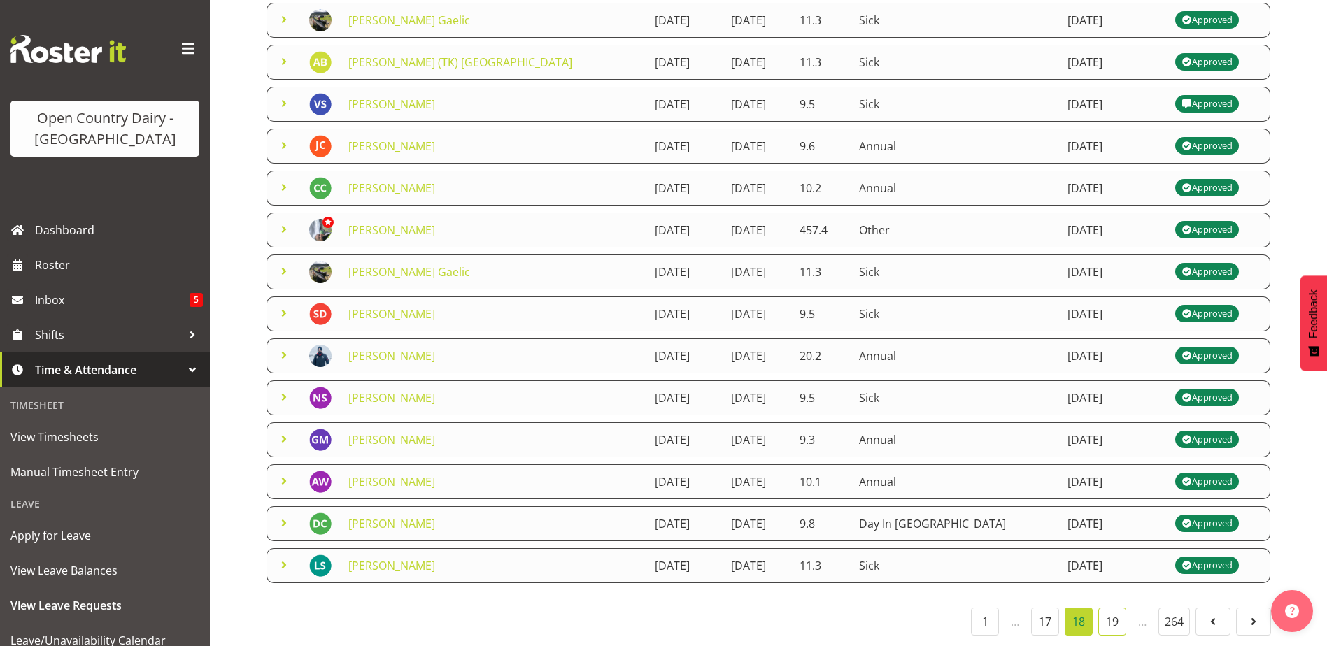
click at [1121, 616] on link "19" at bounding box center [1112, 622] width 28 height 28
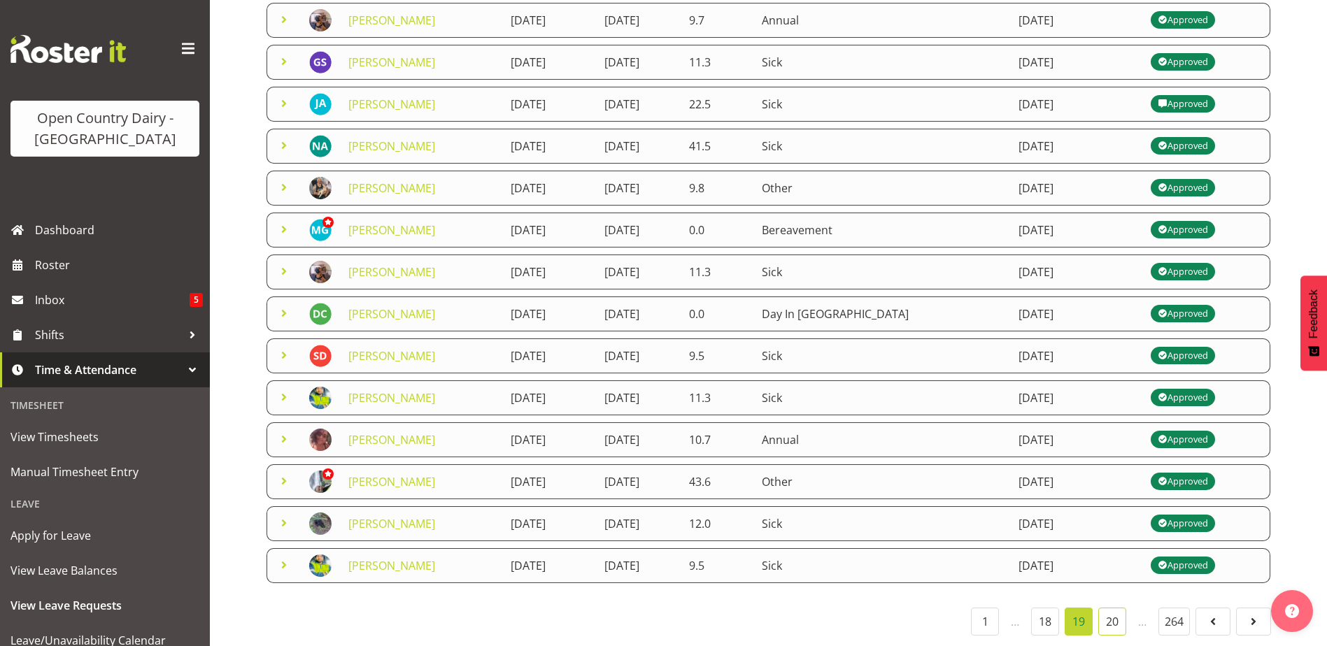
click at [1114, 609] on link "20" at bounding box center [1112, 622] width 28 height 28
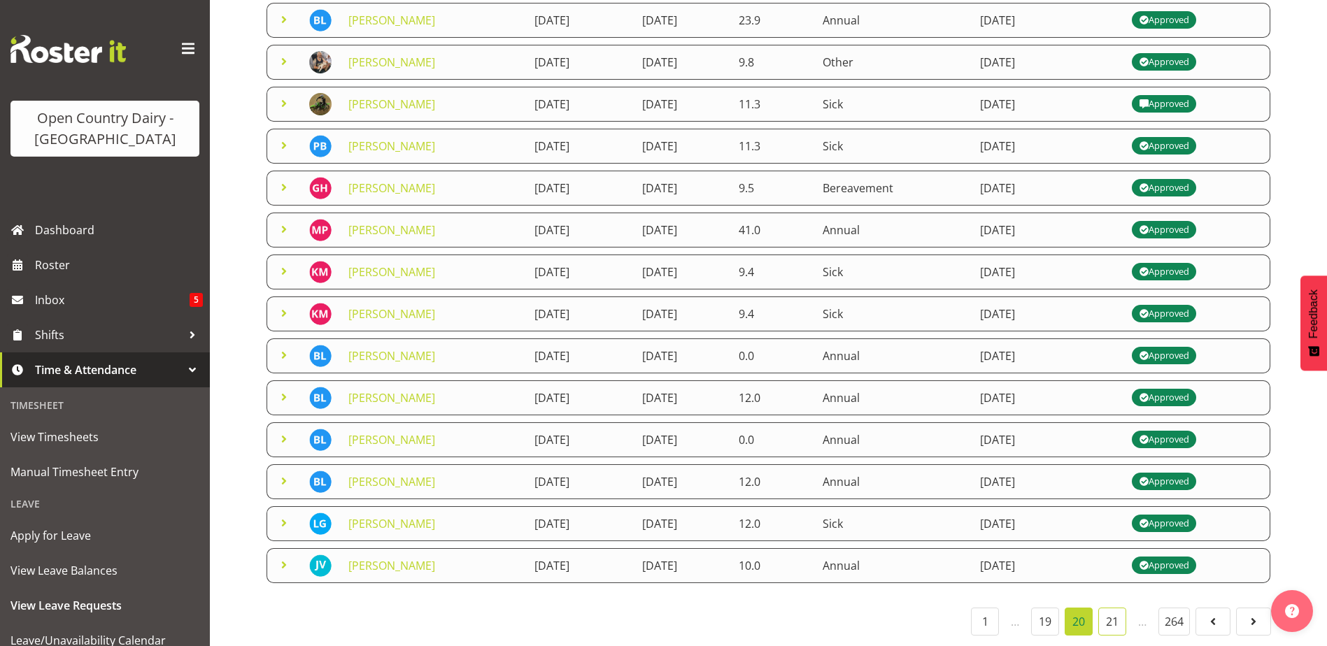
click at [1119, 613] on link "21" at bounding box center [1112, 622] width 28 height 28
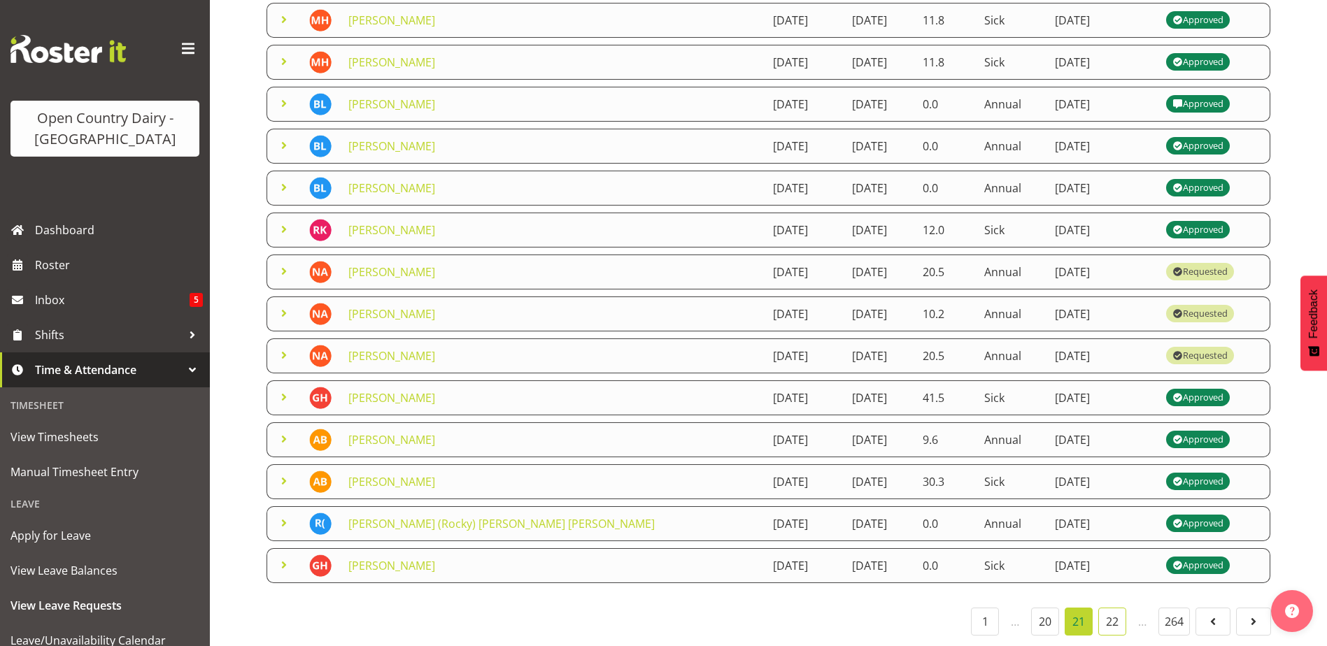
click at [1112, 608] on link "22" at bounding box center [1112, 622] width 28 height 28
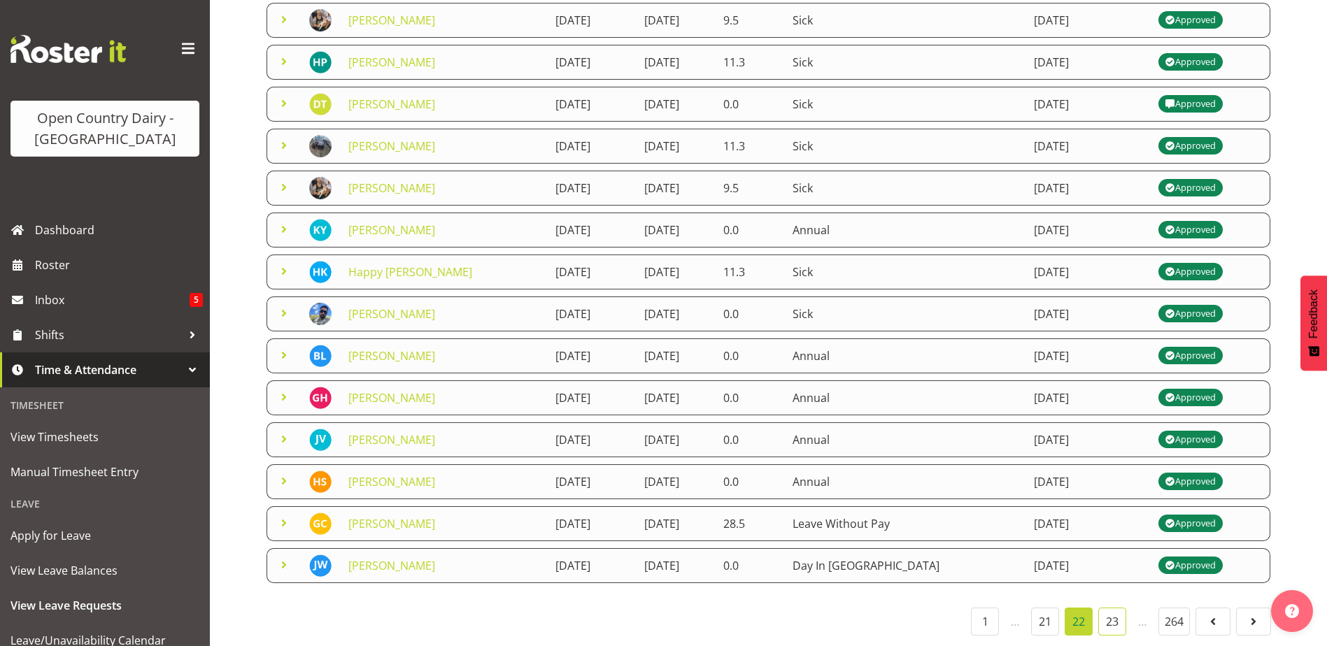
click at [1105, 610] on link "23" at bounding box center [1112, 622] width 28 height 28
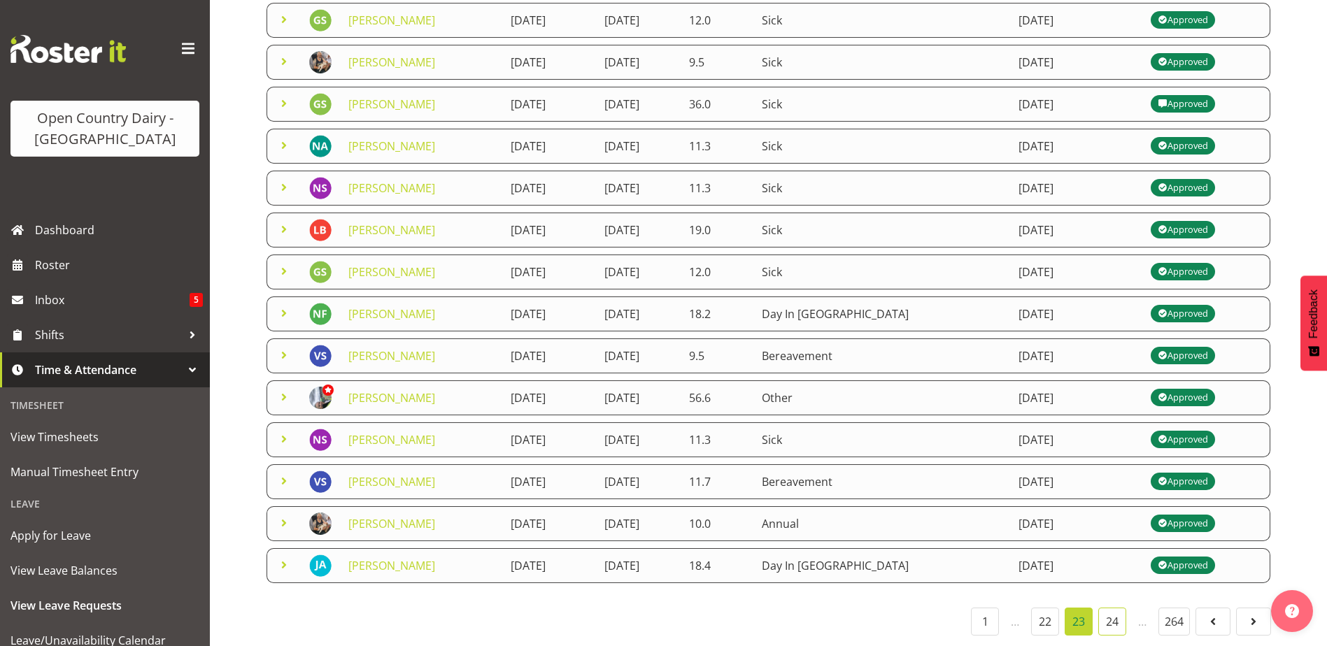
click at [1104, 610] on link "24" at bounding box center [1112, 622] width 28 height 28
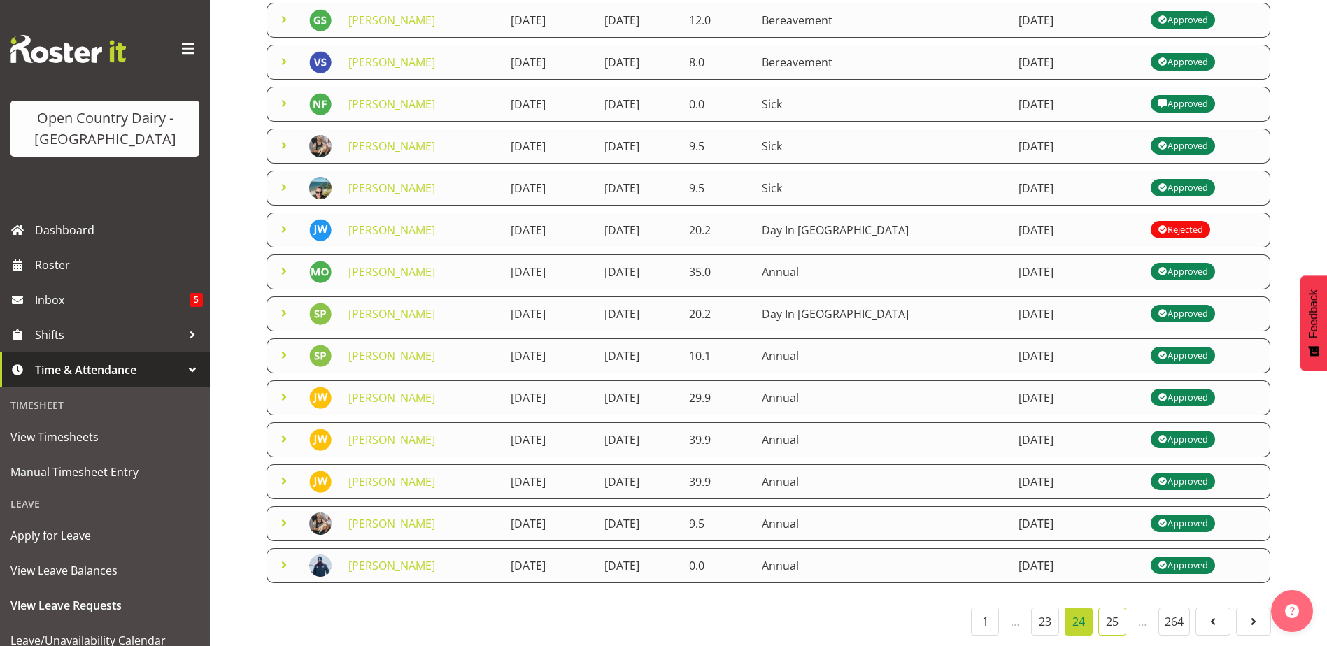
click at [1115, 609] on link "25" at bounding box center [1112, 622] width 28 height 28
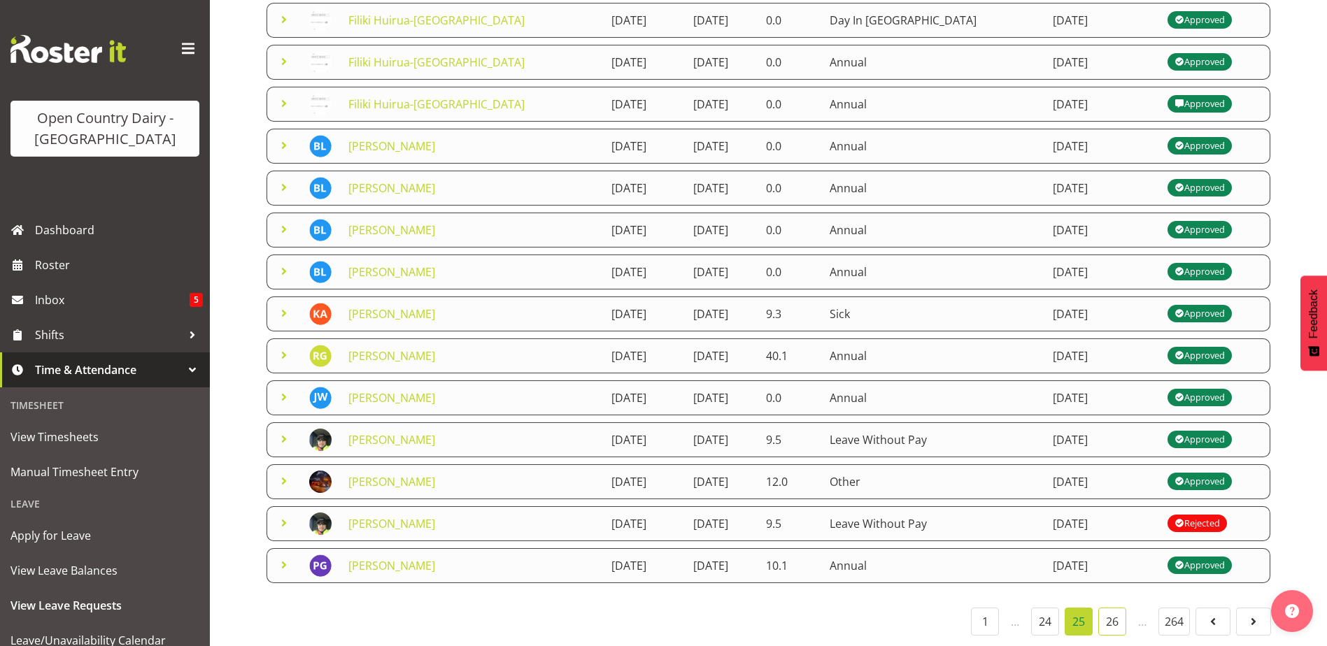
click at [1108, 608] on link "26" at bounding box center [1112, 622] width 28 height 28
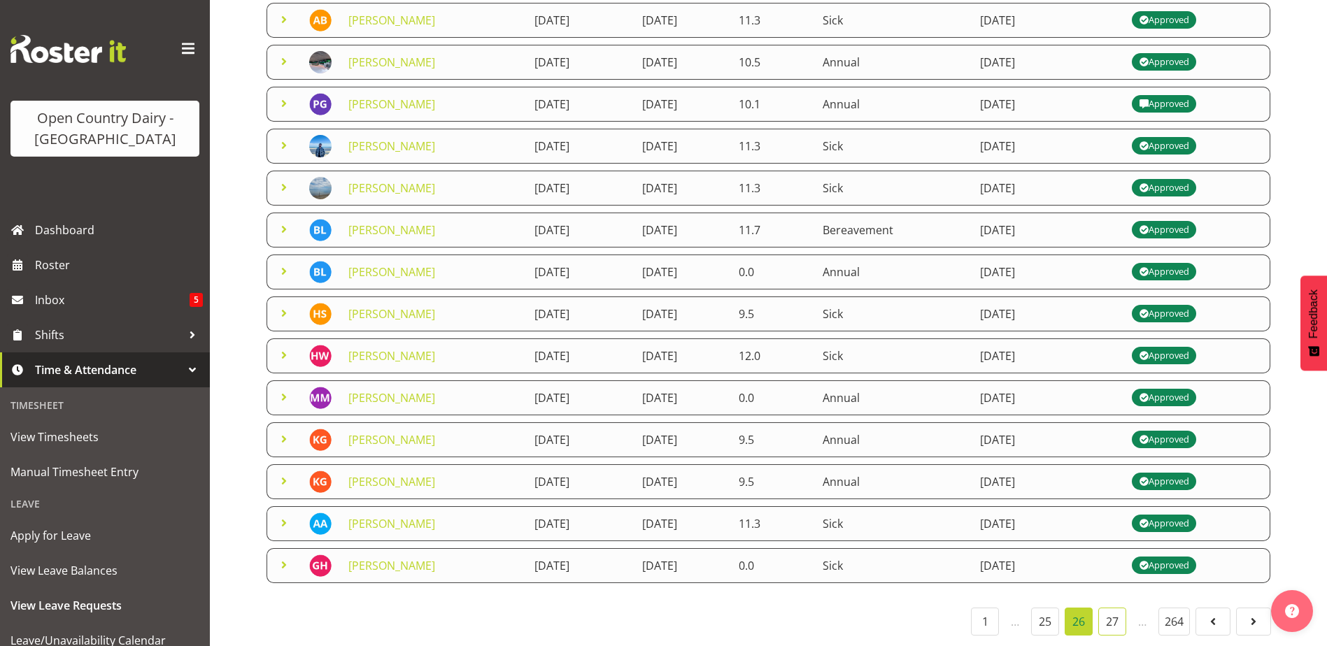
click at [1106, 612] on link "27" at bounding box center [1112, 622] width 28 height 28
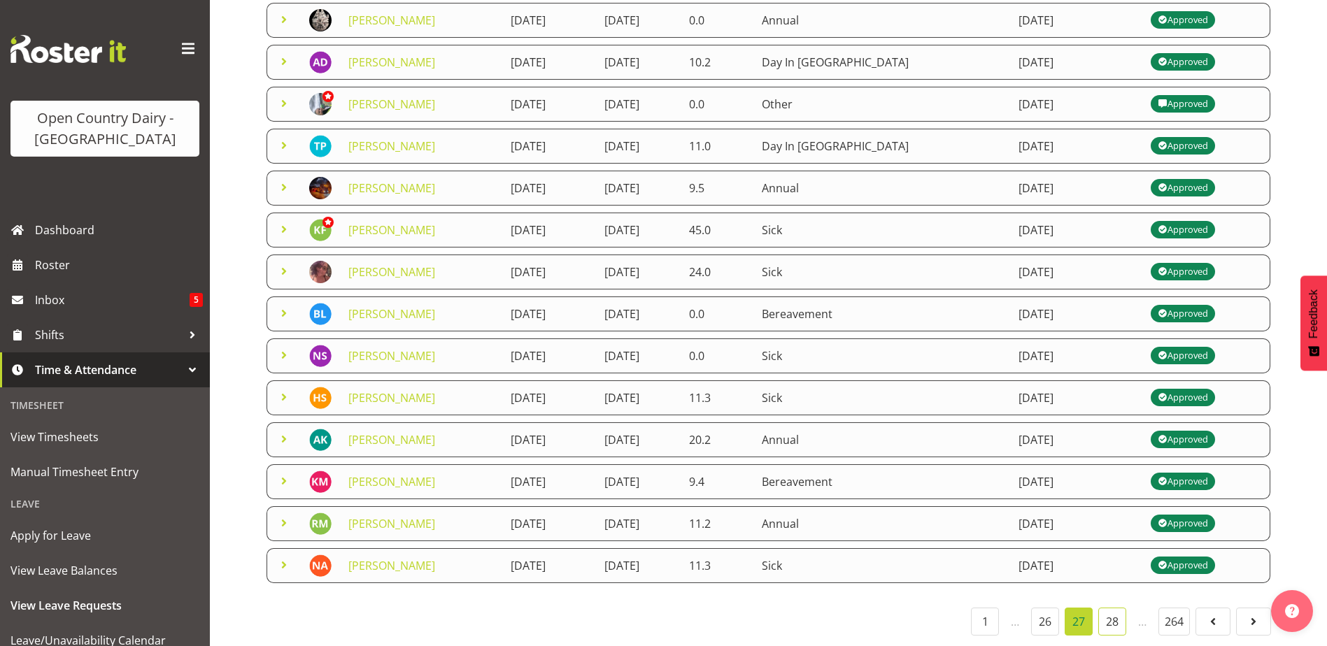
click at [1115, 613] on link "28" at bounding box center [1112, 622] width 28 height 28
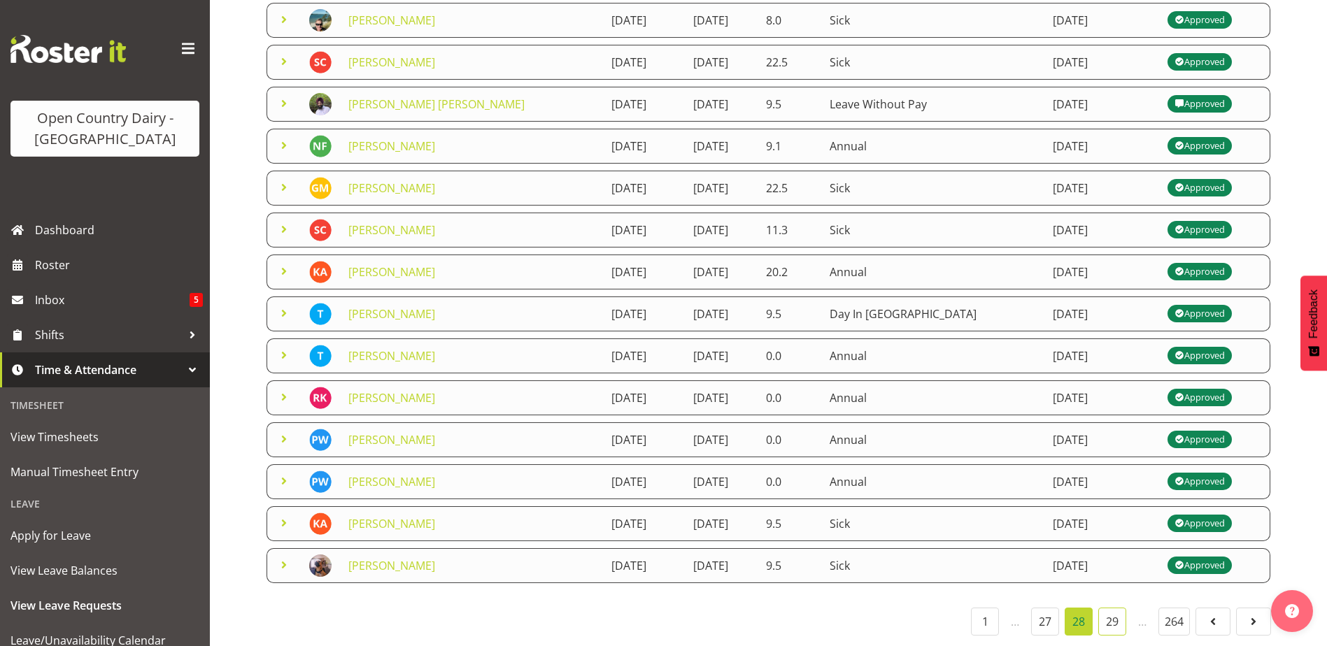
click at [1122, 608] on link "29" at bounding box center [1112, 622] width 28 height 28
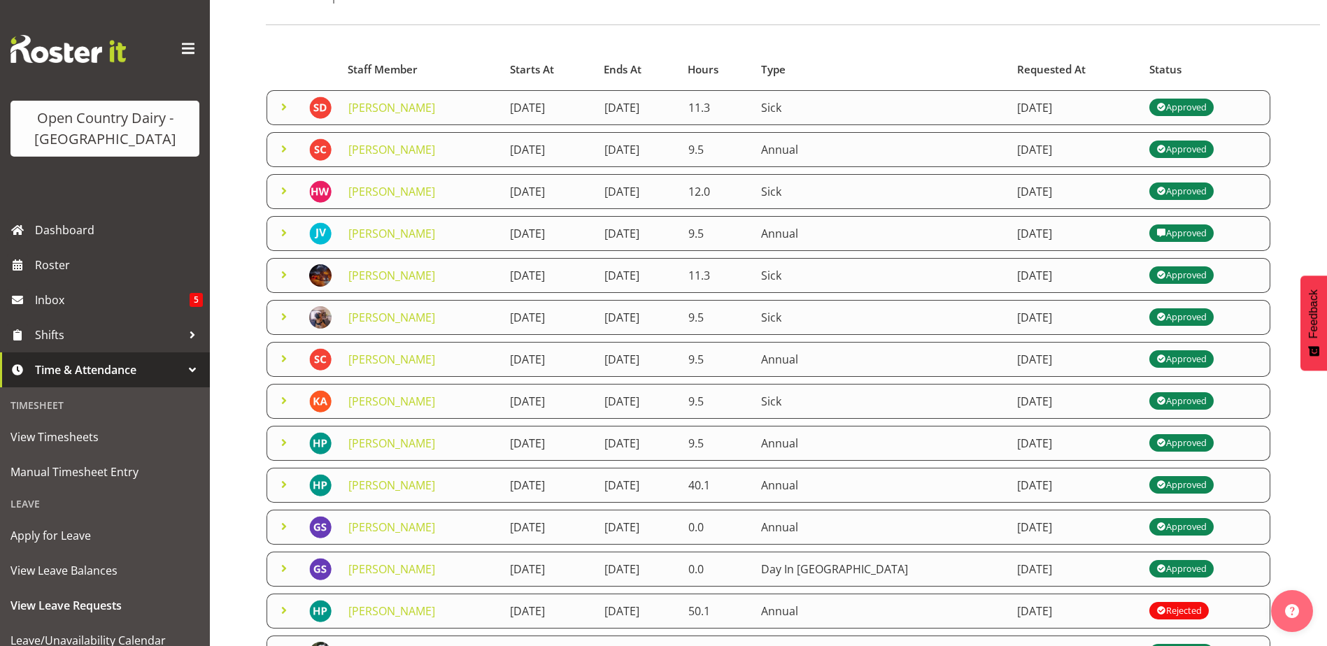
scroll to position [0, 0]
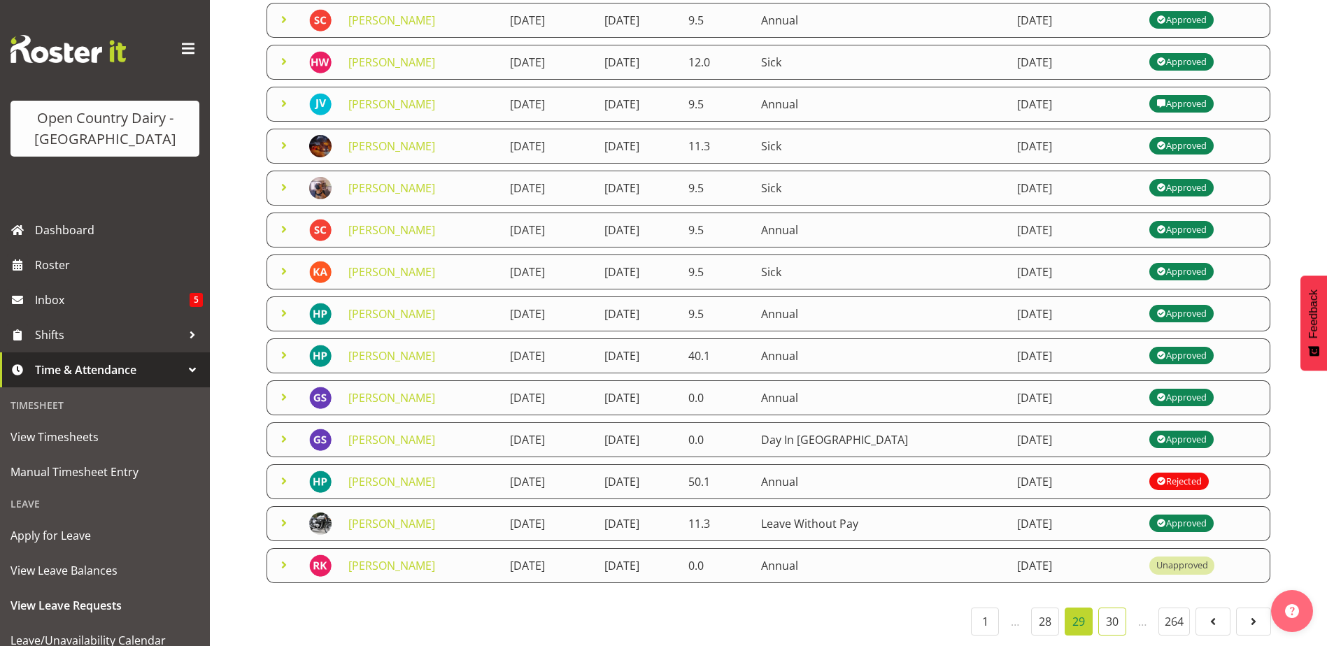
click at [1111, 611] on link "30" at bounding box center [1112, 622] width 28 height 28
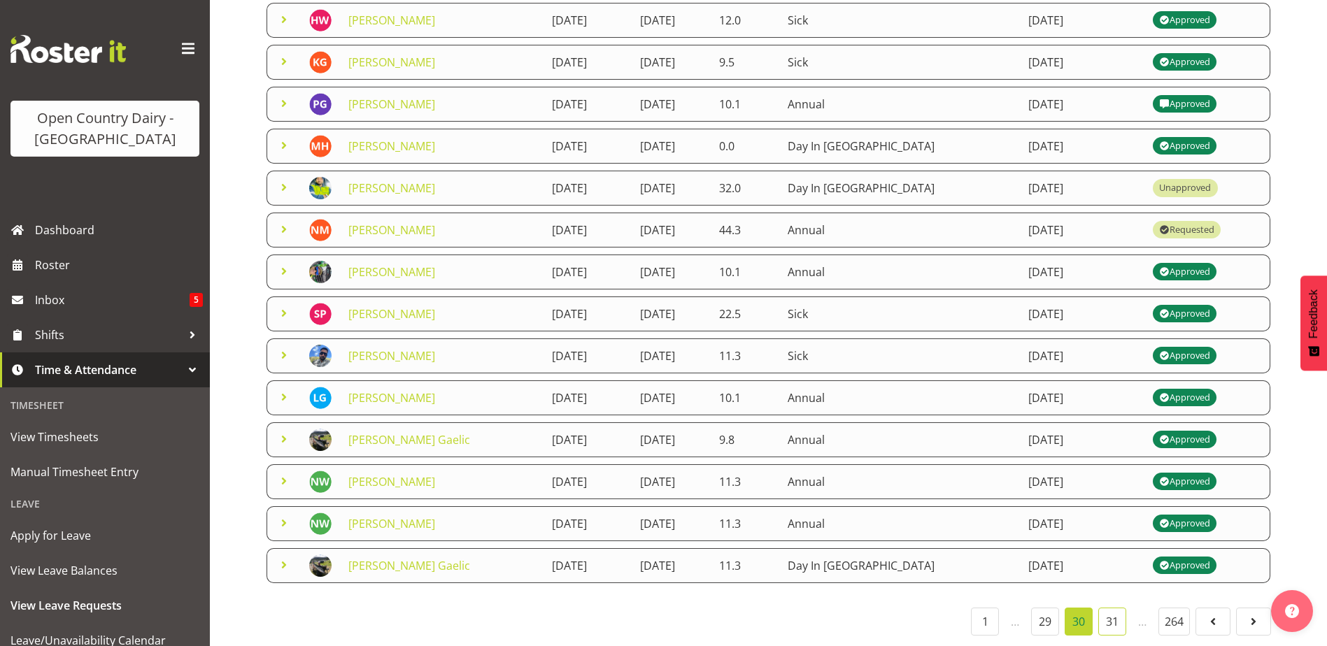
click at [1105, 608] on link "31" at bounding box center [1112, 622] width 28 height 28
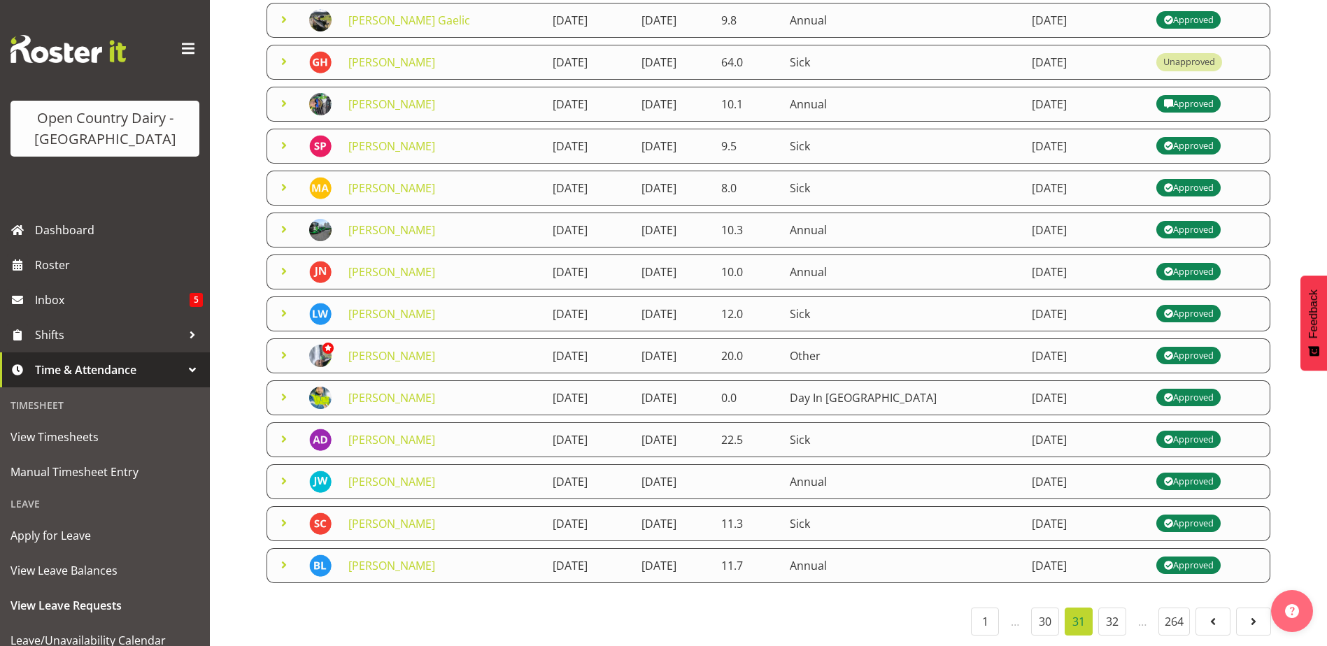
scroll to position [233, 0]
click at [1108, 609] on link "32" at bounding box center [1112, 622] width 28 height 28
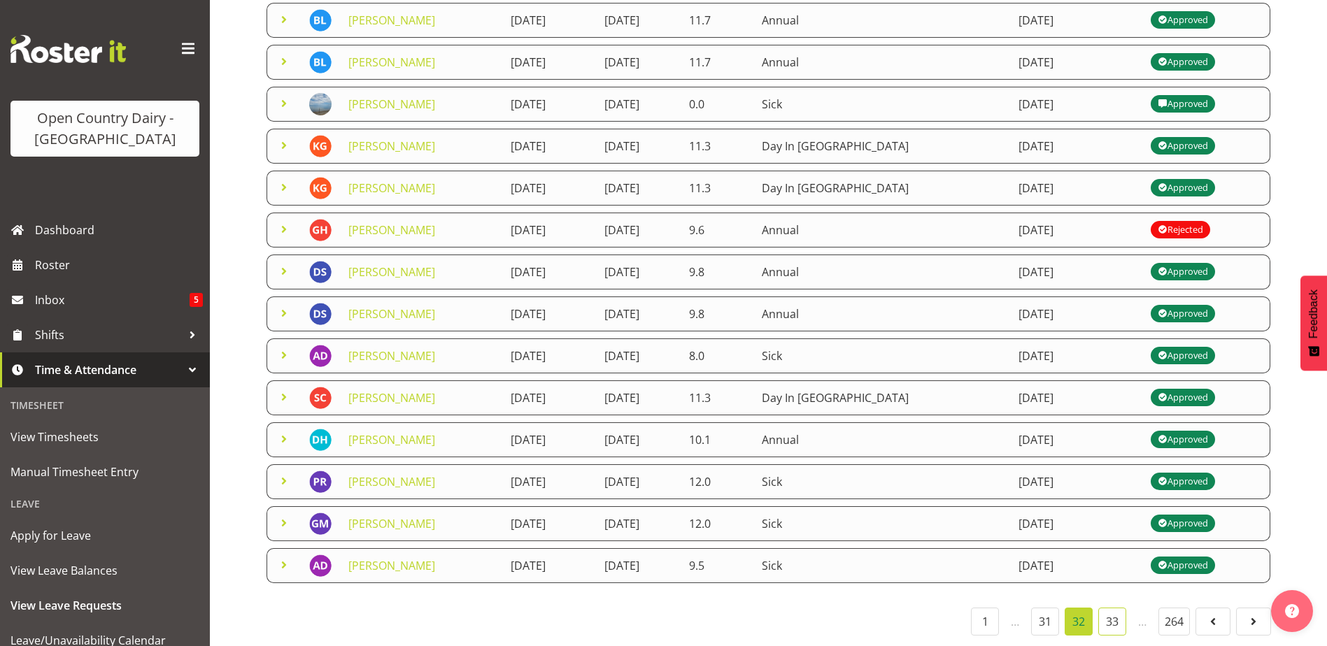
click at [1110, 614] on link "33" at bounding box center [1112, 622] width 28 height 28
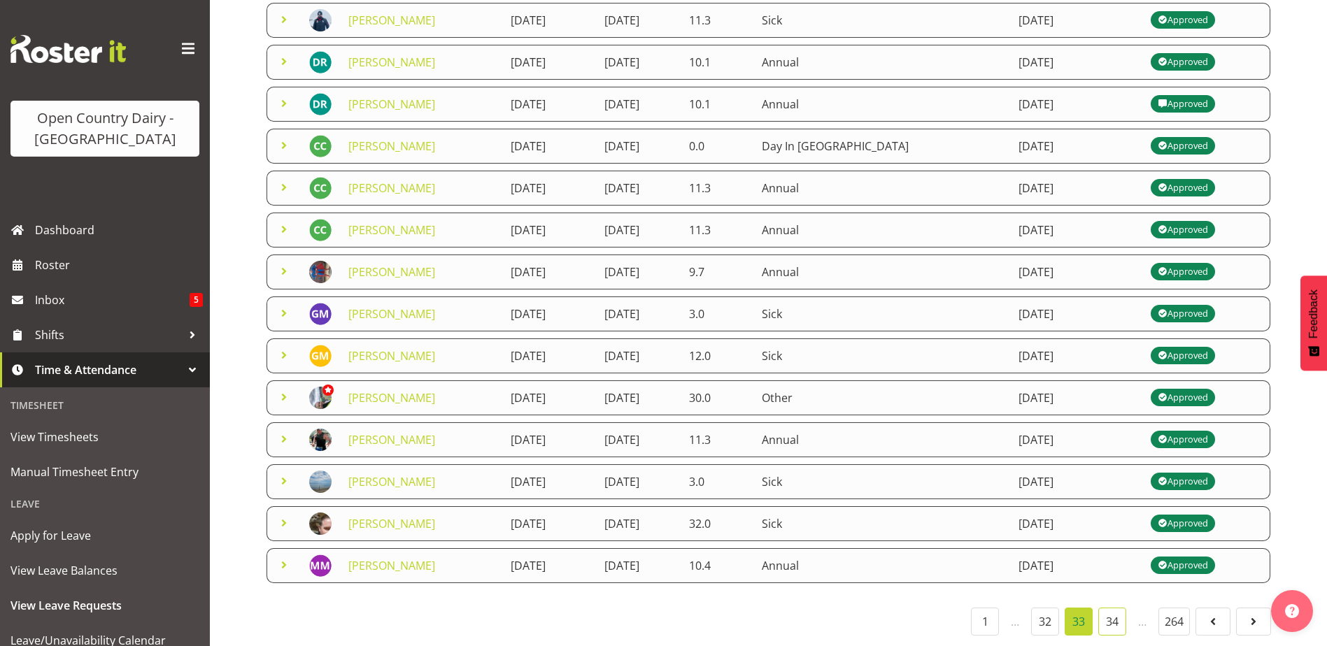
click at [1111, 608] on link "34" at bounding box center [1112, 622] width 28 height 28
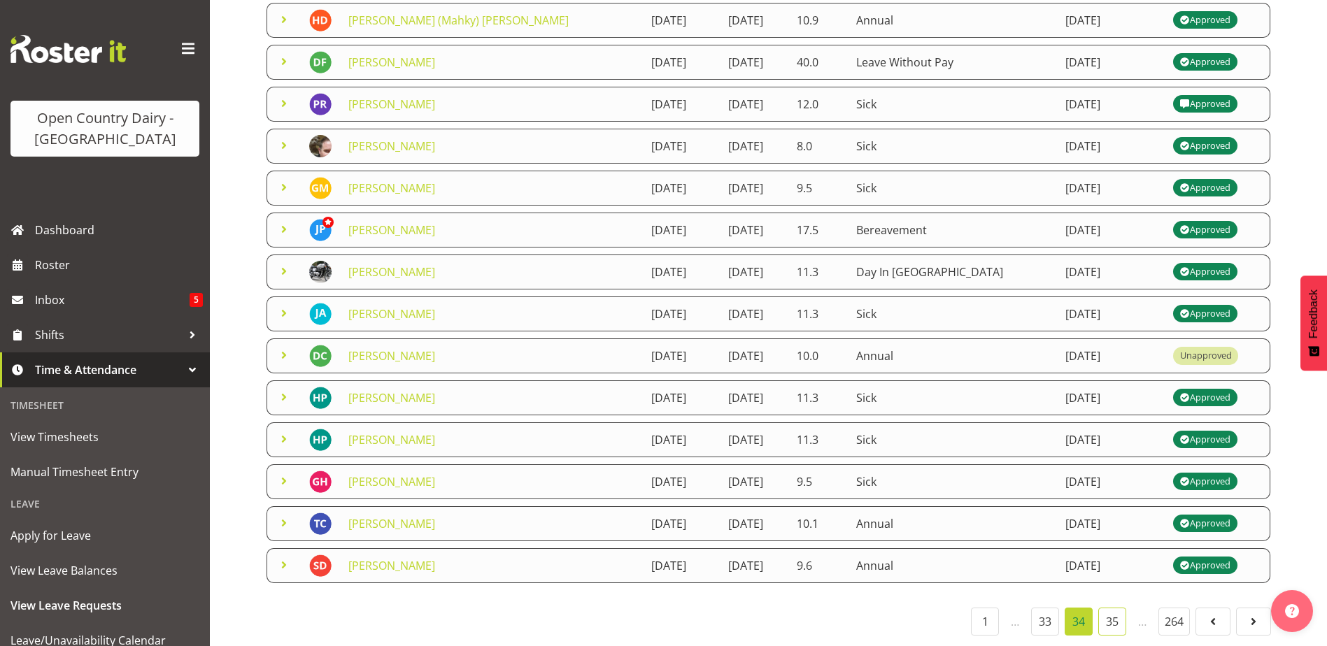
click at [1109, 608] on link "35" at bounding box center [1112, 622] width 28 height 28
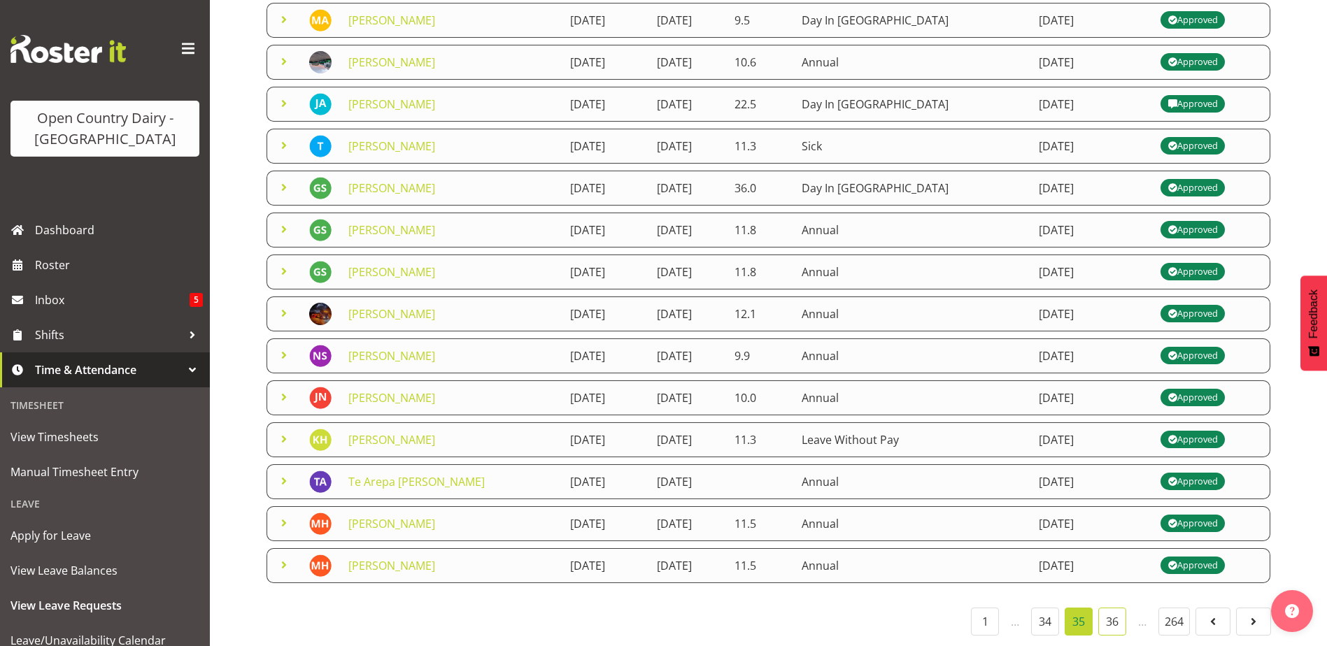
click at [1110, 612] on link "36" at bounding box center [1112, 622] width 28 height 28
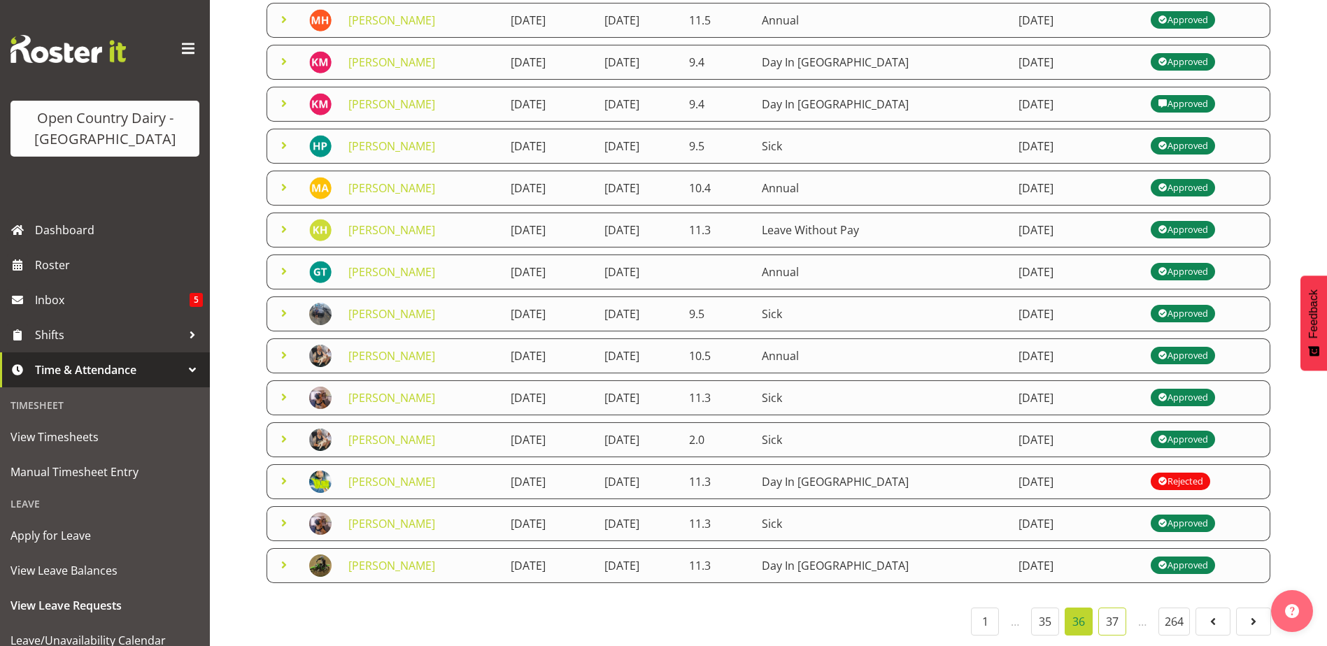
click at [1105, 609] on link "37" at bounding box center [1112, 622] width 28 height 28
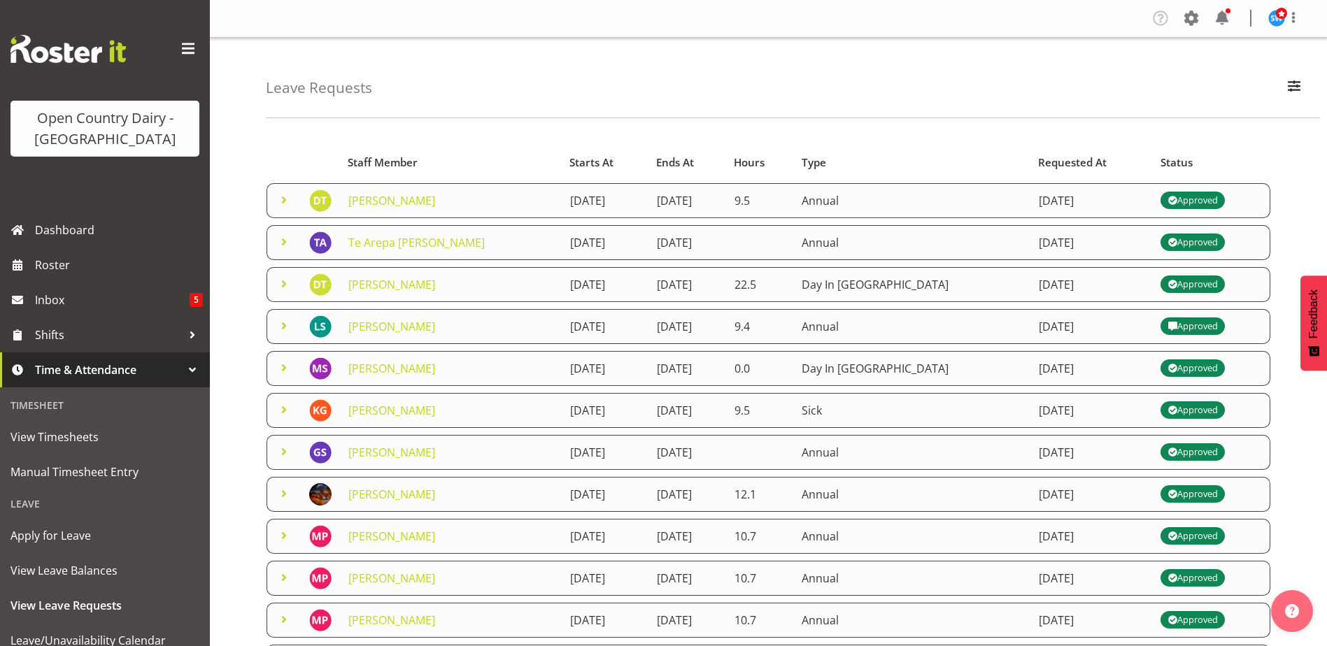
click at [1038, 160] on span "Requested At" at bounding box center [1072, 163] width 69 height 16
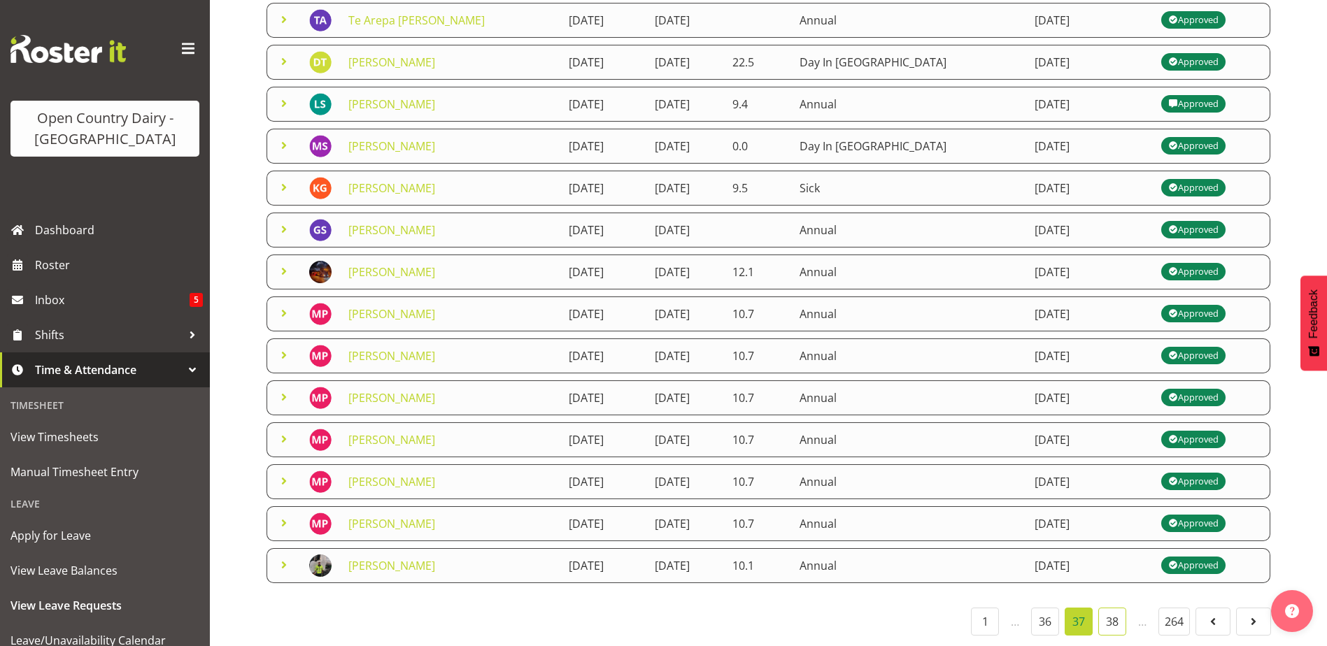
click at [1110, 612] on link "38" at bounding box center [1112, 622] width 28 height 28
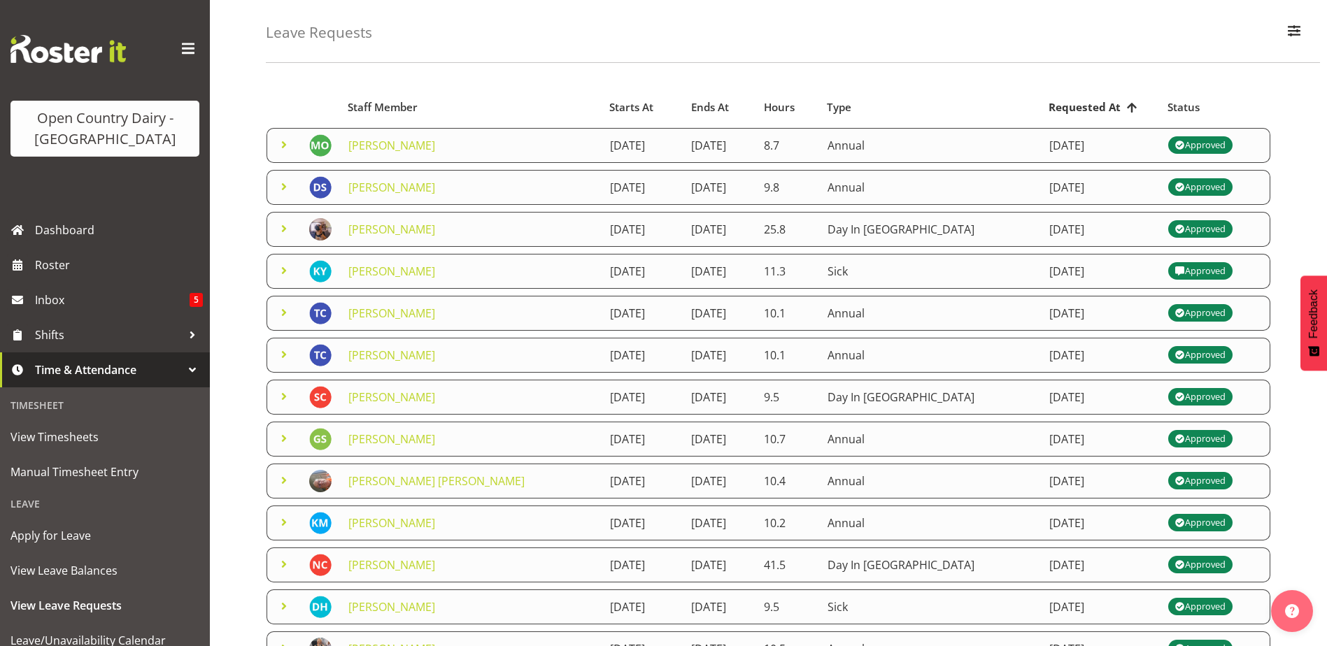
scroll to position [23, 0]
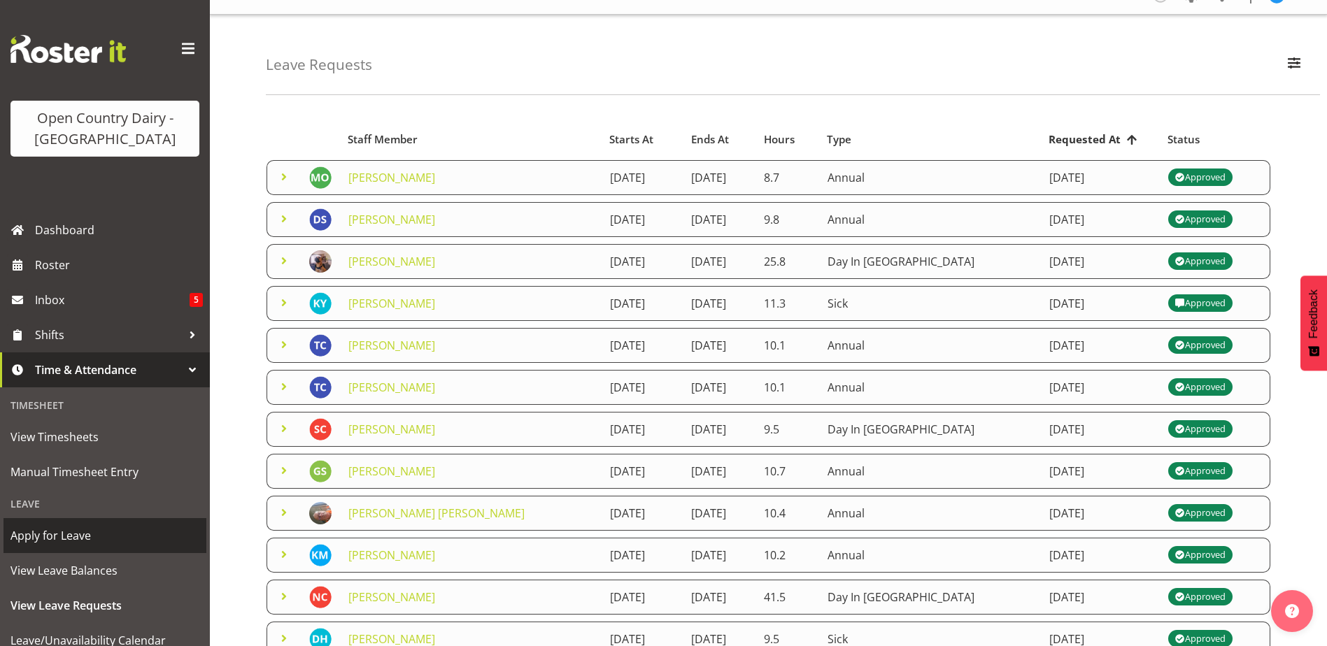
click at [61, 537] on span "Apply for Leave" at bounding box center [104, 535] width 189 height 21
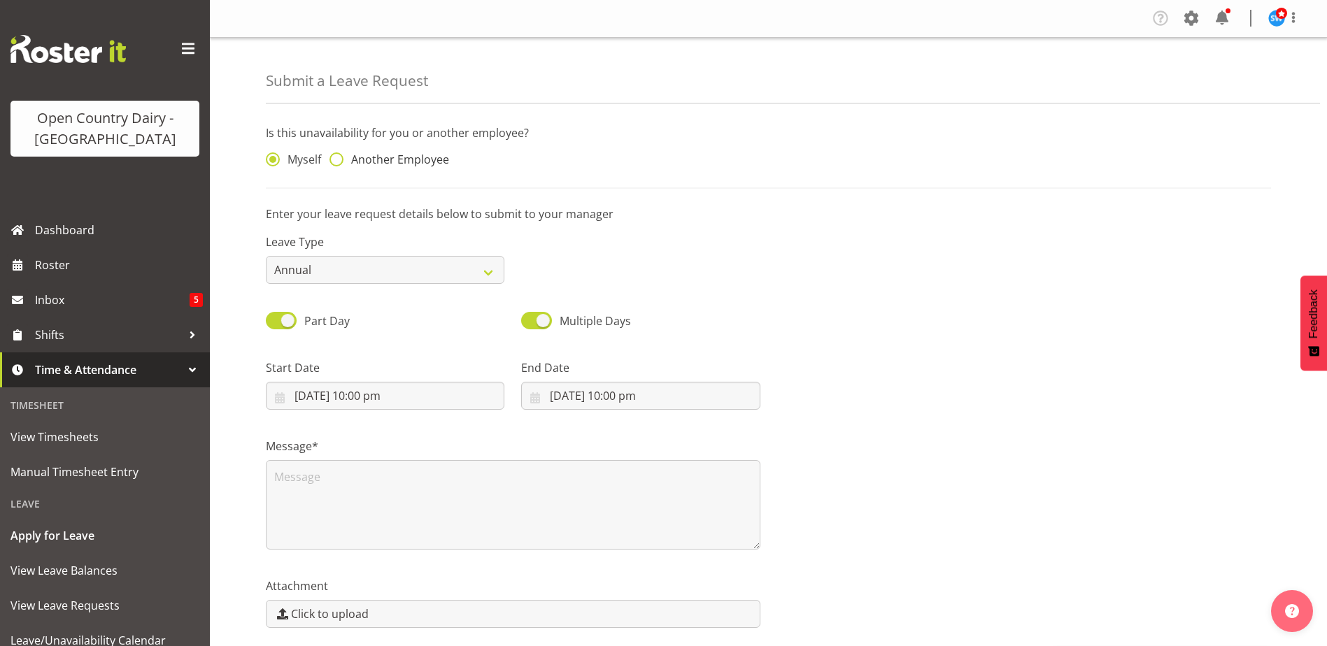
click at [338, 155] on span at bounding box center [337, 160] width 14 height 14
click at [338, 155] on input "Another Employee" at bounding box center [334, 159] width 9 height 9
radio input "true"
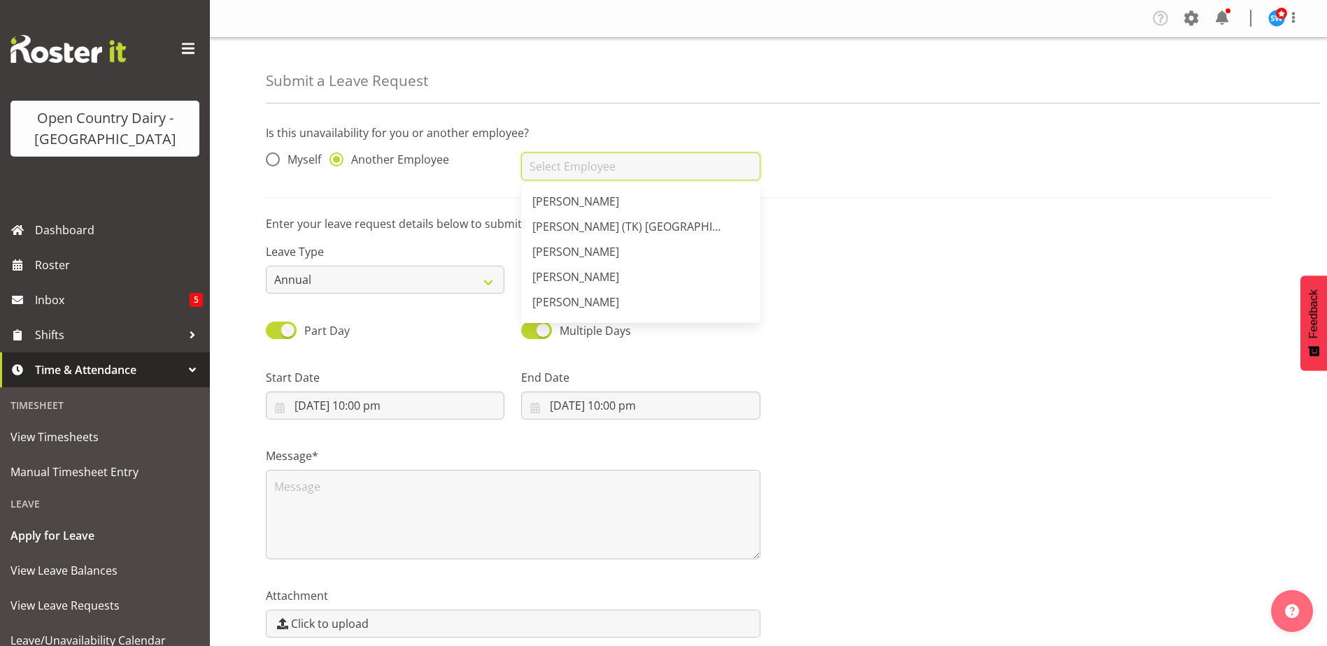
click at [563, 164] on input "text" at bounding box center [640, 167] width 239 height 28
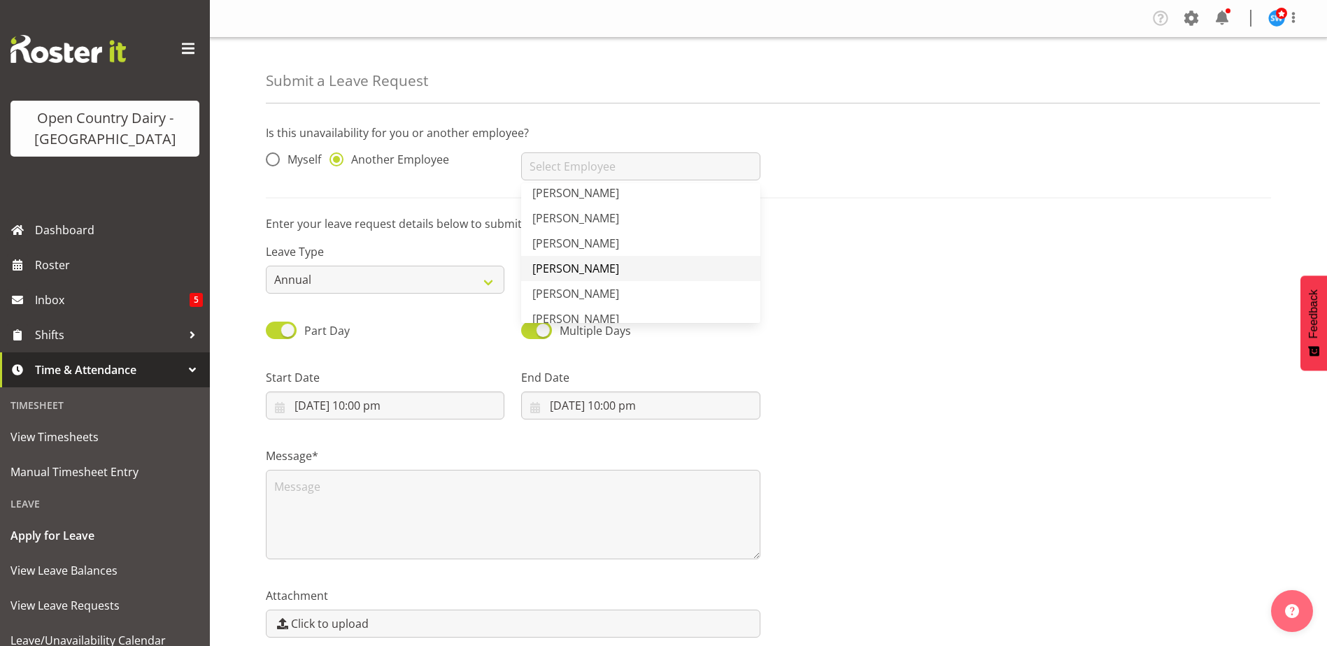
click at [565, 269] on span "[PERSON_NAME]" at bounding box center [575, 268] width 87 height 15
type input "[PERSON_NAME]"
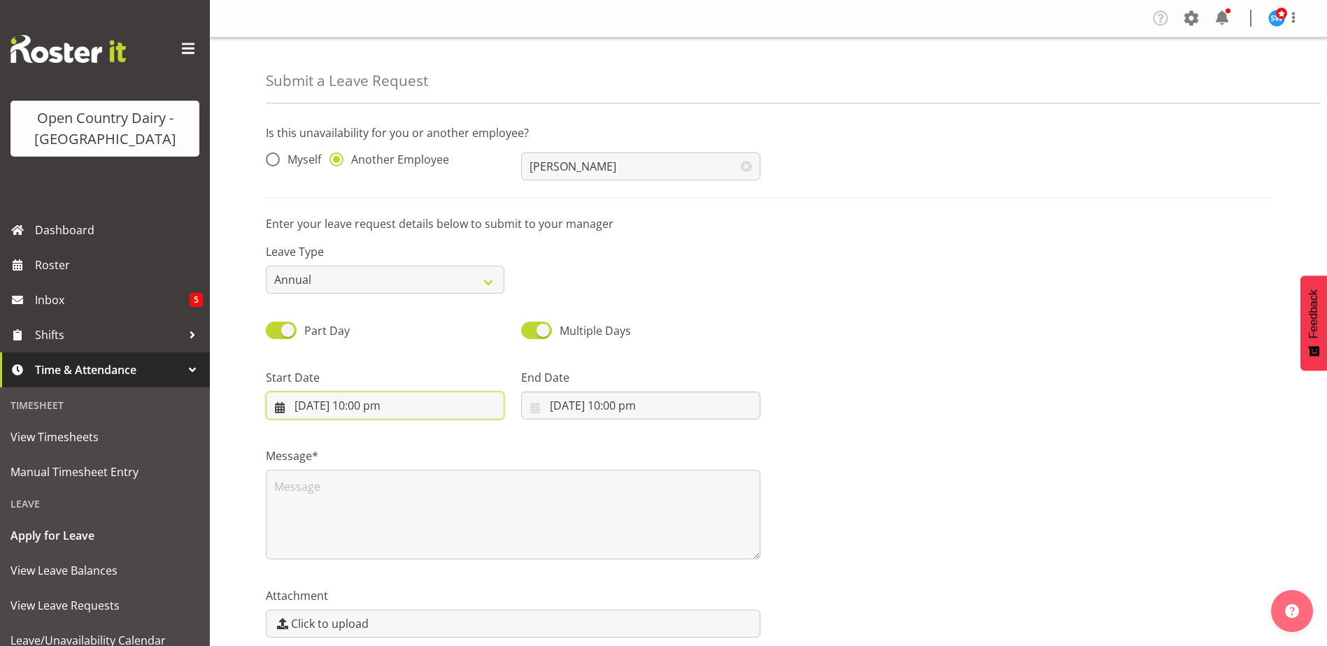
click at [311, 402] on input "4/10/2025, 10:00 pm" at bounding box center [385, 406] width 239 height 28
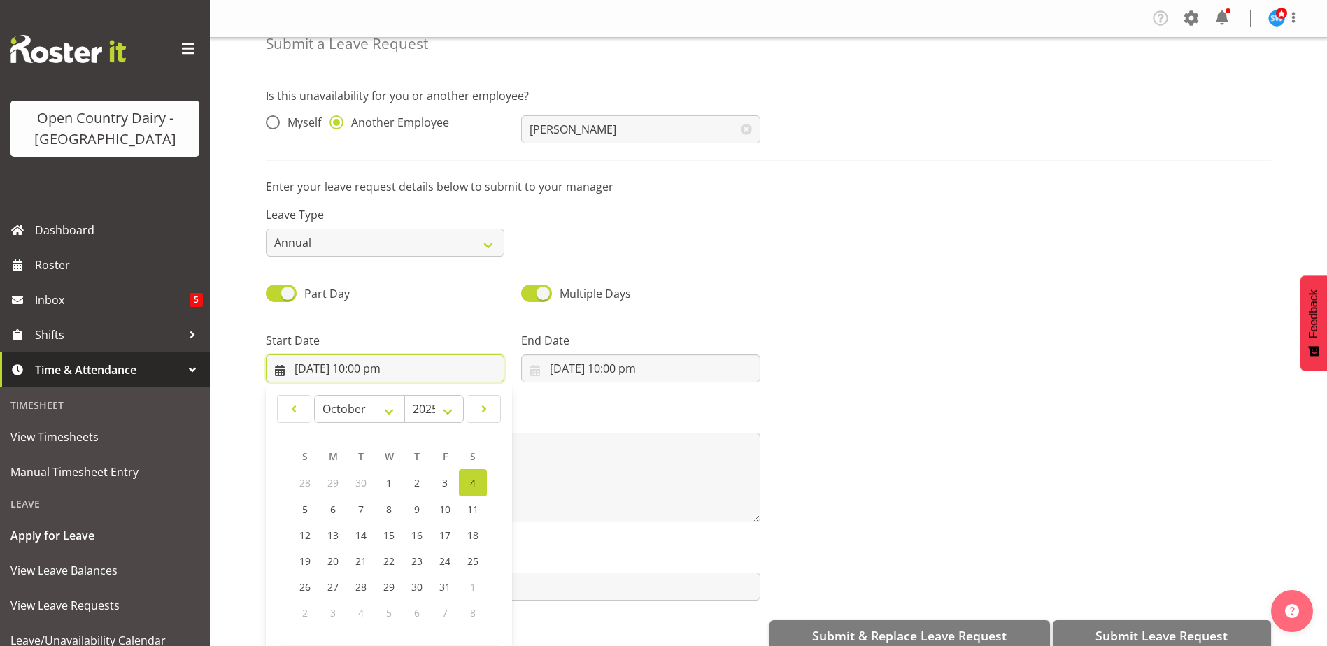
scroll to position [41, 0]
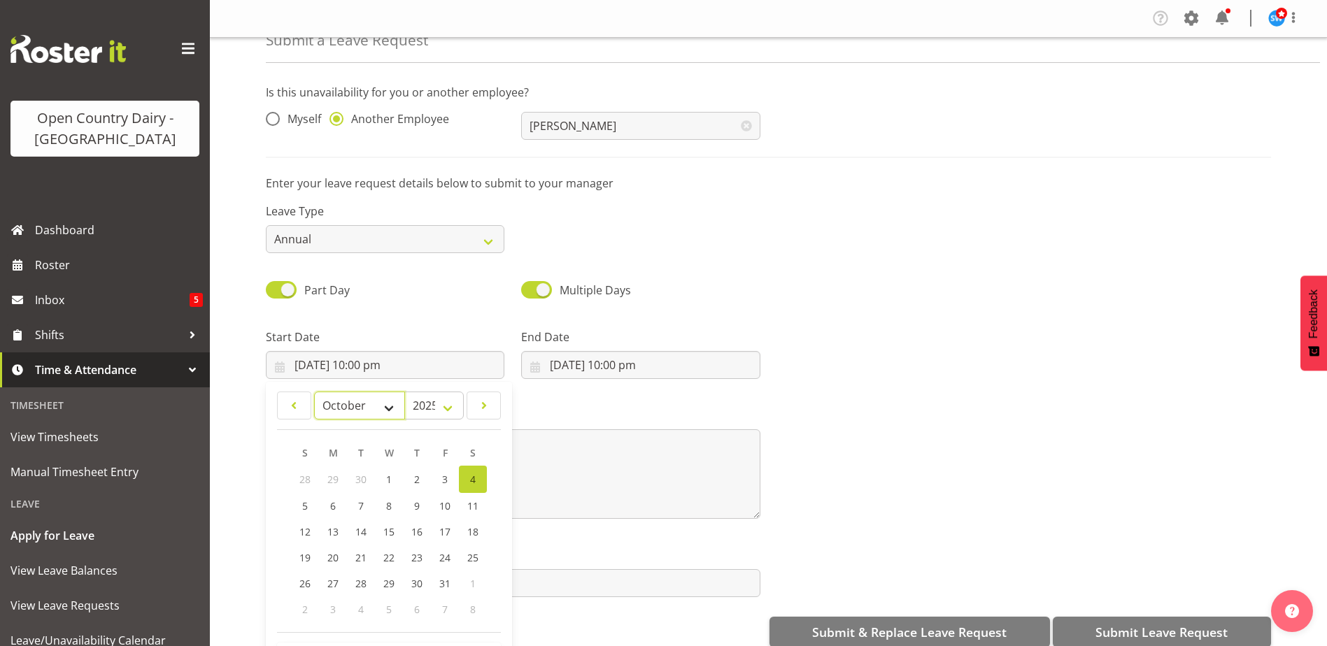
click at [384, 407] on select "January February March April May June July August September October November De…" at bounding box center [360, 406] width 92 height 28
select select "11"
click at [314, 393] on select "January February March April May June July August September October November De…" at bounding box center [360, 406] width 92 height 28
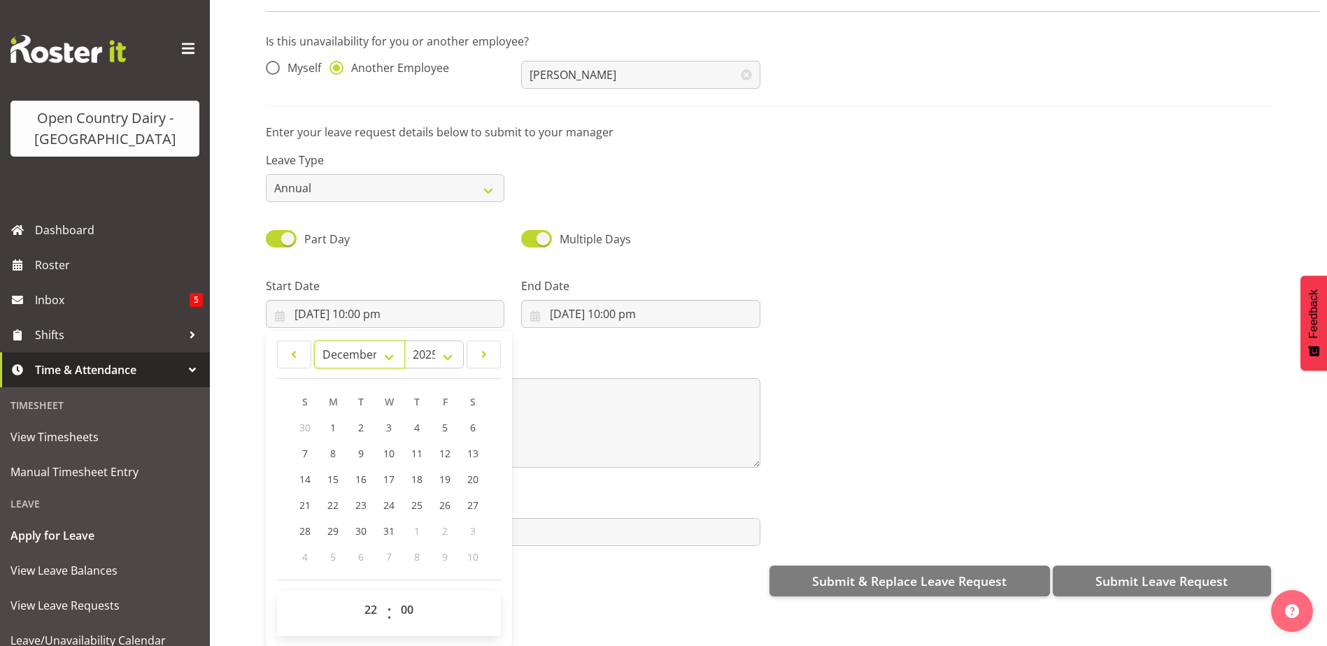
scroll to position [63, 0]
click at [367, 469] on link "16" at bounding box center [361, 480] width 28 height 26
type input "16/12/2025, 10:00 pm"
click at [372, 596] on select "00 01 02 03 04 05 06 07 08 09 10 11 12 13 14 15 16 17 18 19 20 21 22 23" at bounding box center [372, 610] width 31 height 28
select select "6"
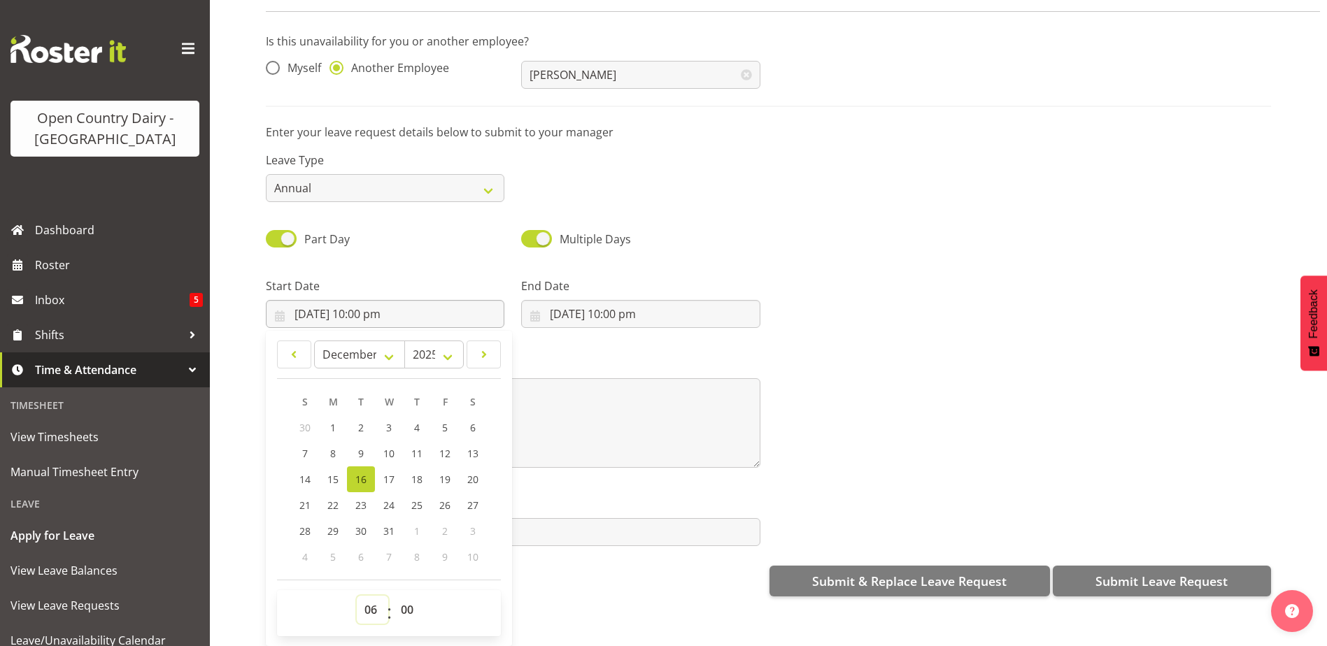
click at [357, 596] on select "00 01 02 03 04 05 06 07 08 09 10 11 12 13 14 15 16 17 18 19 20 21 22 23" at bounding box center [372, 610] width 31 height 28
type input "16/12/2025, 6:00 am"
click at [402, 596] on select "00 01 02 03 04 05 06 07 08 09 10 11 12 13 14 15 16 17 18 19 20 21 22 23 24 25 2…" at bounding box center [408, 610] width 31 height 28
click at [413, 596] on select "00 01 02 03 04 05 06 07 08 09 10 11 12 13 14 15 16 17 18 19 20 21 22 23 24 25 2…" at bounding box center [408, 610] width 31 height 28
select select "30"
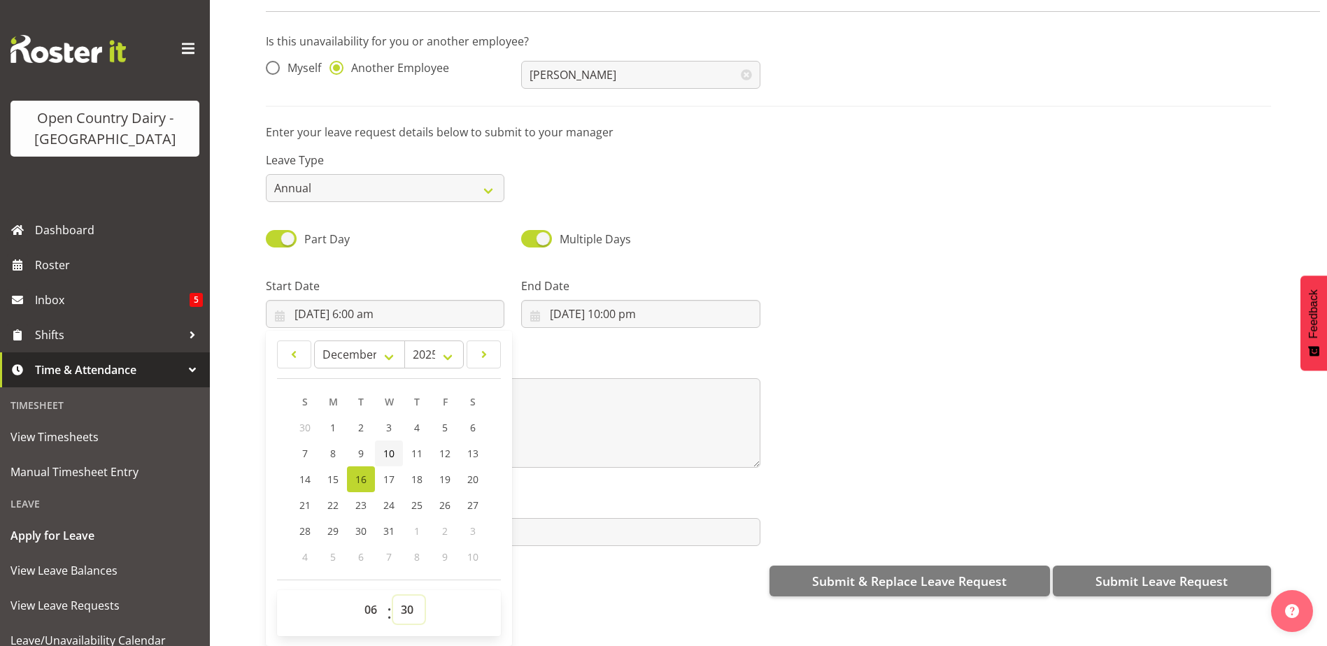
click at [393, 596] on select "00 01 02 03 04 05 06 07 08 09 10 11 12 13 14 15 16 17 18 19 20 21 22 23 24 25 2…" at bounding box center [408, 610] width 31 height 28
type input "16/12/2025, 6:30 am"
click at [587, 304] on input "4/10/2025, 10:00 pm" at bounding box center [640, 314] width 239 height 28
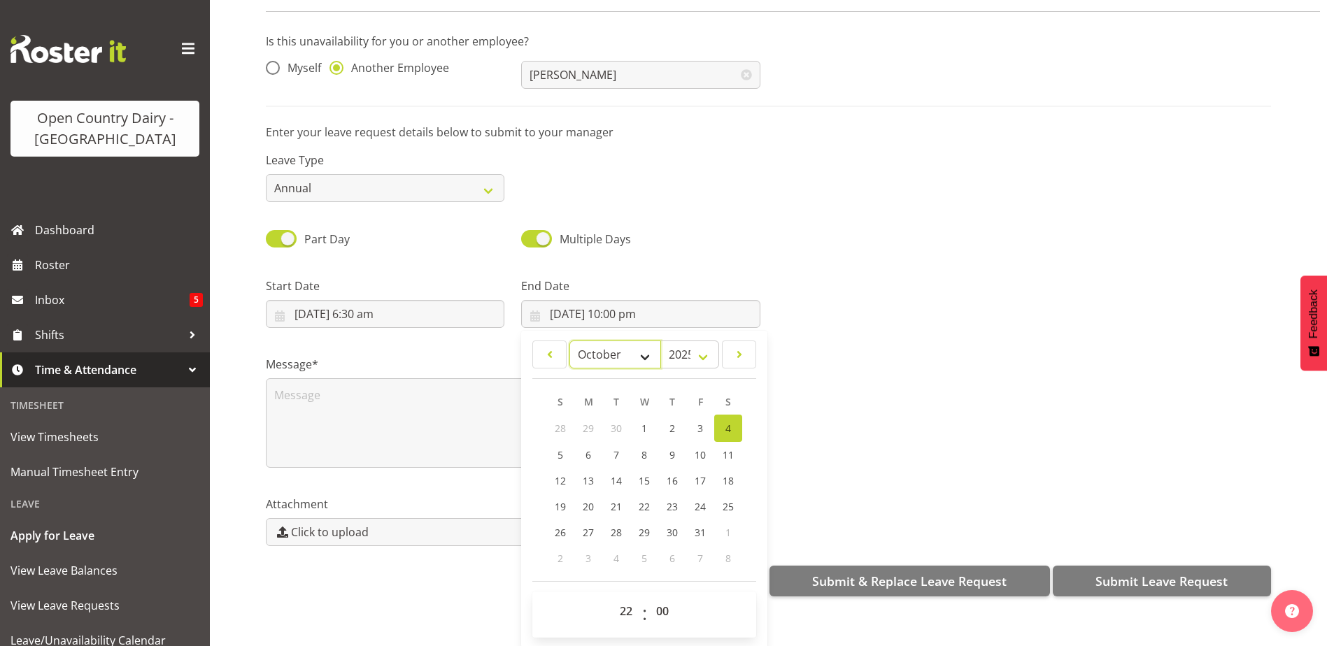
click at [642, 343] on select "January February March April May June July August September October November De…" at bounding box center [616, 355] width 92 height 28
select select "11"
click at [570, 341] on select "January February March April May June July August September October November De…" at bounding box center [616, 355] width 92 height 28
click at [584, 499] on span "22" at bounding box center [588, 505] width 11 height 13
type input "22/12/2025, 10:00 pm"
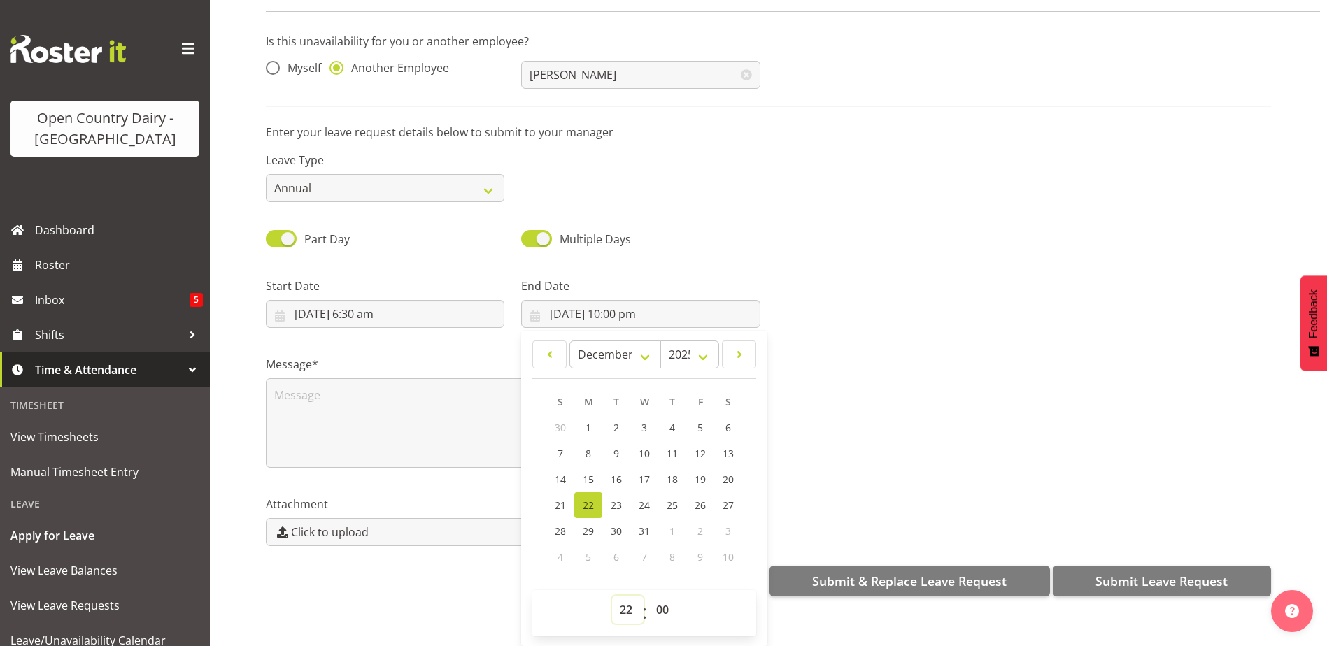
click at [619, 598] on select "00 01 02 03 04 05 06 07 08 09 10 11 12 13 14 15 16 17 18 19 20 21 22 23" at bounding box center [627, 610] width 31 height 28
select select "4"
click at [612, 596] on select "00 01 02 03 04 05 06 07 08 09 10 11 12 13 14 15 16 17 18 19 20 21 22 23" at bounding box center [627, 610] width 31 height 28
type input "22/12/2025, 4:00 am"
click at [318, 415] on textarea at bounding box center [513, 424] width 495 height 90
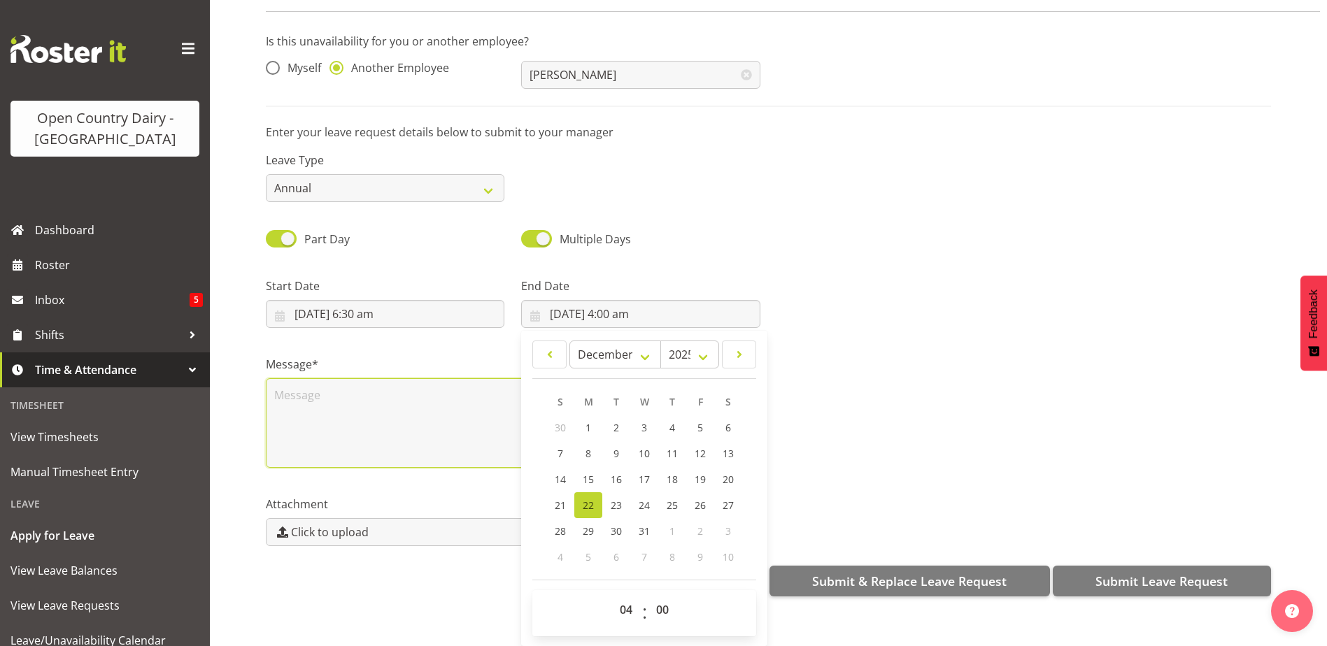
scroll to position [0, 0]
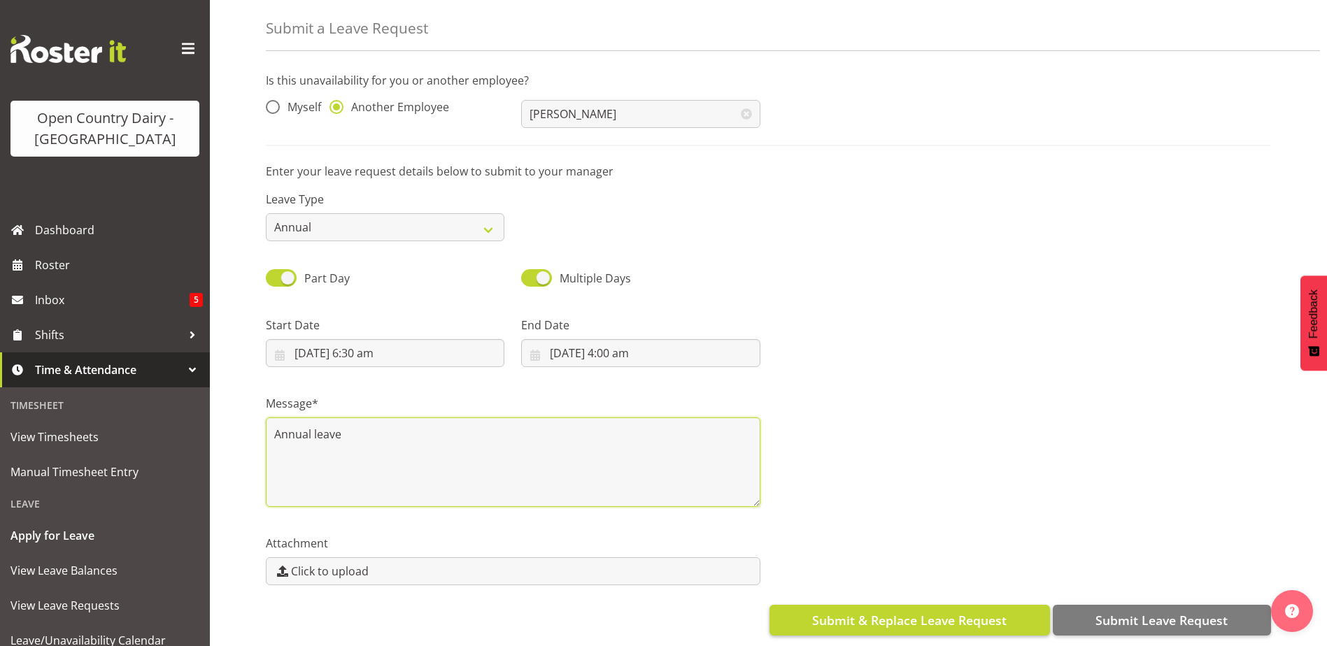
type textarea "Annual leave"
click at [986, 612] on span "Submit & Replace Leave Request" at bounding box center [909, 621] width 195 height 18
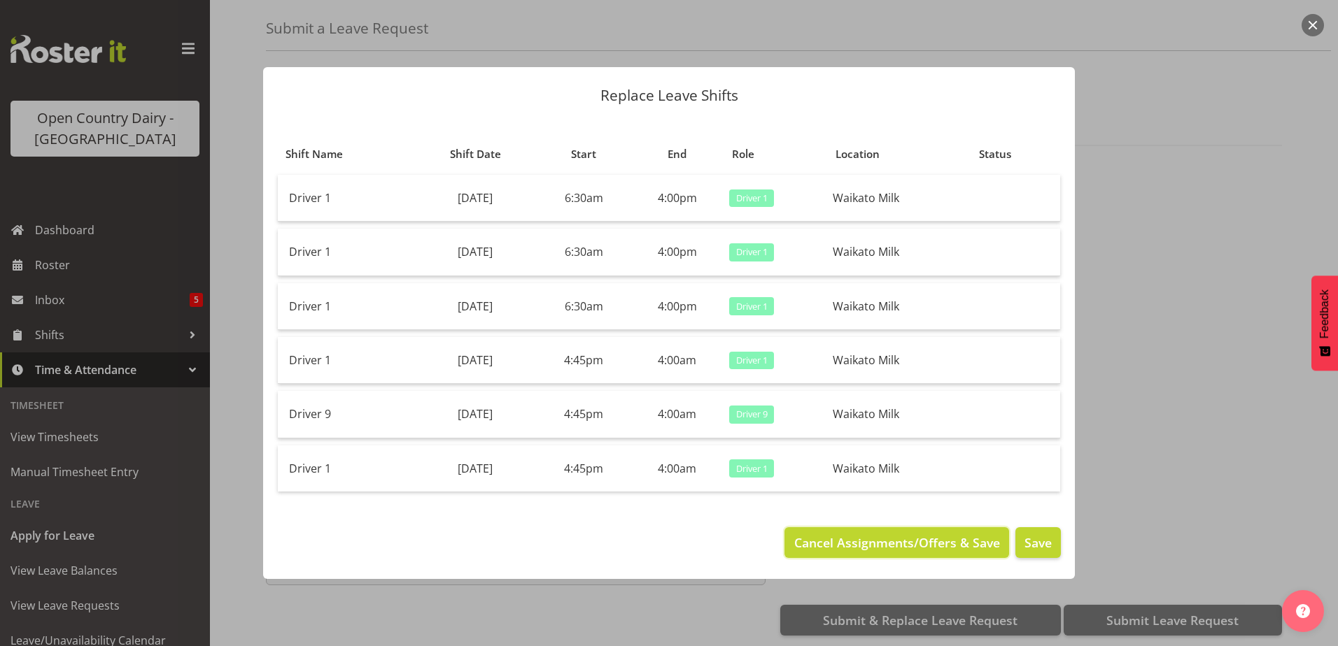
click at [929, 539] on span "Cancel Assignments/Offers & Save" at bounding box center [897, 543] width 206 height 18
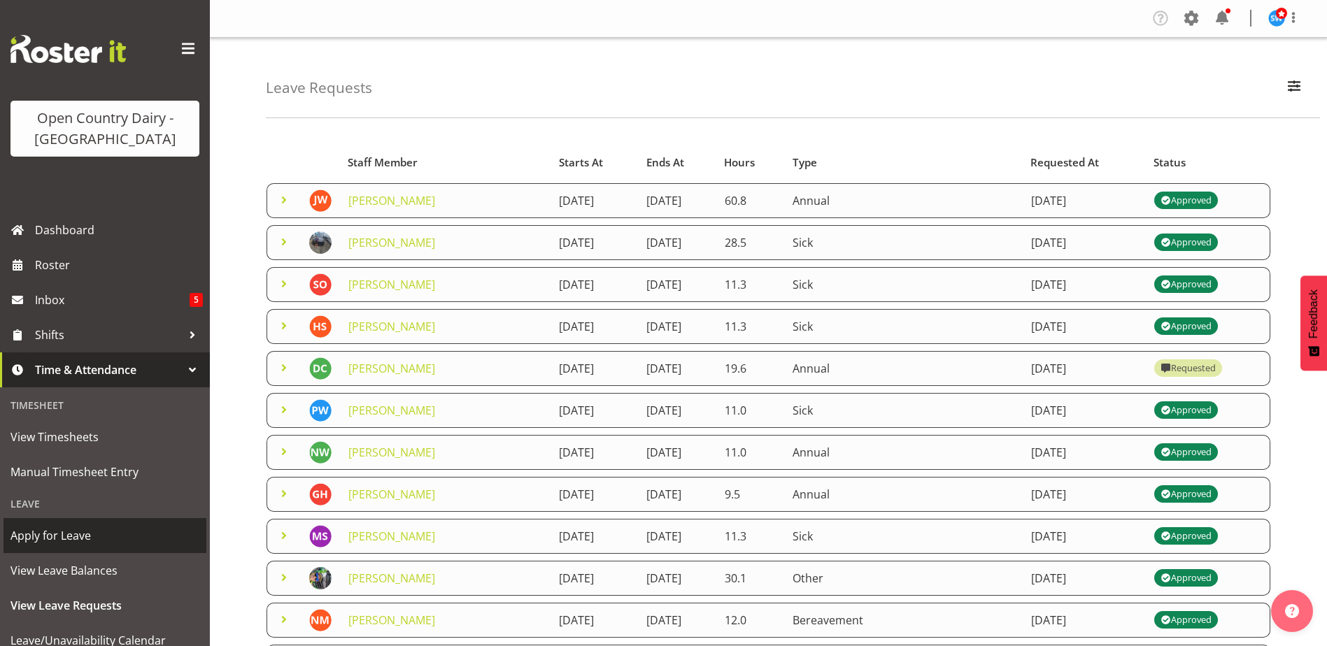
click at [71, 530] on span "Apply for Leave" at bounding box center [104, 535] width 189 height 21
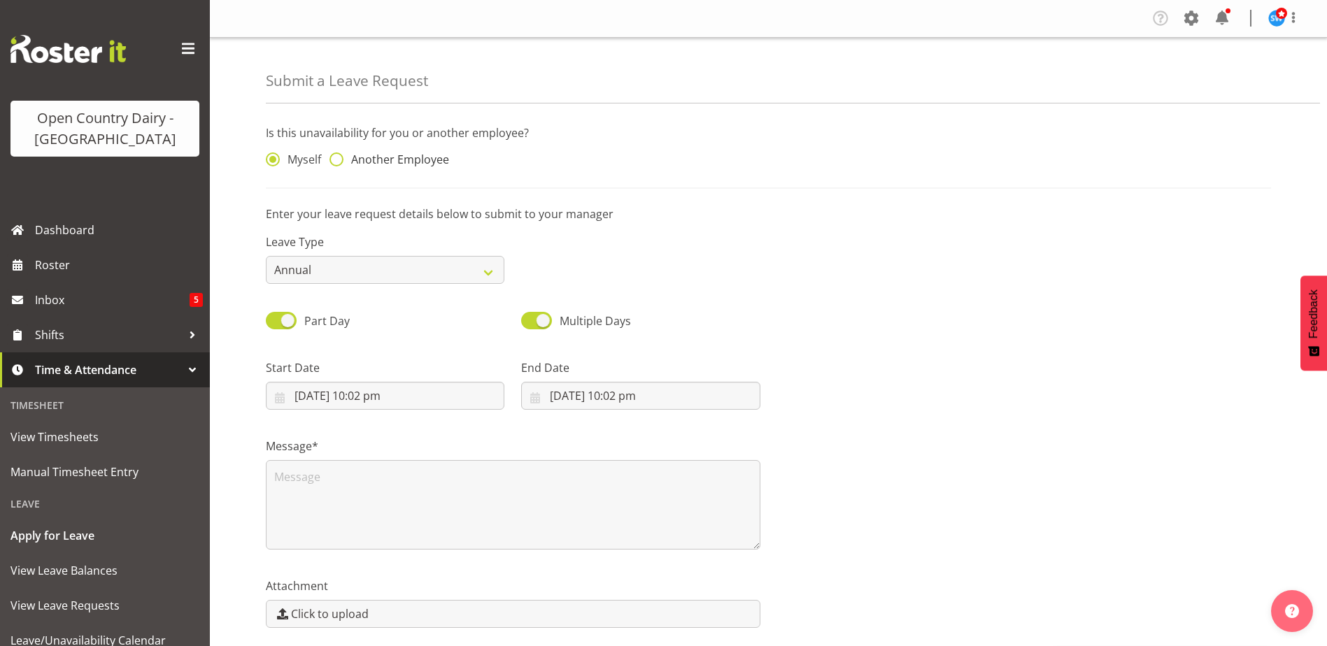
click at [339, 159] on span at bounding box center [337, 160] width 14 height 14
click at [339, 159] on input "Another Employee" at bounding box center [334, 159] width 9 height 9
radio input "true"
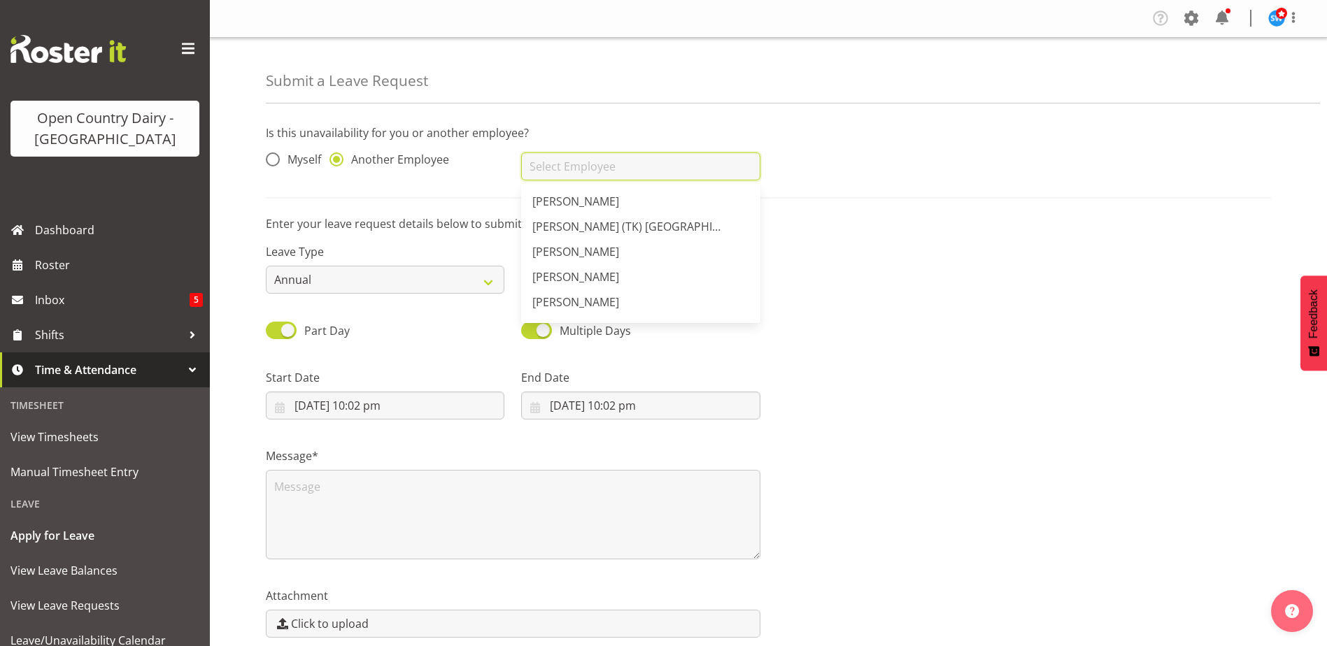
click at [553, 165] on input "text" at bounding box center [640, 167] width 239 height 28
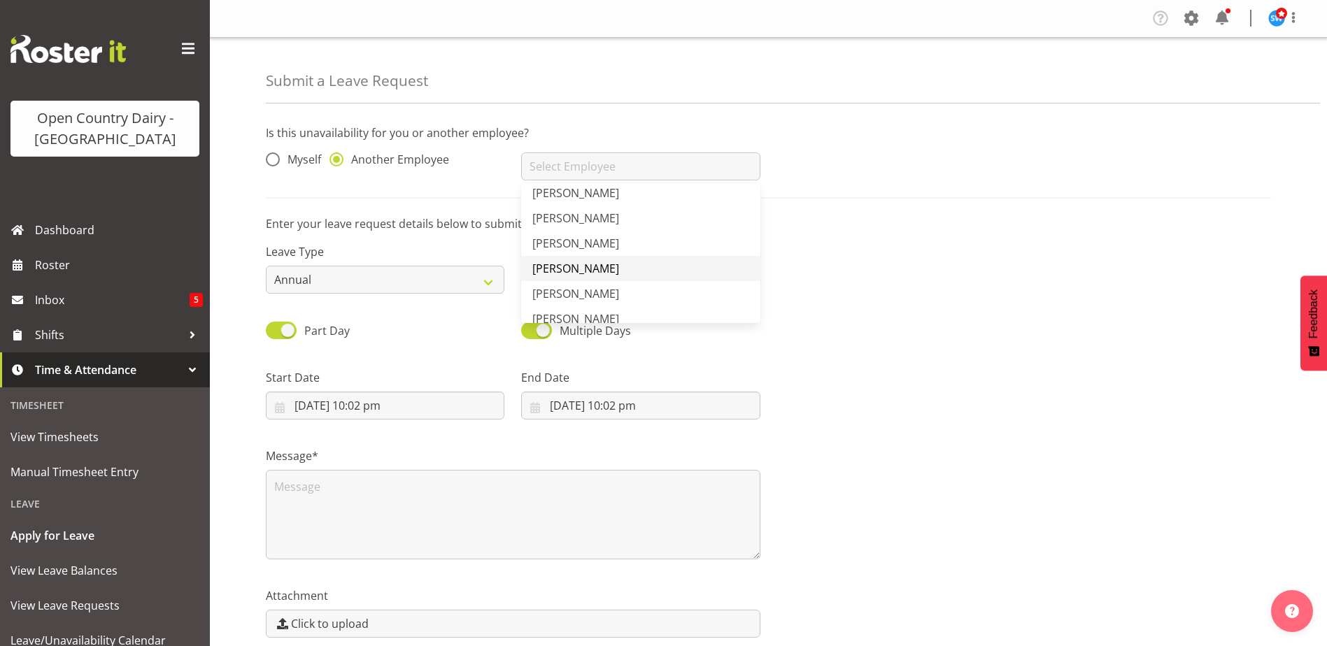
click at [584, 267] on span "[PERSON_NAME]" at bounding box center [575, 268] width 87 height 15
type input "[PERSON_NAME]"
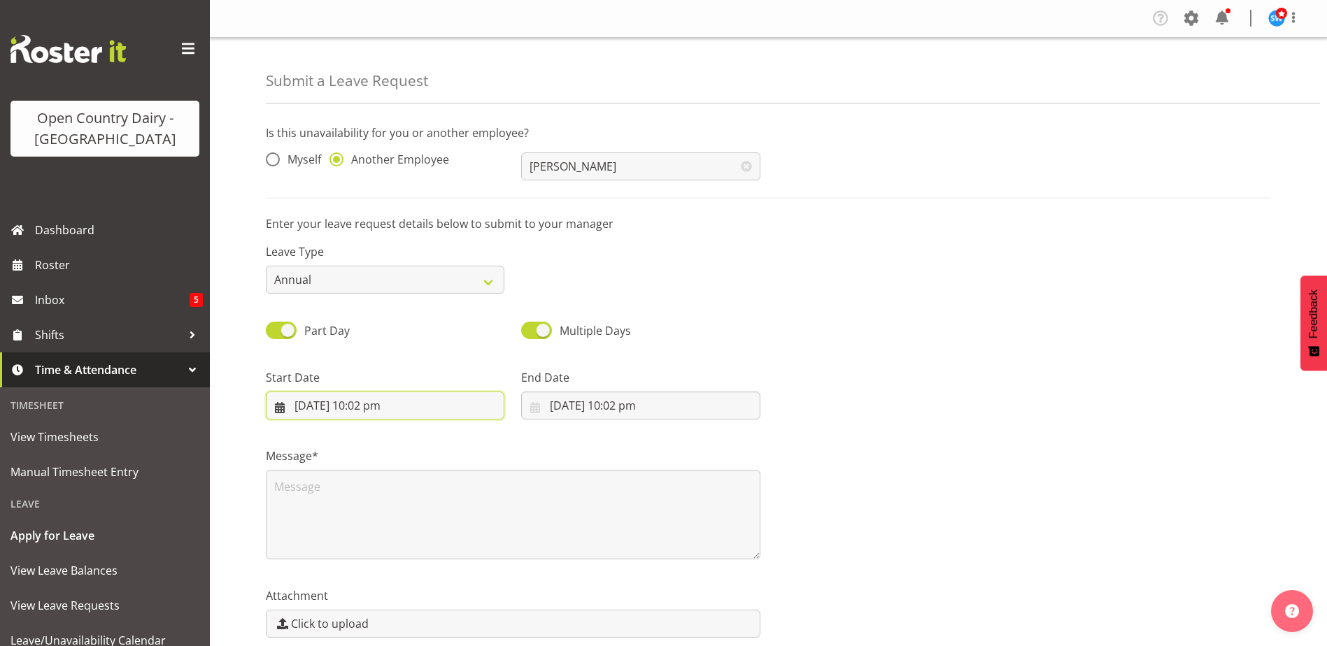
click at [311, 406] on input "[DATE] 10:02 pm" at bounding box center [385, 406] width 239 height 28
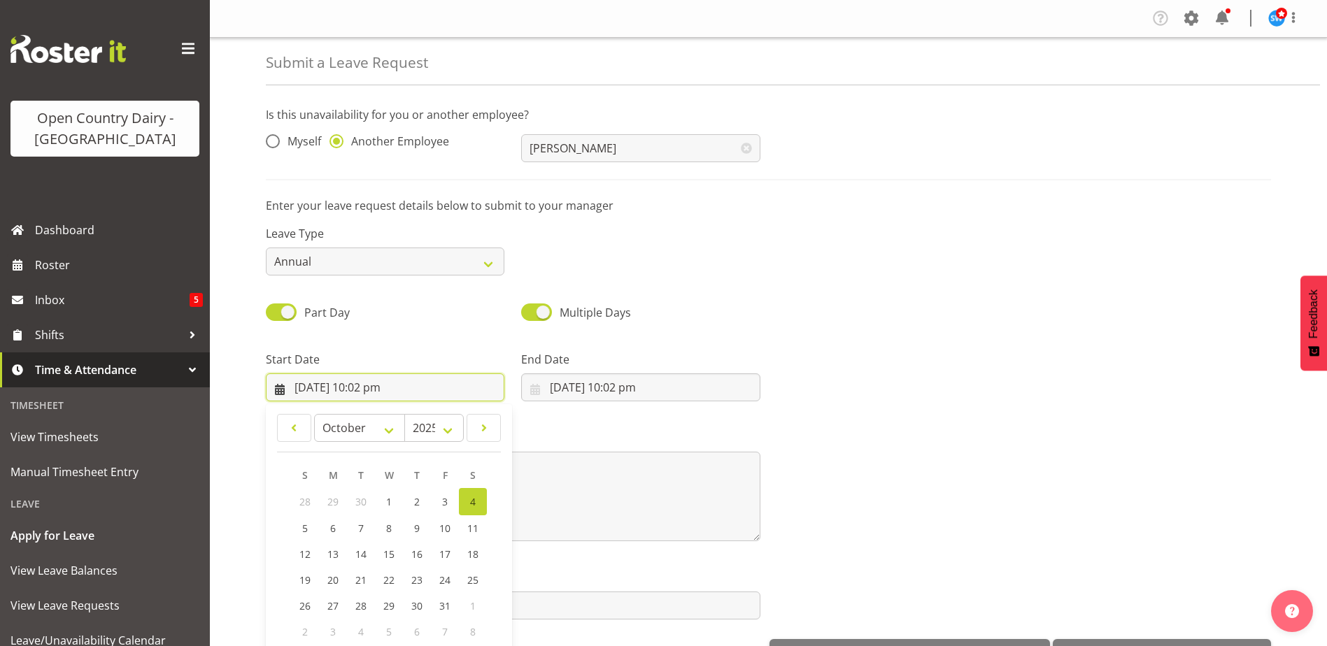
scroll to position [41, 0]
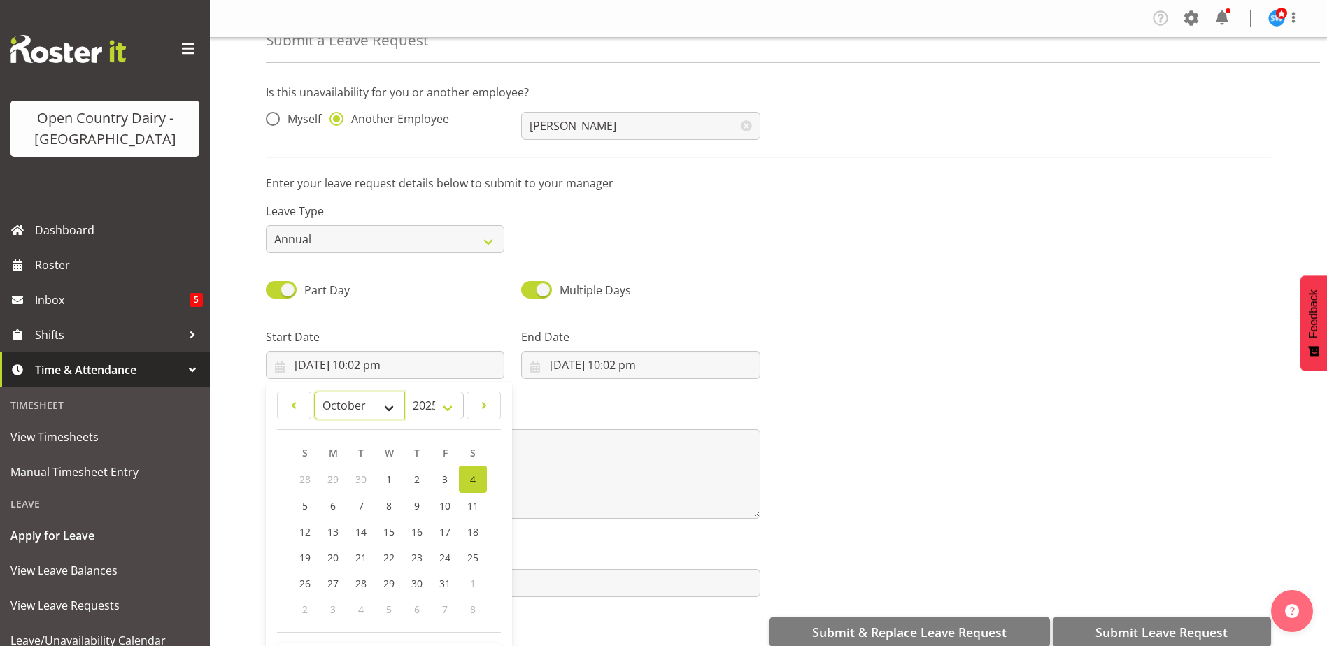
click at [386, 397] on select "January February March April May June July August September October November De…" at bounding box center [360, 406] width 92 height 28
select select "11"
click at [314, 393] on select "January February March April May June July August September October November De…" at bounding box center [360, 406] width 92 height 28
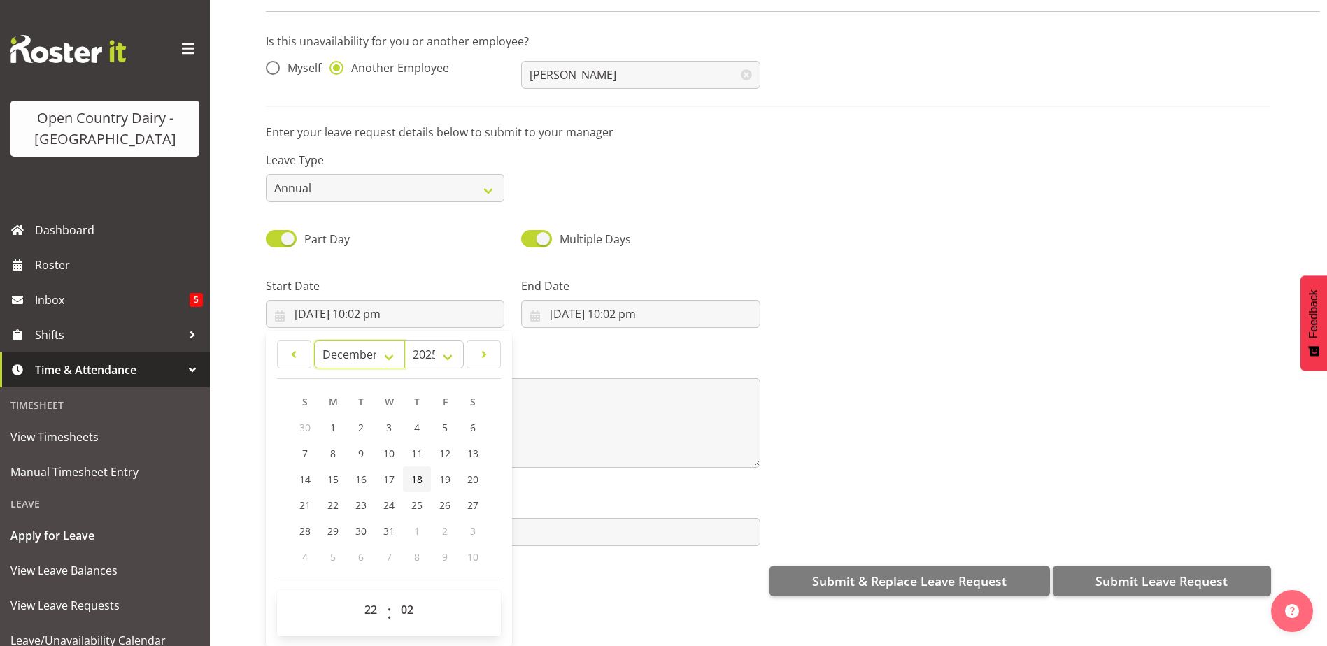
scroll to position [63, 0]
click at [416, 499] on span "25" at bounding box center [416, 505] width 11 height 13
type input "[DATE] 10:02 pm"
click at [366, 597] on select "00 01 02 03 04 05 06 07 08 09 10 11 12 13 14 15 16 17 18 19 20 21 22 23" at bounding box center [372, 610] width 31 height 28
select select "6"
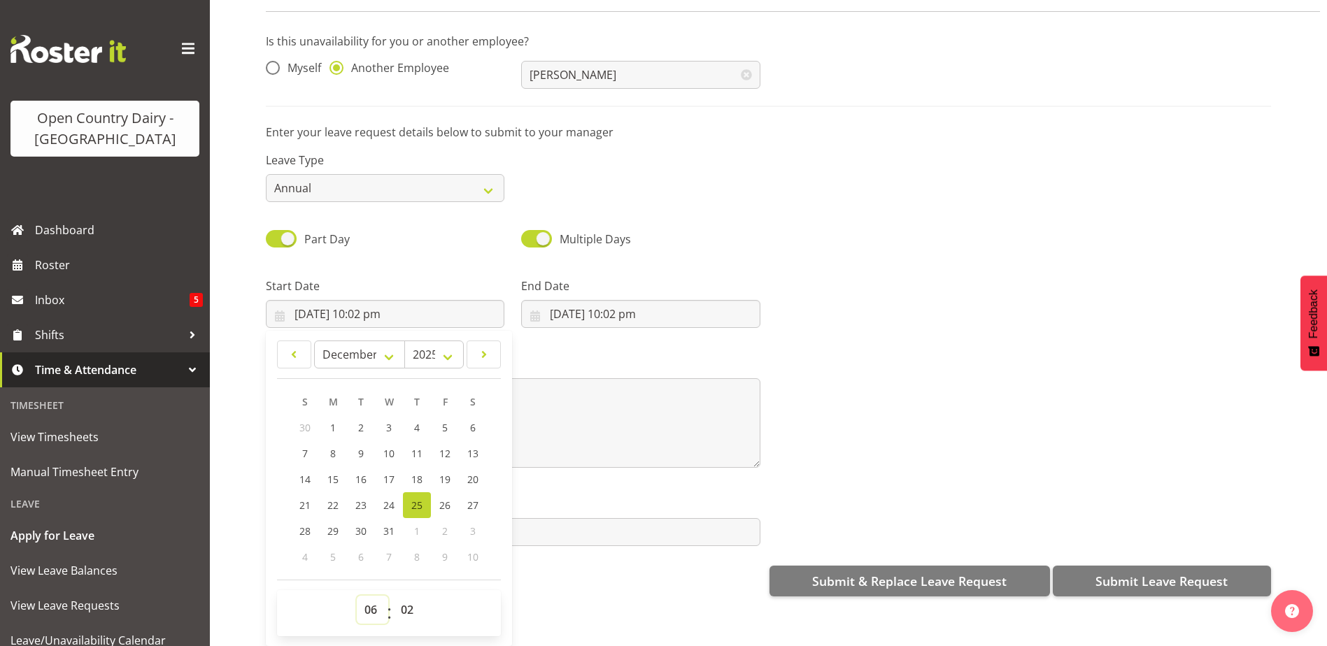
click at [357, 596] on select "00 01 02 03 04 05 06 07 08 09 10 11 12 13 14 15 16 17 18 19 20 21 22 23" at bounding box center [372, 610] width 31 height 28
type input "[DATE] 6:02 am"
click at [407, 596] on select "00 01 02 03 04 05 06 07 08 09 10 11 12 13 14 15 16 17 18 19 20 21 22 23 24 25 2…" at bounding box center [408, 610] width 31 height 28
select select "30"
click at [393, 596] on select "00 01 02 03 04 05 06 07 08 09 10 11 12 13 14 15 16 17 18 19 20 21 22 23 24 25 2…" at bounding box center [408, 610] width 31 height 28
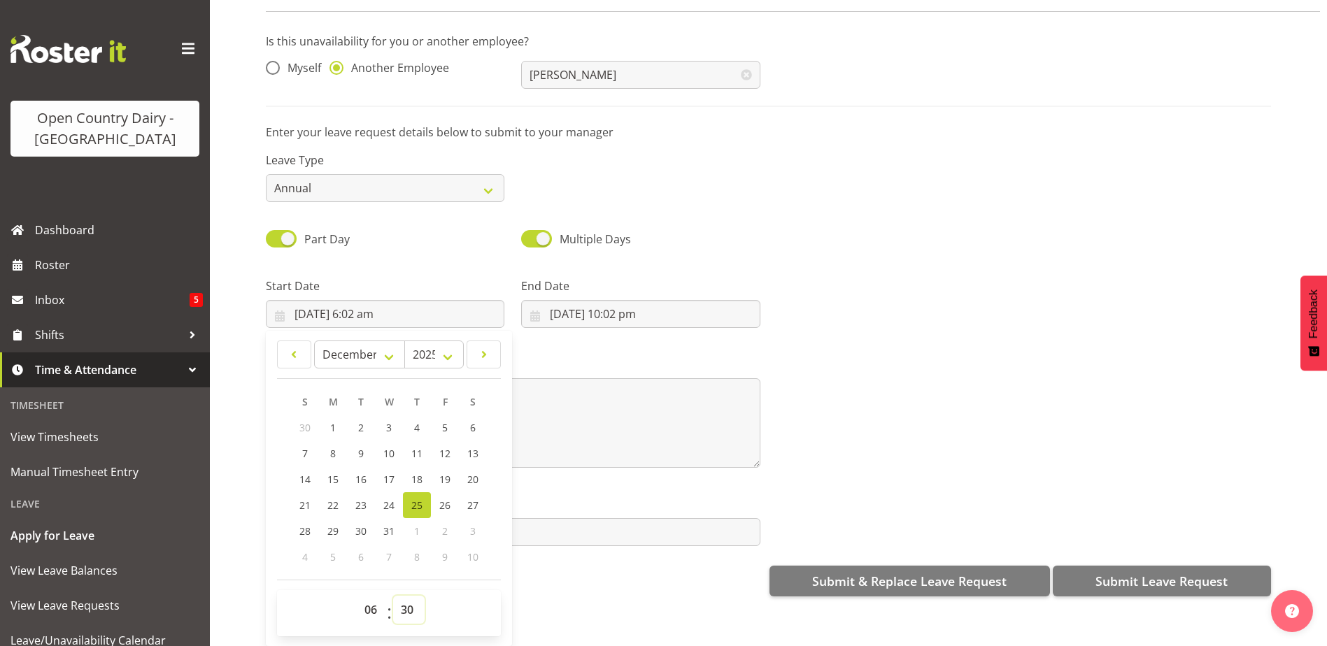
type input "[DATE] 6:30 am"
click at [561, 300] on input "[DATE] 10:02 pm" at bounding box center [640, 314] width 239 height 28
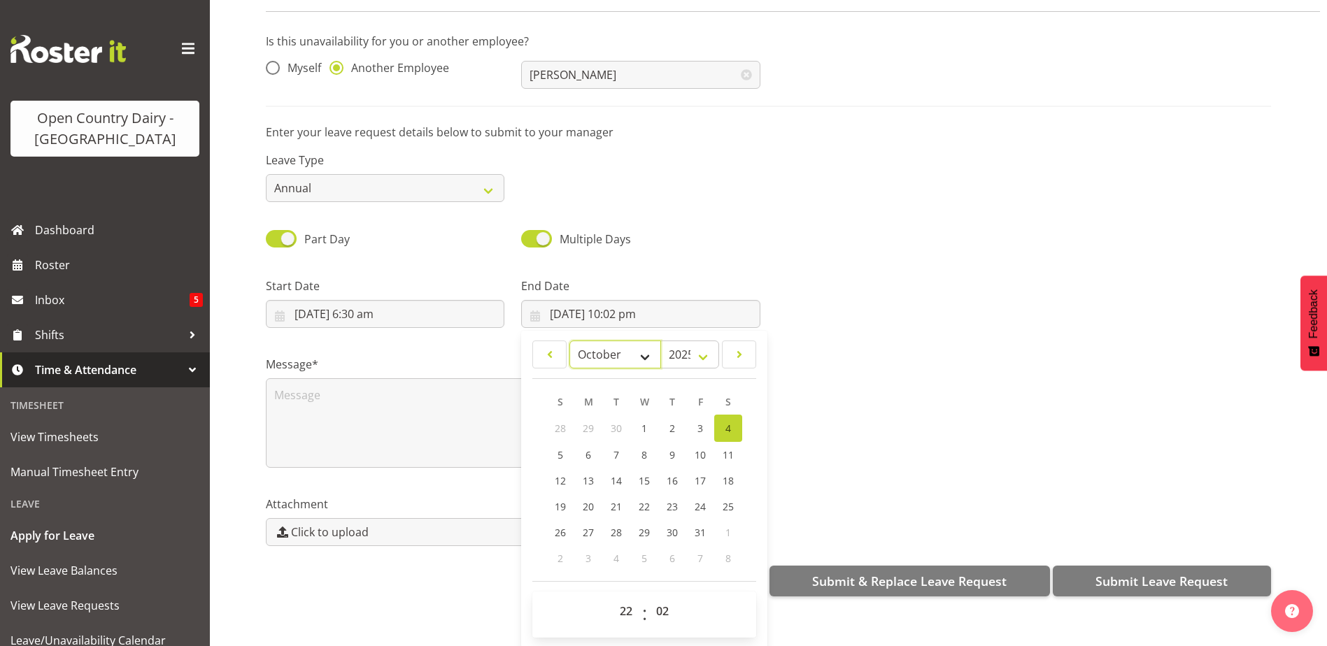
click at [623, 345] on select "January February March April May June July August September October November De…" at bounding box center [616, 355] width 92 height 28
select select "11"
click at [570, 341] on select "January February March April May June July August September October November De…" at bounding box center [616, 355] width 92 height 28
click at [723, 499] on span "27" at bounding box center [728, 505] width 11 height 13
type input "[DATE] 10:02 pm"
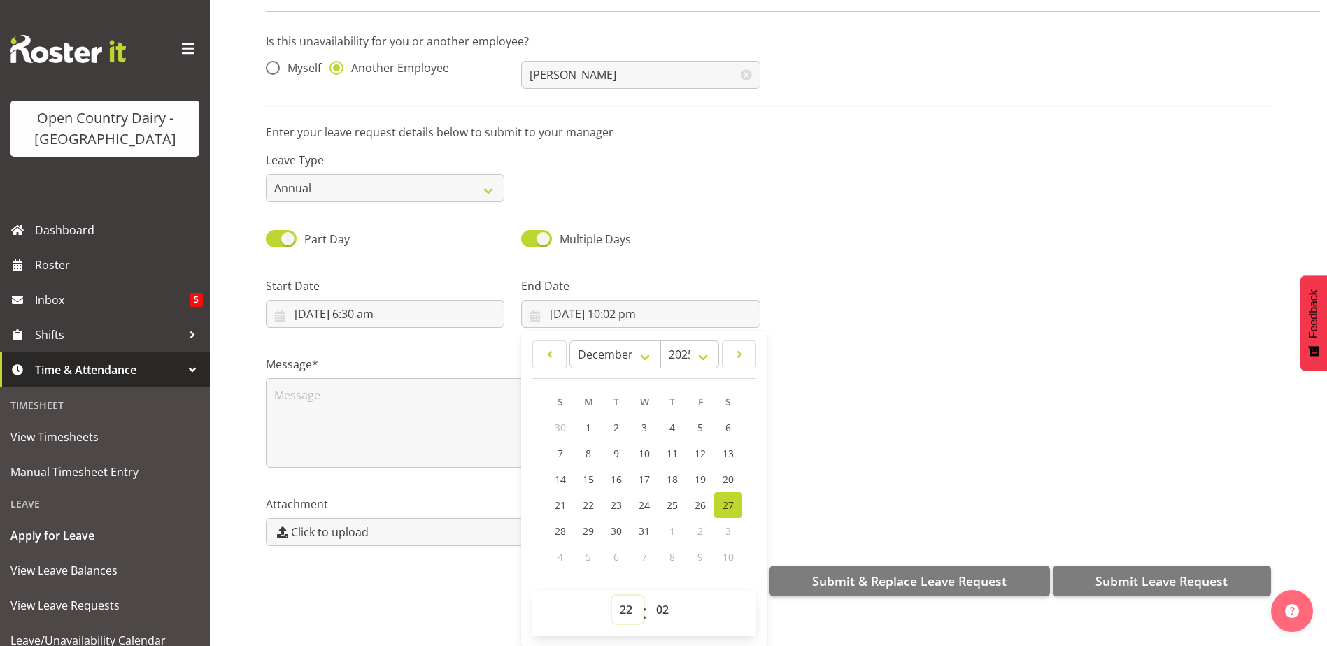
click at [618, 597] on select "00 01 02 03 04 05 06 07 08 09 10 11 12 13 14 15 16 17 18 19 20 21 22 23" at bounding box center [627, 610] width 31 height 28
select select "16"
click at [612, 596] on select "00 01 02 03 04 05 06 07 08 09 10 11 12 13 14 15 16 17 18 19 20 21 22 23" at bounding box center [627, 610] width 31 height 28
type input "[DATE] 4:02 pm"
drag, startPoint x: 656, startPoint y: 596, endPoint x: 656, endPoint y: 585, distance: 11.2
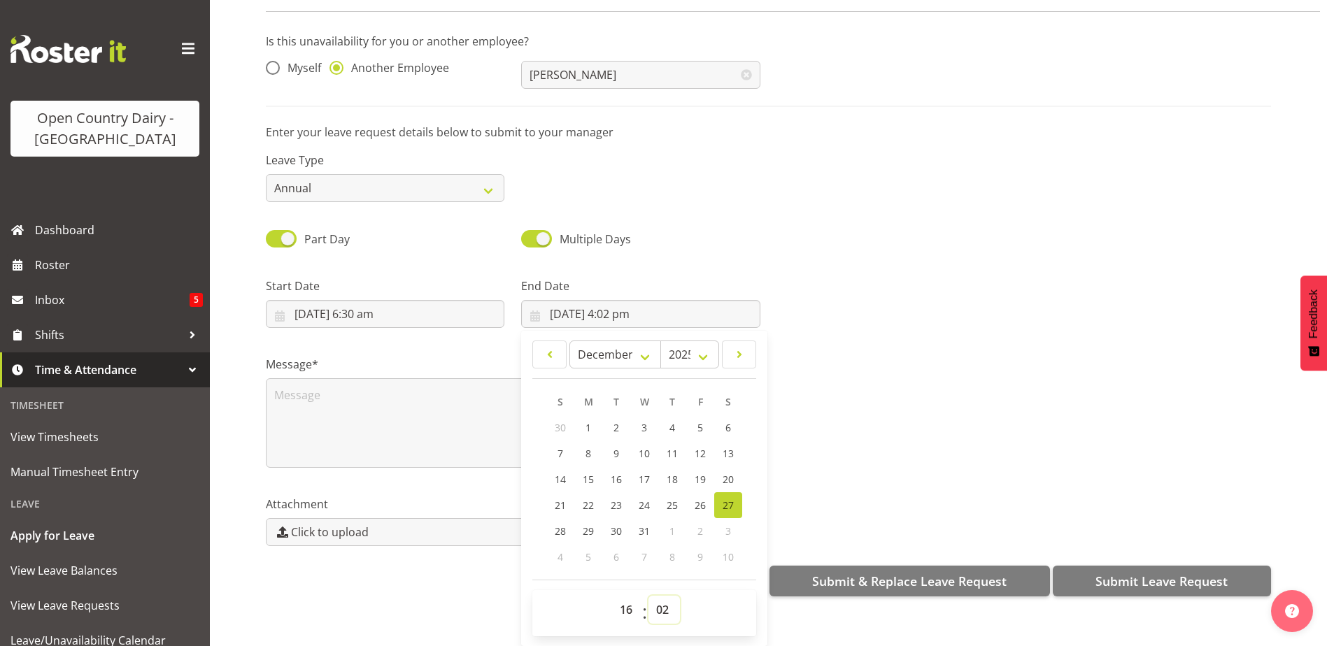
click at [656, 596] on select "00 01 02 03 04 05 06 07 08 09 10 11 12 13 14 15 16 17 18 19 20 21 22 23 24 25 2…" at bounding box center [664, 610] width 31 height 28
select select "0"
click at [649, 596] on select "00 01 02 03 04 05 06 07 08 09 10 11 12 13 14 15 16 17 18 19 20 21 22 23 24 25 2…" at bounding box center [664, 610] width 31 height 28
type input "[DATE] 4:00 pm"
click at [353, 402] on textarea at bounding box center [513, 424] width 495 height 90
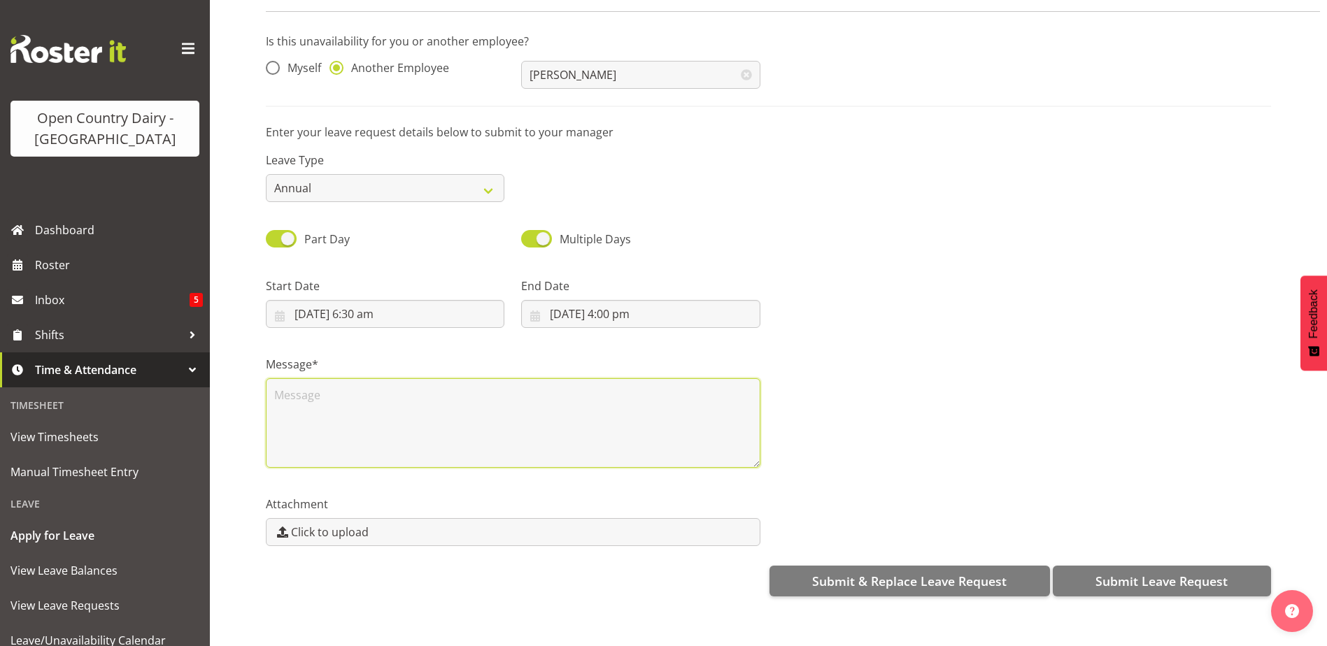
scroll to position [0, 0]
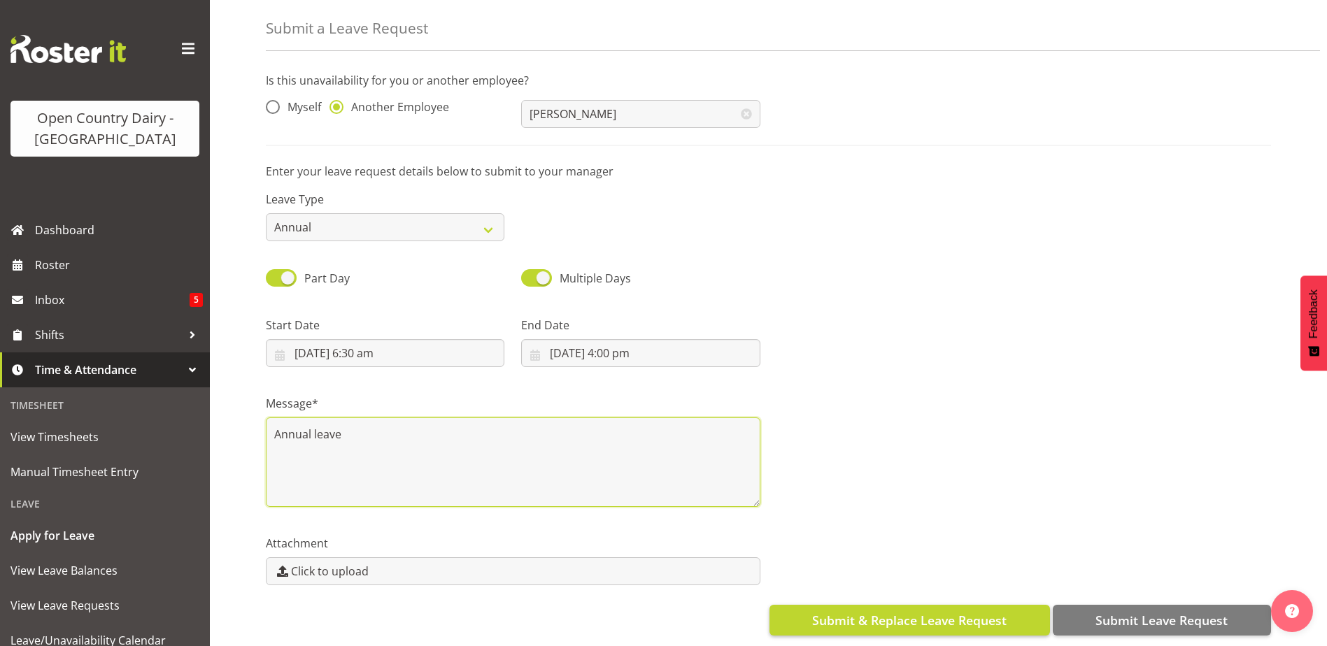
type textarea "Annual leave"
click at [889, 612] on span "Submit & Replace Leave Request" at bounding box center [909, 621] width 195 height 18
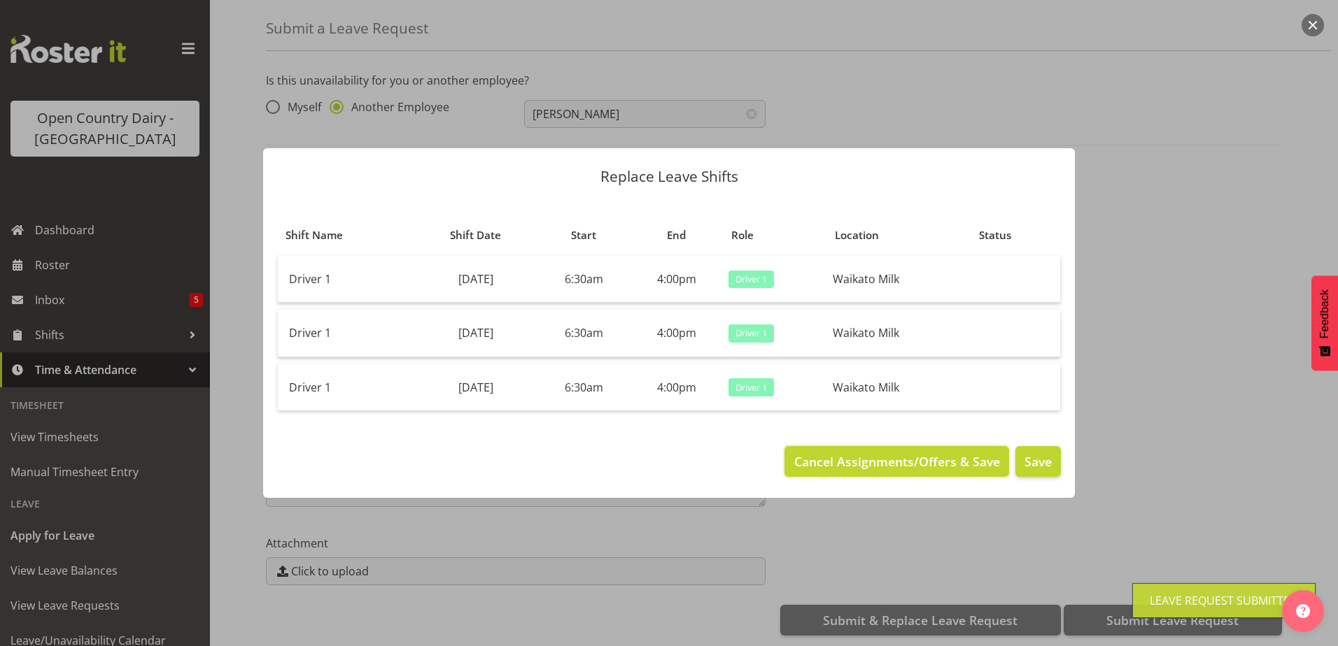
click at [905, 458] on span "Cancel Assignments/Offers & Save" at bounding box center [897, 462] width 206 height 18
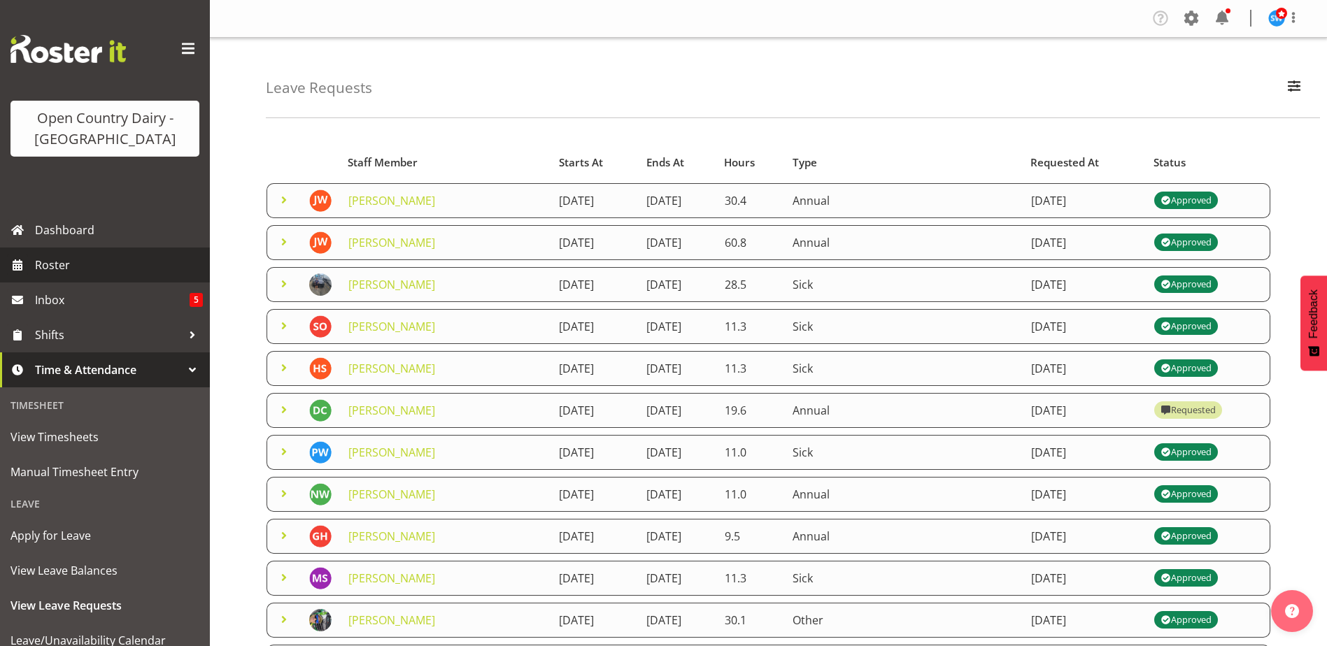
click at [67, 261] on span "Roster" at bounding box center [119, 265] width 168 height 21
